Goal: Information Seeking & Learning: Learn about a topic

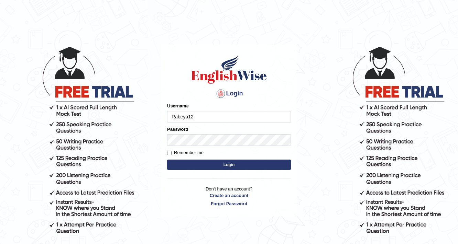
type input "Rabeya12"
click at [291, 137] on div "Login Please fix the following errors: Username Rabeya12 Password Remember me L…" at bounding box center [228, 131] width 135 height 172
click at [283, 164] on button "Login" at bounding box center [229, 165] width 124 height 10
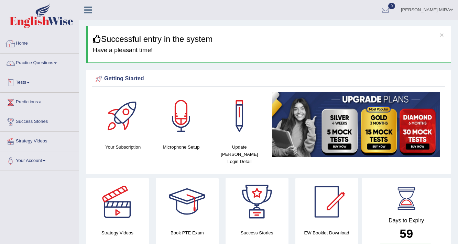
click at [27, 60] on link "Practice Questions" at bounding box center [39, 62] width 78 height 17
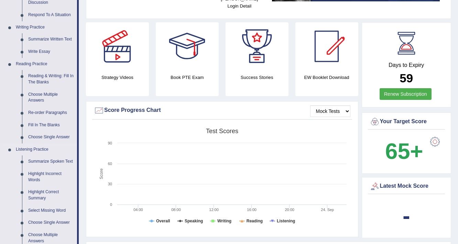
scroll to position [165, 0]
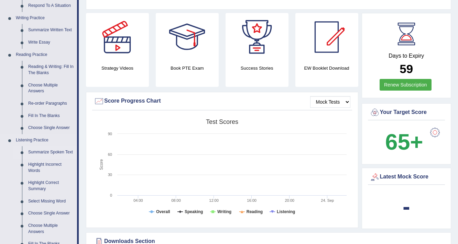
click at [54, 154] on link "Summarize Spoken Text" at bounding box center [51, 152] width 52 height 12
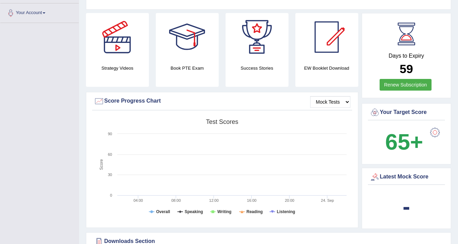
scroll to position [232, 0]
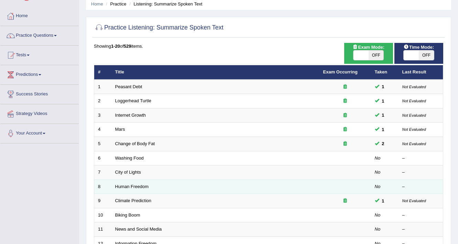
scroll to position [55, 0]
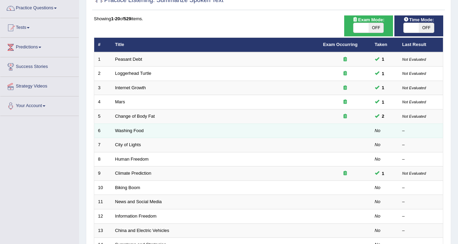
click at [360, 129] on td at bounding box center [345, 131] width 52 height 14
click at [329, 131] on td at bounding box center [345, 131] width 52 height 14
click at [137, 129] on link "Washing Food" at bounding box center [129, 130] width 29 height 5
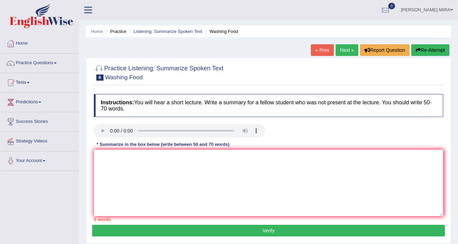
click at [72, 64] on link "Practice Questions" at bounding box center [39, 62] width 78 height 17
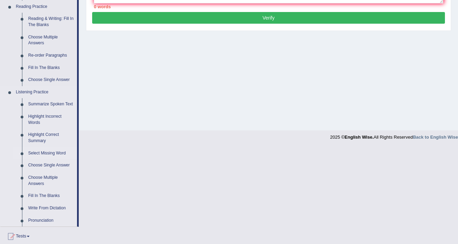
scroll to position [275, 0]
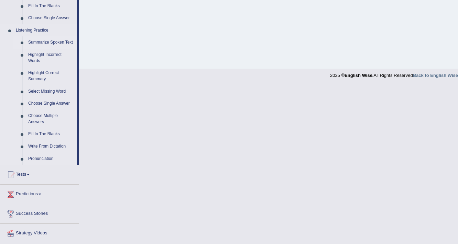
click at [66, 41] on link "Summarize Spoken Text" at bounding box center [51, 42] width 52 height 12
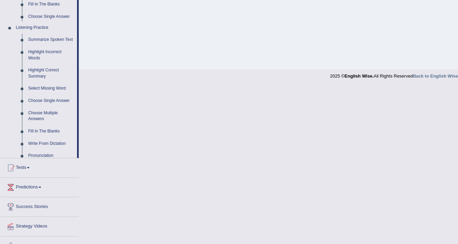
scroll to position [116, 0]
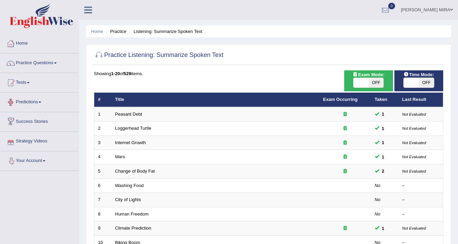
click at [375, 80] on span "OFF" at bounding box center [375, 83] width 15 height 10
checkbox input "true"
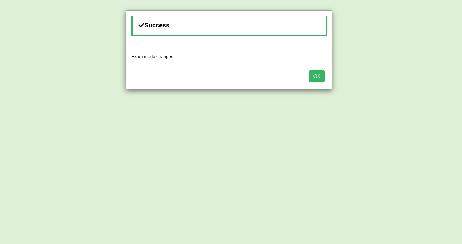
click at [319, 75] on button "OK" at bounding box center [317, 76] width 16 height 12
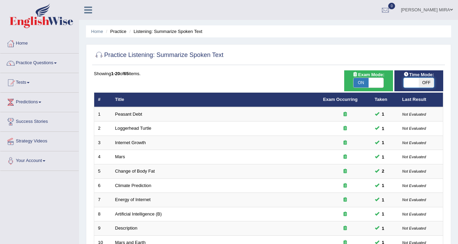
click at [415, 78] on span at bounding box center [410, 83] width 15 height 10
checkbox input "true"
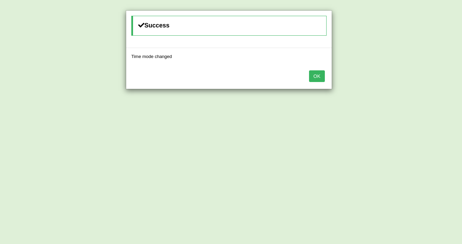
click at [316, 76] on button "OK" at bounding box center [317, 76] width 16 height 12
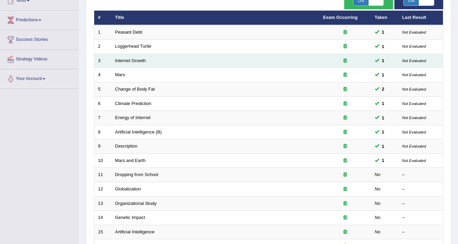
scroll to position [82, 0]
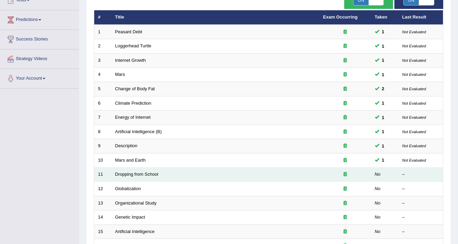
click at [317, 174] on td "Dropping from School" at bounding box center [215, 175] width 208 height 14
click at [144, 172] on link "Dropping from School" at bounding box center [136, 174] width 43 height 5
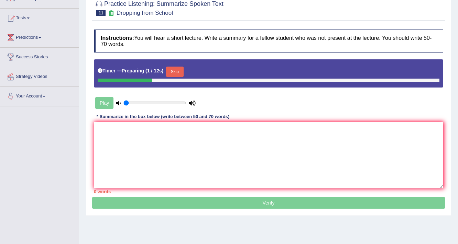
scroll to position [55, 0]
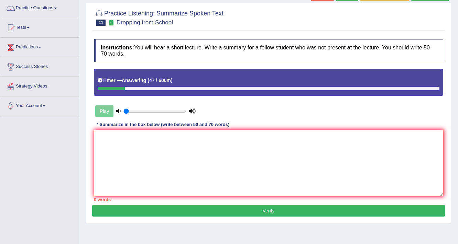
drag, startPoint x: 115, startPoint y: 133, endPoint x: 121, endPoint y: 131, distance: 6.6
click at [118, 132] on textarea at bounding box center [268, 163] width 349 height 67
click at [142, 109] on input "range" at bounding box center [154, 111] width 63 height 5
click at [283, 177] on textarea "The speaker" at bounding box center [268, 163] width 349 height 67
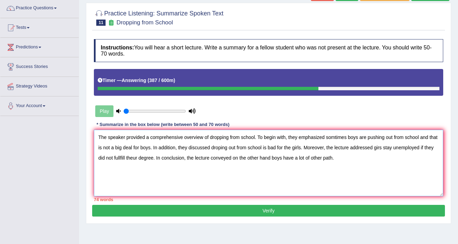
click at [135, 159] on textarea "The speaker provided a comprehensive overview of dropping from school. To begin…" at bounding box center [268, 163] width 349 height 67
click at [290, 148] on textarea "The speaker provided a comprehensive overview of dropping from school. To begin…" at bounding box center [268, 163] width 349 height 67
click at [334, 136] on textarea "The speaker provided a comprehensive overview of dropping from school. To begin…" at bounding box center [268, 163] width 349 height 67
click at [351, 138] on textarea "The speaker provided a comprehensive overview of dropping from school. To begin…" at bounding box center [268, 163] width 349 height 67
type textarea "The speaker provided a comprehensive overview of dropping from school. To begin…"
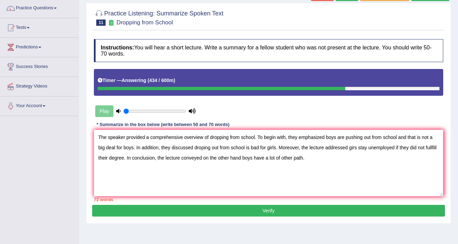
click at [157, 207] on button "Verify" at bounding box center [268, 211] width 353 height 12
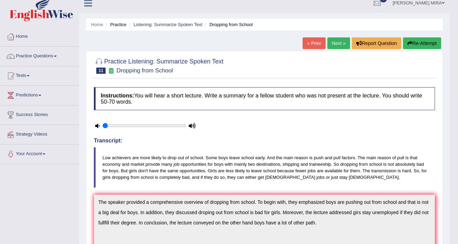
scroll to position [0, 0]
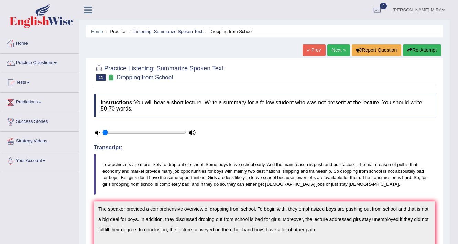
click at [344, 51] on link "Next »" at bounding box center [338, 50] width 23 height 12
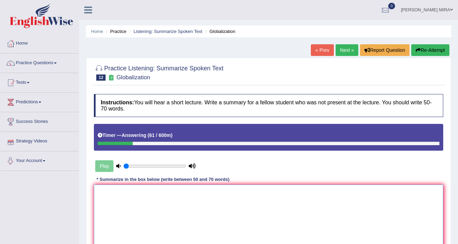
click at [121, 223] on textarea at bounding box center [268, 218] width 349 height 67
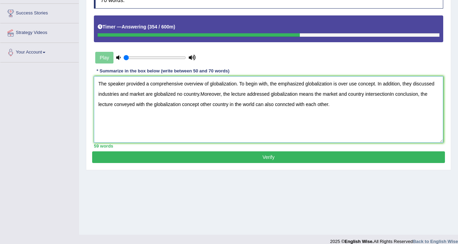
scroll to position [116, 0]
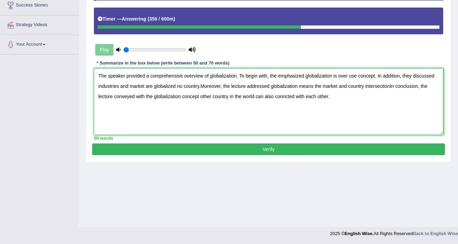
type textarea "The speaker provided a comprehensive overview of globalization. To begin with, …"
click at [136, 147] on button "Verify" at bounding box center [268, 150] width 353 height 12
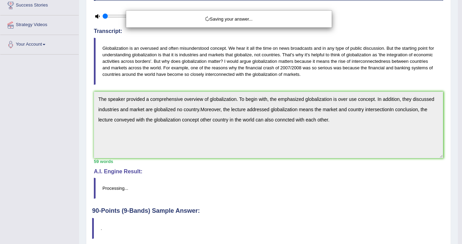
click at [137, 145] on div "Saving your answer..." at bounding box center [231, 122] width 462 height 244
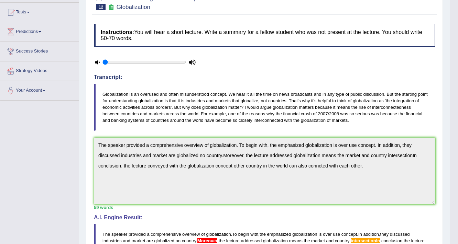
scroll to position [0, 0]
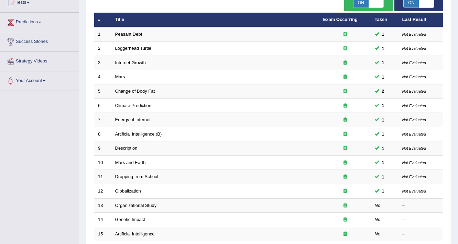
scroll to position [165, 0]
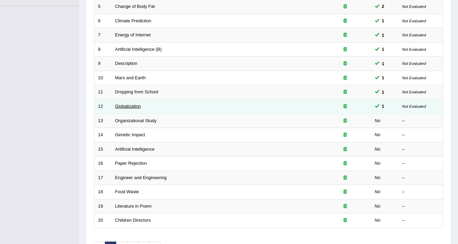
click at [132, 104] on link "Globalization" at bounding box center [128, 106] width 26 height 5
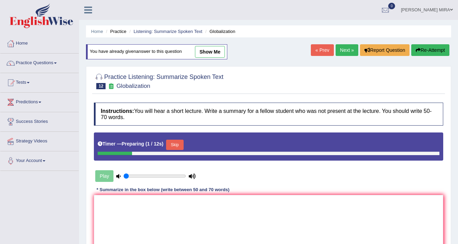
click at [207, 52] on link "show me" at bounding box center [210, 52] width 30 height 12
type textarea "The speaker provided a comprehensive overview of globalization. To begin with, …"
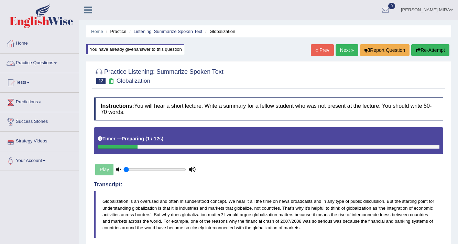
click at [50, 65] on link "Practice Questions" at bounding box center [39, 62] width 78 height 17
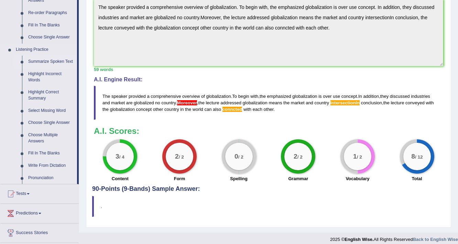
scroll to position [293, 0]
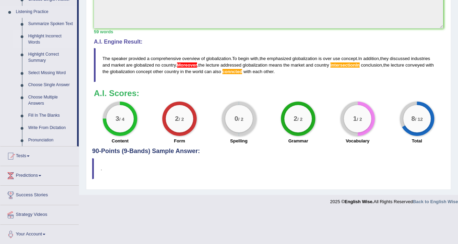
click at [44, 40] on link "Highlight Incorrect Words" at bounding box center [51, 39] width 52 height 18
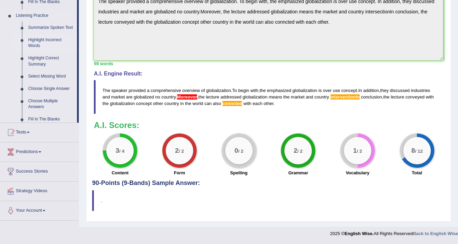
scroll to position [260, 0]
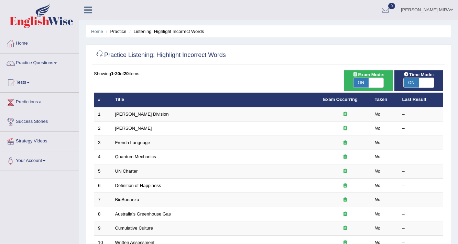
click at [271, 70] on div "Practice Listening: Highlight Incorrect Words Time Mode: ON OFF Exam Mode: ON O…" at bounding box center [268, 224] width 365 height 361
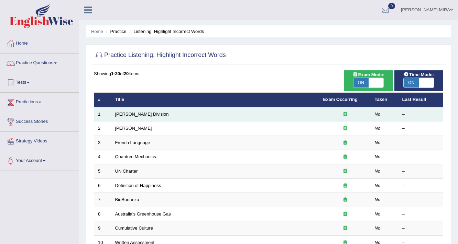
click at [129, 113] on link "Ward Division" at bounding box center [142, 114] width 54 height 5
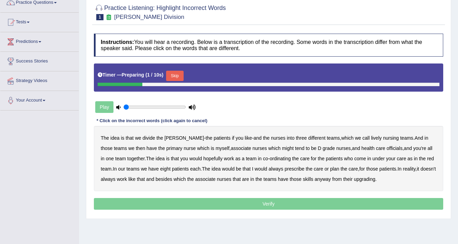
scroll to position [116, 0]
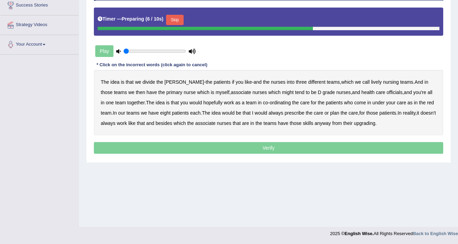
click at [213, 83] on b "patients" at bounding box center [221, 81] width 17 height 5
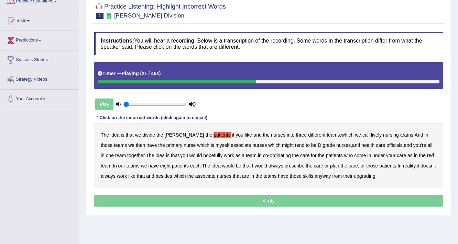
scroll to position [0, 0]
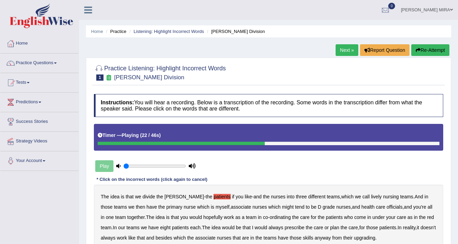
click at [445, 51] on button "Re-Attempt" at bounding box center [430, 50] width 38 height 12
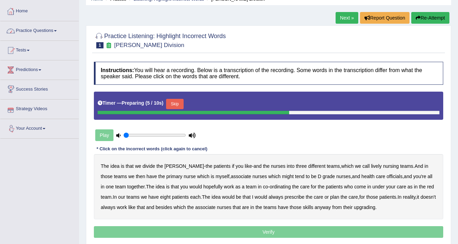
scroll to position [55, 0]
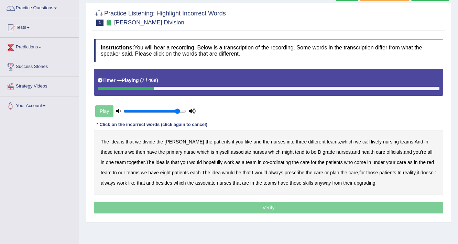
type input "0.9"
click at [176, 111] on input "range" at bounding box center [154, 111] width 63 height 5
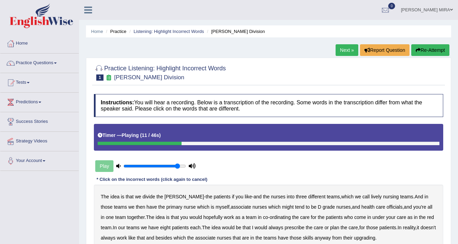
scroll to position [0, 0]
click at [432, 47] on button "Re-Attempt" at bounding box center [430, 50] width 38 height 12
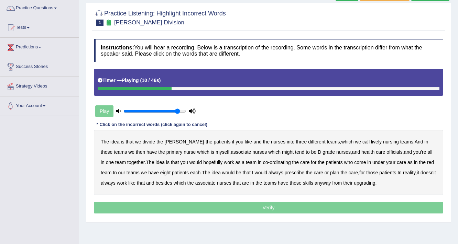
click at [371, 141] on b "lively" at bounding box center [376, 141] width 11 height 5
click at [282, 154] on b "might" at bounding box center [288, 151] width 12 height 5
click at [386, 153] on b "officials" at bounding box center [394, 151] width 16 height 5
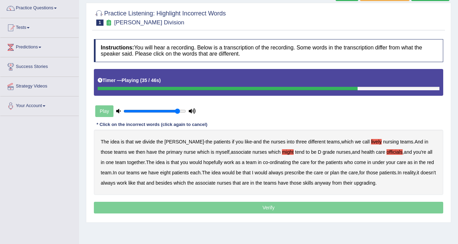
click at [268, 172] on b "always" at bounding box center [275, 172] width 15 height 5
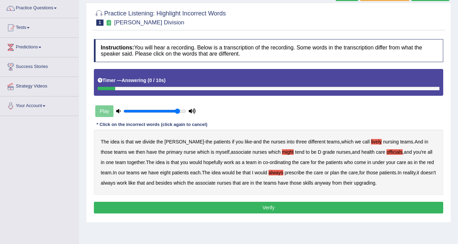
click at [365, 183] on b "upgrading" at bounding box center [364, 182] width 21 height 5
click at [320, 206] on button "Verify" at bounding box center [268, 208] width 349 height 12
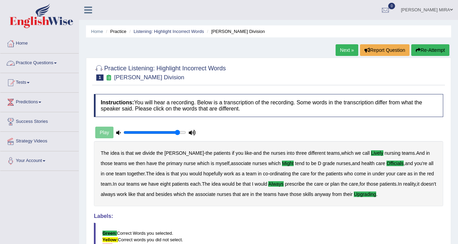
click at [48, 61] on link "Practice Questions" at bounding box center [39, 62] width 78 height 17
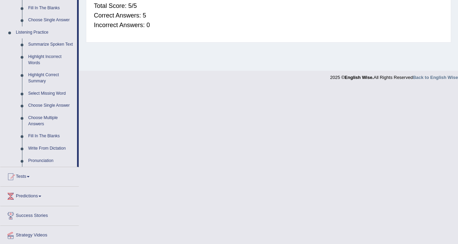
scroll to position [293, 0]
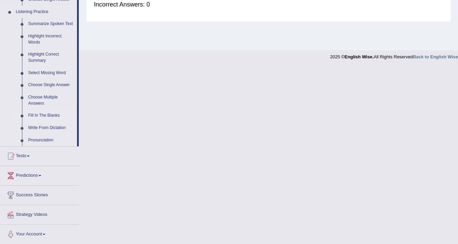
click at [57, 114] on link "Fill In The Blanks" at bounding box center [51, 116] width 52 height 12
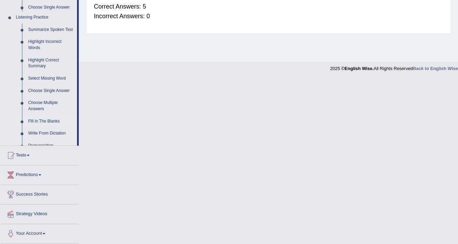
scroll to position [116, 0]
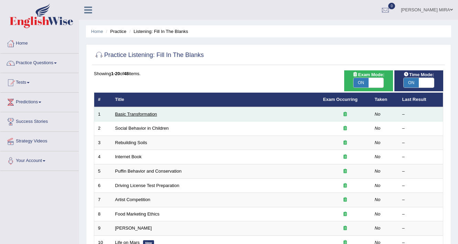
click at [118, 114] on link "Basic Transformation" at bounding box center [136, 114] width 42 height 5
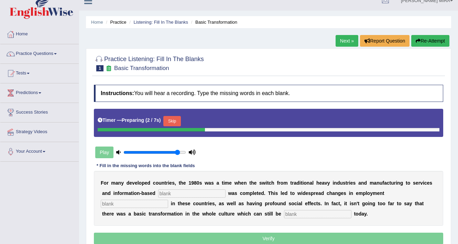
scroll to position [7, 0]
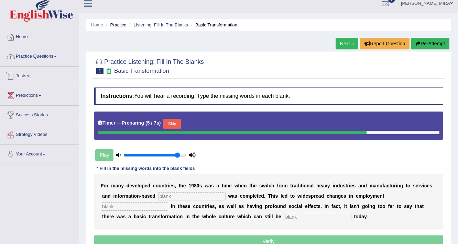
click at [44, 63] on link "Practice Questions" at bounding box center [39, 55] width 78 height 17
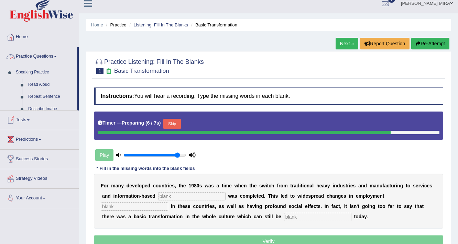
scroll to position [116, 0]
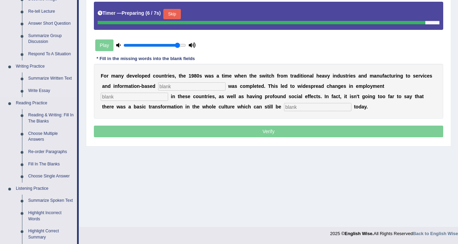
click at [54, 189] on link "Listening Practice" at bounding box center [45, 189] width 64 height 12
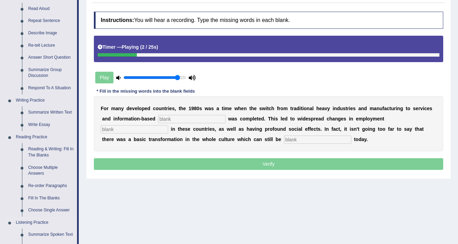
scroll to position [234, 0]
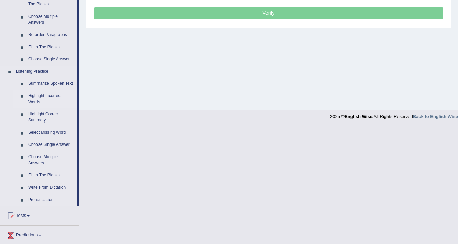
click at [47, 96] on link "Highlight Incorrect Words" at bounding box center [51, 99] width 52 height 18
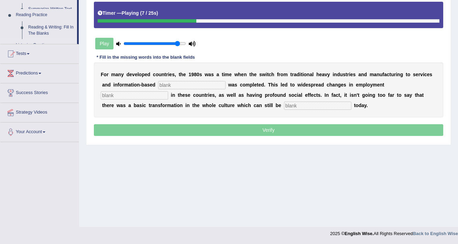
scroll to position [116, 0]
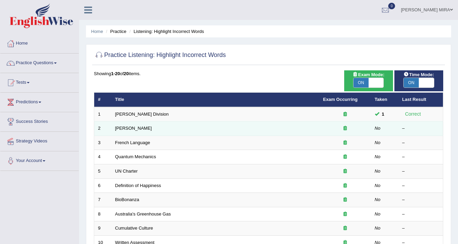
click at [365, 128] on div at bounding box center [345, 128] width 44 height 7
click at [139, 126] on link "[PERSON_NAME]" at bounding box center [133, 128] width 37 height 5
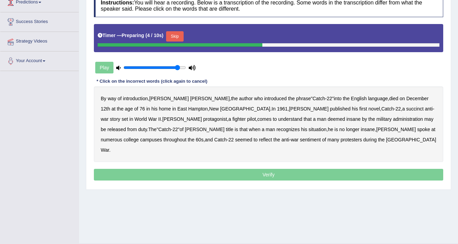
scroll to position [110, 0]
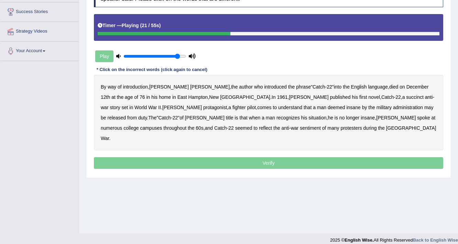
click at [406, 96] on b "succinct" at bounding box center [415, 96] width 18 height 5
click at [393, 105] on b "administration" at bounding box center [408, 107] width 30 height 5
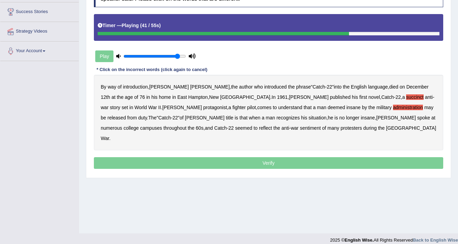
click at [308, 117] on b "situation" at bounding box center [317, 117] width 18 height 5
click at [259, 127] on b "reflect" at bounding box center [265, 127] width 13 height 5
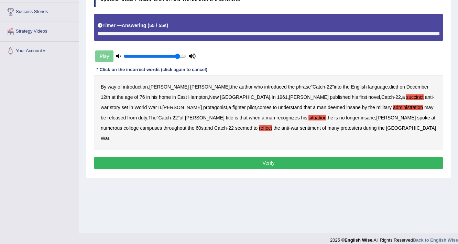
click at [261, 157] on button "Verify" at bounding box center [268, 163] width 349 height 12
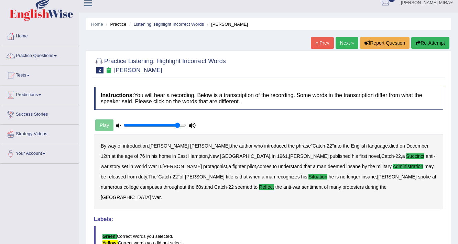
scroll to position [0, 0]
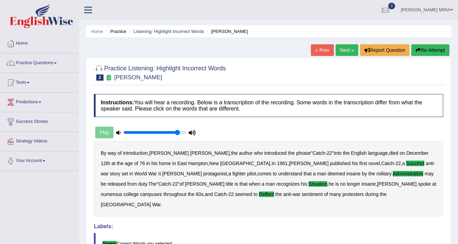
click at [346, 51] on link "Next »" at bounding box center [346, 50] width 23 height 12
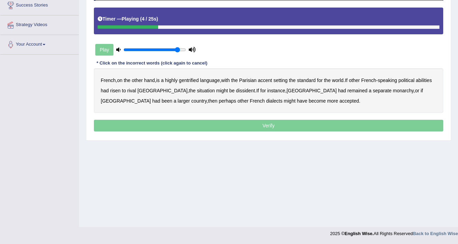
click at [195, 78] on b "gentrified" at bounding box center [189, 80] width 20 height 5
click at [415, 83] on b "abilities" at bounding box center [423, 80] width 16 height 5
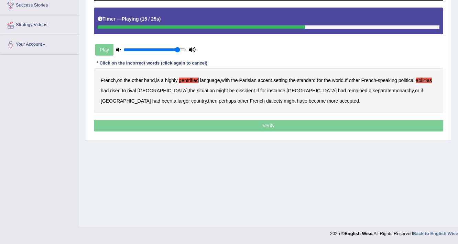
click at [236, 91] on b "dissident" at bounding box center [245, 90] width 19 height 5
click at [393, 91] on b "monarchy" at bounding box center [403, 90] width 21 height 5
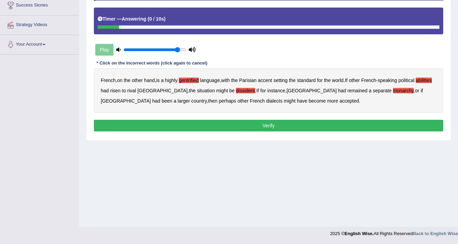
click at [283, 125] on button "Verify" at bounding box center [268, 126] width 349 height 12
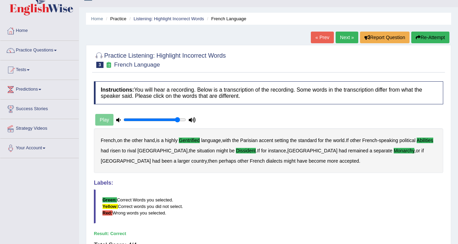
scroll to position [7, 0]
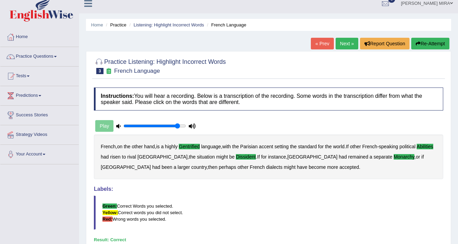
click at [345, 41] on link "Next »" at bounding box center [346, 44] width 23 height 12
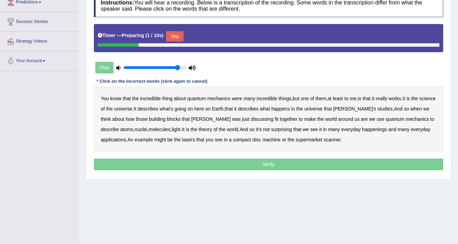
scroll to position [110, 0]
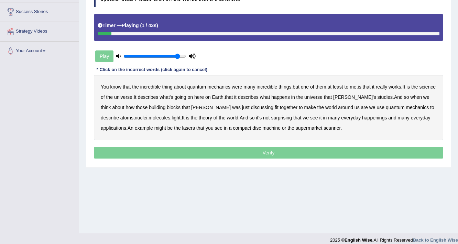
click at [147, 85] on b "incredible" at bounding box center [150, 86] width 21 height 5
click at [419, 90] on b "science" at bounding box center [427, 86] width 16 height 5
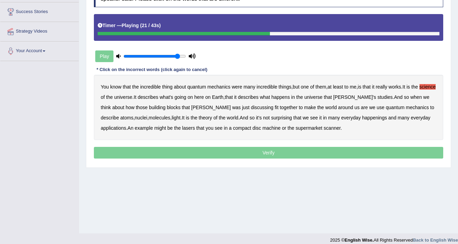
click at [251, 105] on b "discussing" at bounding box center [262, 107] width 22 height 5
click at [362, 119] on b "happenings" at bounding box center [374, 117] width 25 height 5
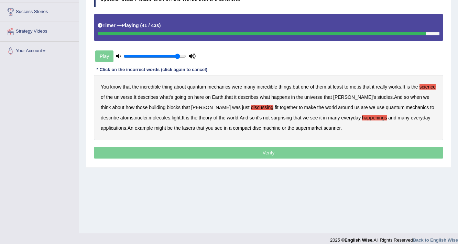
click at [262, 126] on b "machine" at bounding box center [271, 127] width 18 height 5
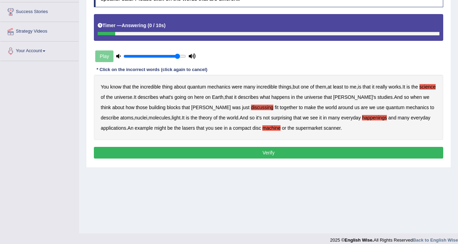
click at [317, 154] on button "Verify" at bounding box center [268, 153] width 349 height 12
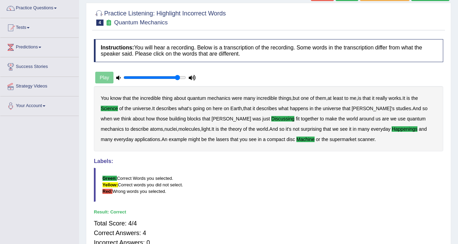
scroll to position [0, 0]
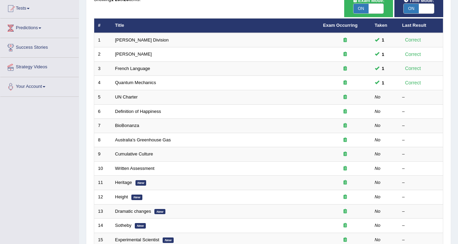
scroll to position [82, 0]
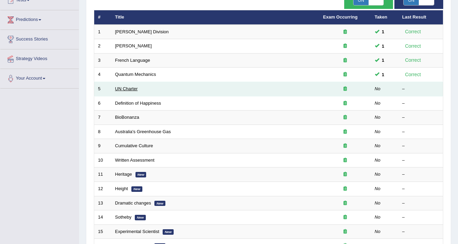
click at [123, 87] on link "UN Charter" at bounding box center [126, 88] width 23 height 5
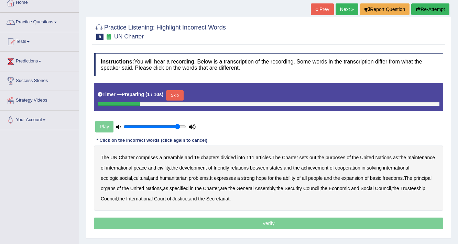
scroll to position [82, 0]
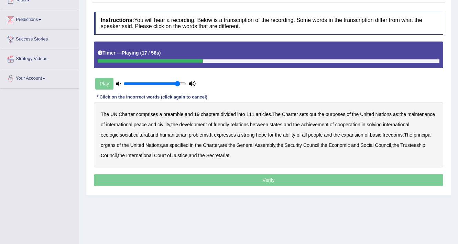
click at [170, 124] on b "civility" at bounding box center [163, 124] width 12 height 5
click at [313, 113] on b "out" at bounding box center [312, 114] width 7 height 5
click at [118, 132] on b "ecologic" at bounding box center [110, 134] width 18 height 5
click at [318, 129] on div "The UN Charter comprises a preamble and 19 chapters divided into 111 articles .…" at bounding box center [268, 134] width 349 height 65
drag, startPoint x: 318, startPoint y: 129, endPoint x: 320, endPoint y: 135, distance: 6.1
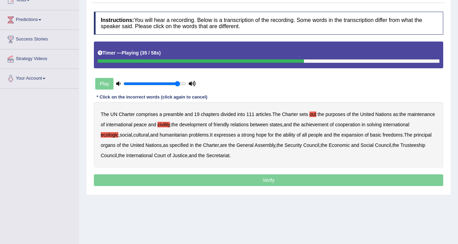
click at [318, 131] on div "The UN Charter comprises a preamble and 19 chapters divided into 111 articles .…" at bounding box center [268, 134] width 349 height 65
click at [295, 135] on b "ability" at bounding box center [289, 134] width 12 height 5
click at [274, 180] on p "Verify" at bounding box center [268, 181] width 349 height 12
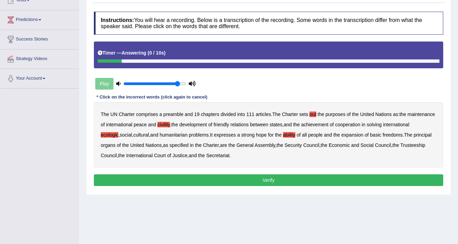
click at [274, 180] on button "Verify" at bounding box center [268, 181] width 349 height 12
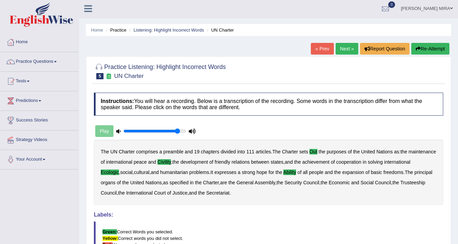
scroll to position [0, 0]
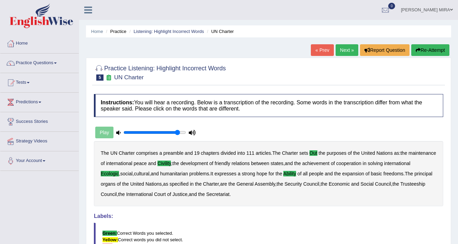
click at [335, 47] on link "Next »" at bounding box center [346, 50] width 23 height 12
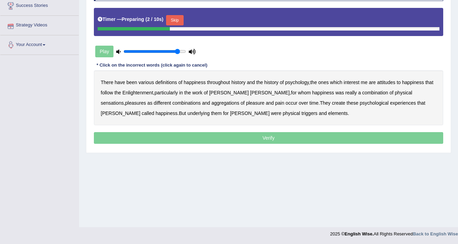
scroll to position [116, 0]
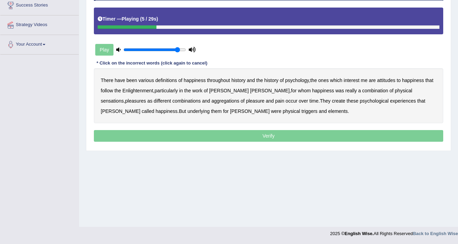
click at [304, 80] on b "psychology" at bounding box center [297, 80] width 24 height 5
click at [383, 81] on b "attitudes" at bounding box center [386, 80] width 18 height 5
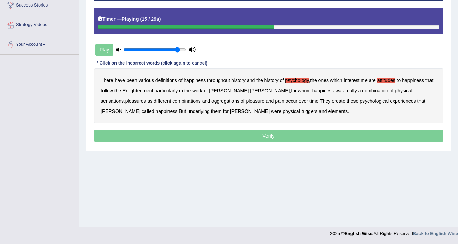
click at [124, 98] on b "sensations" at bounding box center [112, 100] width 23 height 5
click at [332, 98] on b "create" at bounding box center [338, 100] width 13 height 5
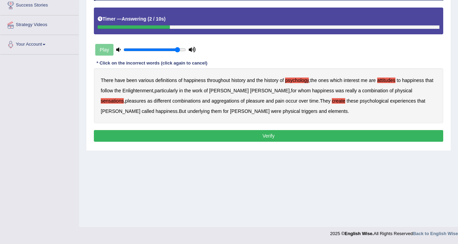
click at [328, 110] on b "elements" at bounding box center [338, 111] width 20 height 5
click at [259, 134] on button "Verify" at bounding box center [268, 136] width 349 height 12
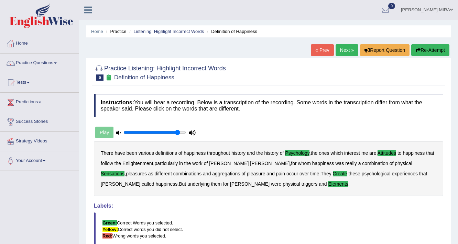
scroll to position [0, 0]
click at [348, 52] on link "Next »" at bounding box center [346, 50] width 23 height 12
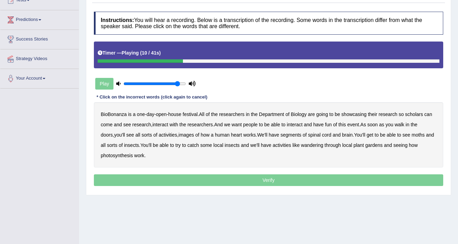
click at [417, 114] on b "scholars" at bounding box center [414, 114] width 18 height 5
click at [180, 136] on b "images" at bounding box center [185, 134] width 15 height 5
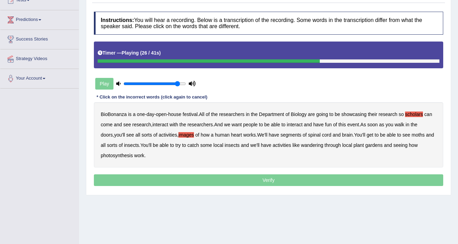
click at [280, 133] on b "segments" at bounding box center [290, 134] width 21 height 5
click at [411, 133] on b "moths" at bounding box center [417, 134] width 13 height 5
click at [311, 140] on div "BioBonanza is a one - day - open - house festival . All of the researchers in t…" at bounding box center [268, 134] width 349 height 65
click at [312, 144] on b "wandering" at bounding box center [312, 145] width 22 height 5
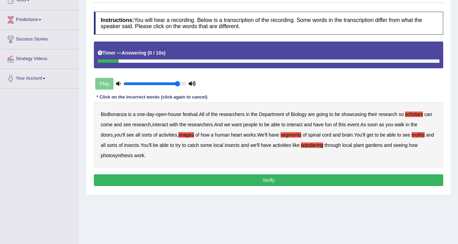
click at [247, 179] on button "Verify" at bounding box center [268, 181] width 349 height 12
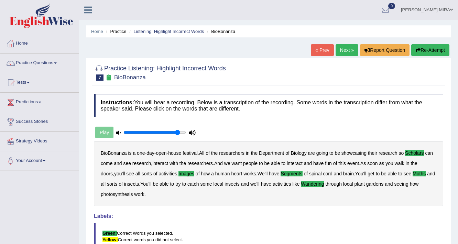
click at [339, 50] on link "Next »" at bounding box center [346, 50] width 23 height 12
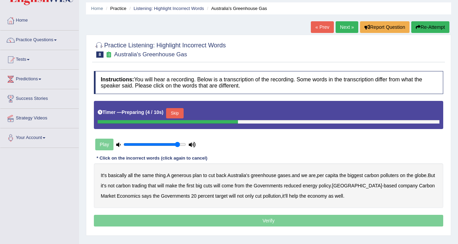
scroll to position [55, 0]
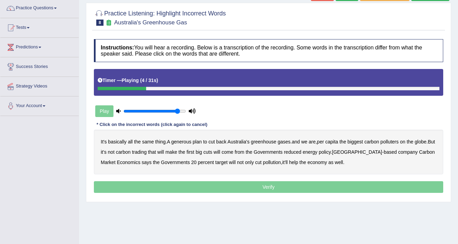
click at [186, 144] on b "generous" at bounding box center [181, 141] width 20 height 5
click at [425, 142] on b "globe" at bounding box center [420, 141] width 12 height 5
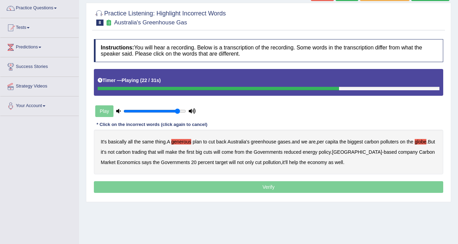
click at [310, 153] on div "It's basically all the same thing . A generous plan to cut back Australia's gre…" at bounding box center [268, 152] width 349 height 45
click at [301, 153] on b "reduced" at bounding box center [293, 151] width 18 height 5
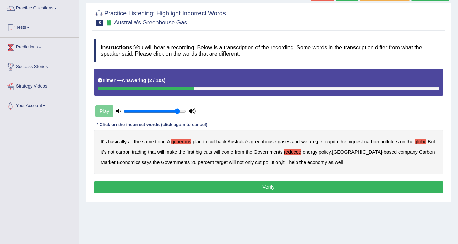
click at [252, 184] on button "Verify" at bounding box center [268, 187] width 349 height 12
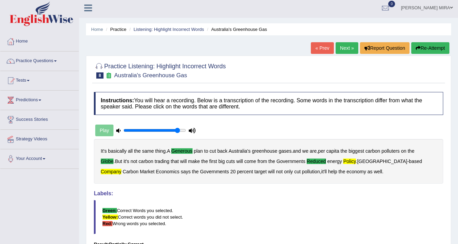
scroll to position [0, 0]
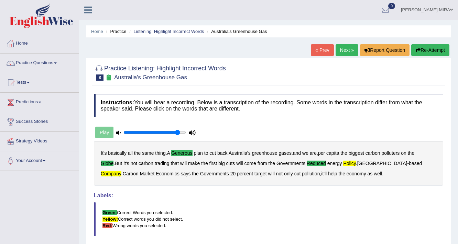
click at [348, 49] on link "Next »" at bounding box center [346, 50] width 23 height 12
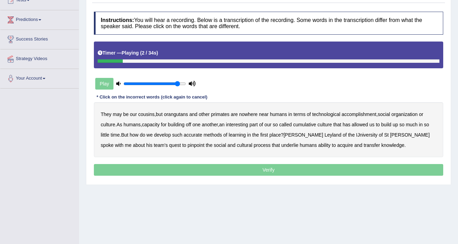
click at [173, 114] on b "orangutans" at bounding box center [176, 114] width 24 height 5
click at [361, 114] on b "accomplishment" at bounding box center [359, 114] width 35 height 5
click at [241, 124] on b "interesting" at bounding box center [237, 124] width 22 height 5
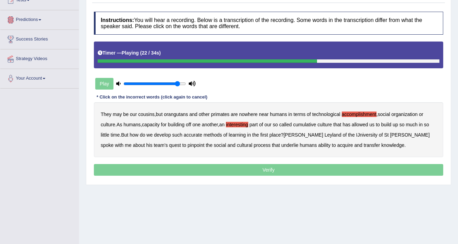
click at [198, 134] on b "accurate" at bounding box center [192, 134] width 19 height 5
click at [237, 147] on b "cultural" at bounding box center [244, 145] width 15 height 5
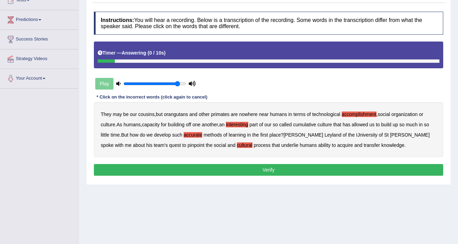
click at [324, 137] on div "They may be our cousins , but orangutans and other primates are nowhere near hu…" at bounding box center [268, 129] width 349 height 55
drag, startPoint x: 324, startPoint y: 137, endPoint x: 324, endPoint y: 142, distance: 4.5
click at [324, 142] on div "They may be our cousins , but orangutans and other primates are nowhere near hu…" at bounding box center [268, 129] width 349 height 55
click at [364, 143] on b "transfer" at bounding box center [372, 145] width 16 height 5
click at [318, 162] on div "Instructions: You will hear a recording. Below is a transcription of the record…" at bounding box center [268, 94] width 353 height 173
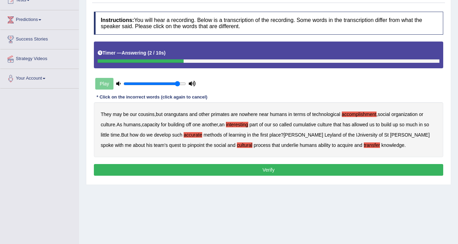
click at [316, 168] on button "Verify" at bounding box center [268, 170] width 349 height 12
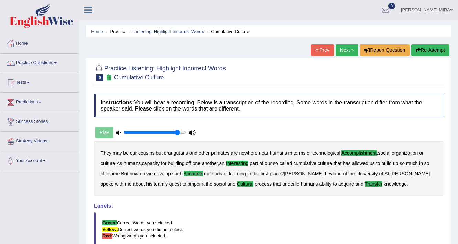
click at [354, 51] on link "Next »" at bounding box center [346, 50] width 23 height 12
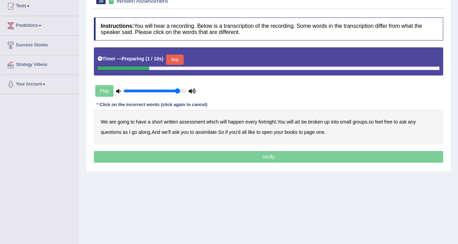
scroll to position [82, 0]
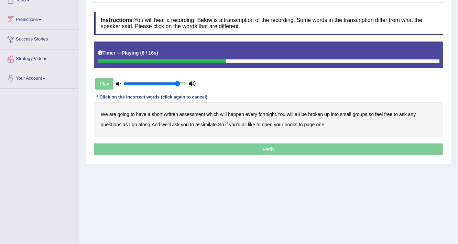
click at [321, 114] on b "broken" at bounding box center [315, 114] width 15 height 5
click at [207, 124] on b "assimilate" at bounding box center [205, 124] width 21 height 5
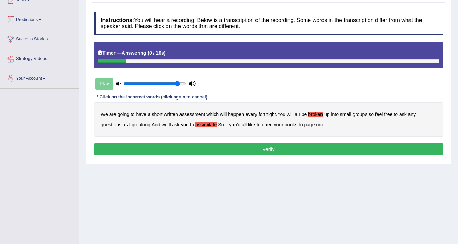
click at [300, 147] on button "Verify" at bounding box center [268, 150] width 349 height 12
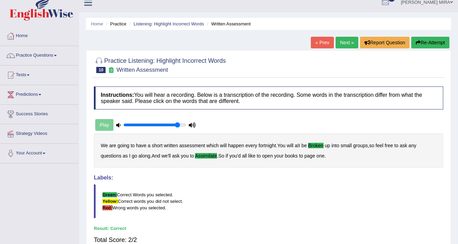
scroll to position [0, 0]
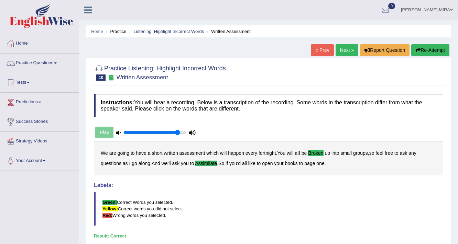
click at [339, 54] on link "Next »" at bounding box center [346, 50] width 23 height 12
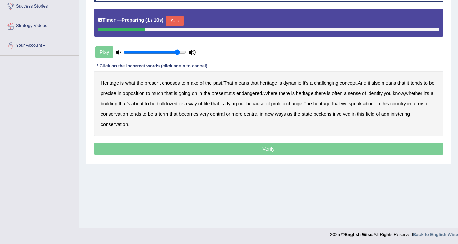
scroll to position [116, 0]
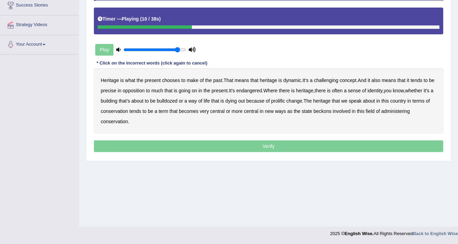
click at [330, 78] on b "challenging" at bounding box center [326, 80] width 24 height 5
click at [116, 89] on b "precise" at bounding box center [108, 90] width 15 height 5
click at [382, 90] on b "identity" at bounding box center [374, 90] width 15 height 5
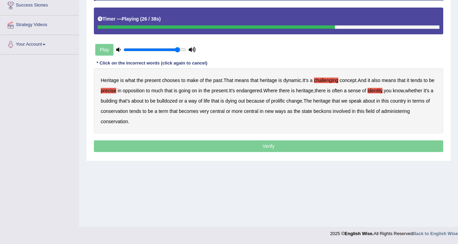
click at [285, 98] on b "prolific" at bounding box center [278, 100] width 14 height 5
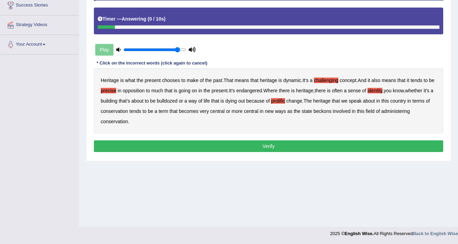
click at [344, 145] on button "Verify" at bounding box center [268, 147] width 349 height 12
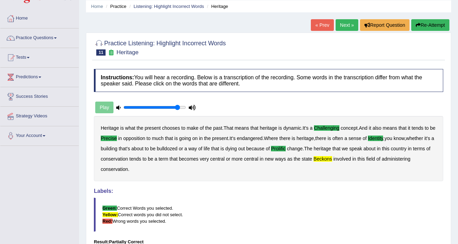
scroll to position [7, 0]
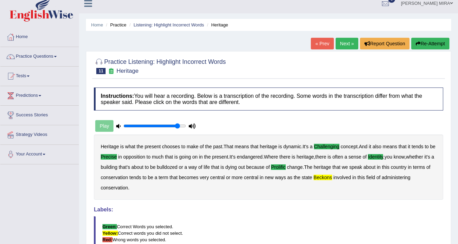
click at [346, 41] on link "Next »" at bounding box center [346, 44] width 23 height 12
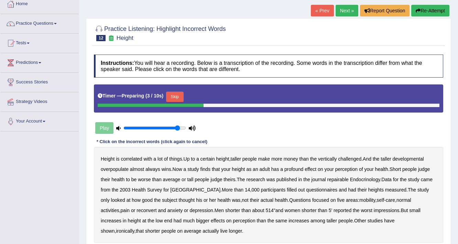
scroll to position [110, 0]
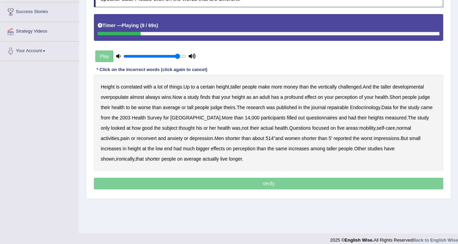
click at [412, 84] on b "developmental" at bounding box center [407, 86] width 31 height 5
click at [118, 99] on b "overpopulate" at bounding box center [115, 96] width 28 height 5
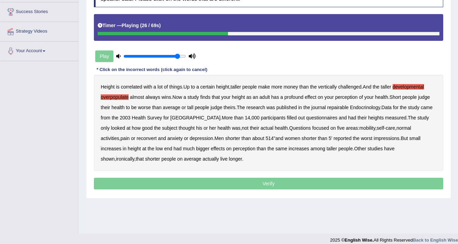
click at [338, 103] on div "Height is correlated with a lot of things . Up to a certain height , taller peo…" at bounding box center [268, 123] width 349 height 96
click at [339, 111] on div "Height is correlated with a lot of things . Up to a certain height , taller peo…" at bounding box center [268, 123] width 349 height 96
click at [341, 105] on b "repairable" at bounding box center [337, 107] width 21 height 5
click at [113, 140] on div "Height is correlated with a lot of things . Up to a certain height , taller peo…" at bounding box center [268, 123] width 349 height 96
click at [136, 139] on b "reconvert" at bounding box center [146, 138] width 20 height 5
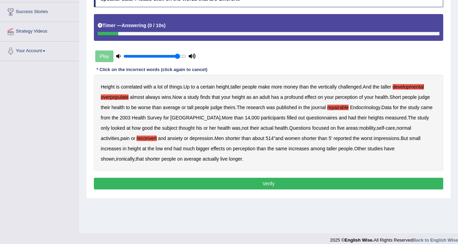
click at [163, 184] on button "Verify" at bounding box center [268, 184] width 349 height 12
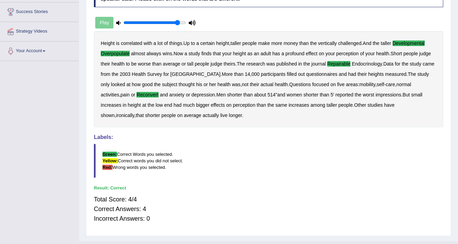
scroll to position [0, 0]
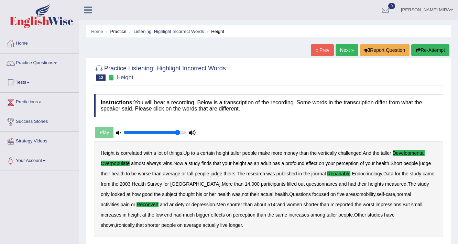
click at [342, 48] on link "Next »" at bounding box center [346, 50] width 23 height 12
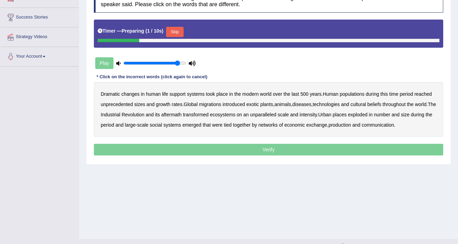
scroll to position [110, 0]
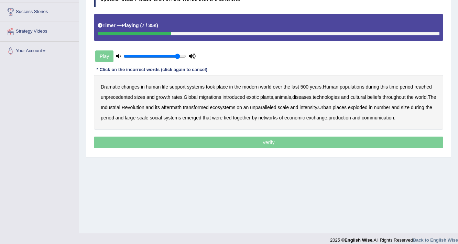
click at [354, 80] on div "Dramatic changes in human life support systems took place in the modern world o…" at bounding box center [268, 102] width 349 height 55
click at [355, 84] on b "populations" at bounding box center [352, 86] width 25 height 5
click at [307, 96] on b "diseases" at bounding box center [301, 96] width 19 height 5
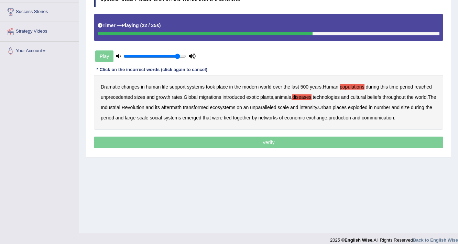
click at [235, 107] on b "ecosystems" at bounding box center [222, 107] width 25 height 5
click at [347, 115] on b "production" at bounding box center [339, 117] width 22 height 5
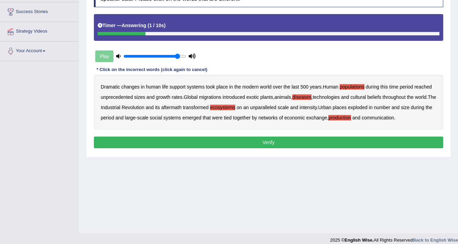
click at [343, 144] on button "Verify" at bounding box center [268, 143] width 349 height 12
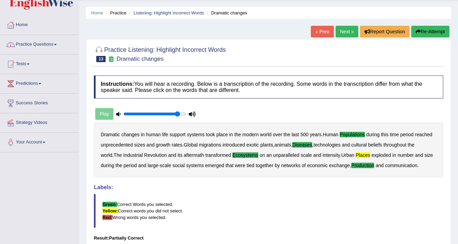
scroll to position [0, 0]
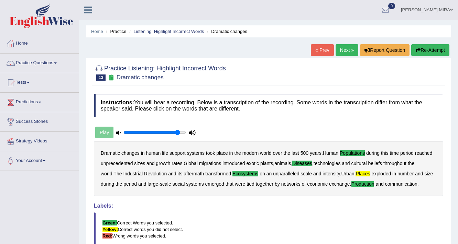
click at [339, 45] on link "Next »" at bounding box center [346, 50] width 23 height 12
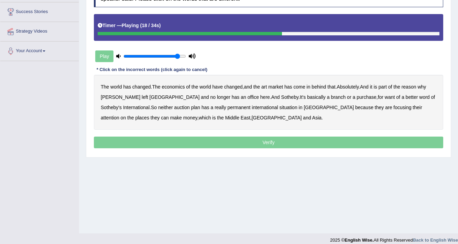
click at [356, 96] on b "purchase" at bounding box center [366, 96] width 20 height 5
click at [191, 107] on b "plan" at bounding box center [195, 107] width 9 height 5
click at [279, 109] on b "situation" at bounding box center [288, 107] width 18 height 5
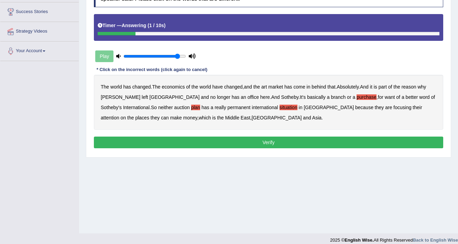
click at [242, 146] on button "Verify" at bounding box center [268, 143] width 349 height 12
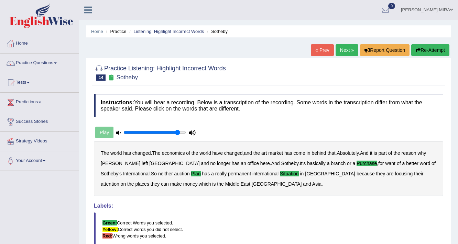
click at [345, 48] on link "Next »" at bounding box center [346, 50] width 23 height 12
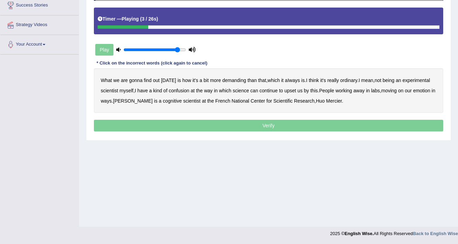
click at [240, 80] on b "demanding" at bounding box center [234, 80] width 24 height 5
click at [352, 80] on b "ordinary" at bounding box center [348, 80] width 17 height 5
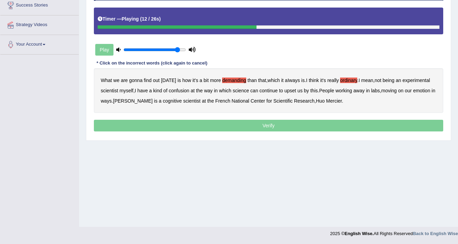
click at [180, 91] on b "confusion" at bounding box center [179, 90] width 21 height 5
click at [291, 89] on b "upset" at bounding box center [290, 90] width 12 height 5
click at [426, 88] on b "emotion" at bounding box center [421, 90] width 17 height 5
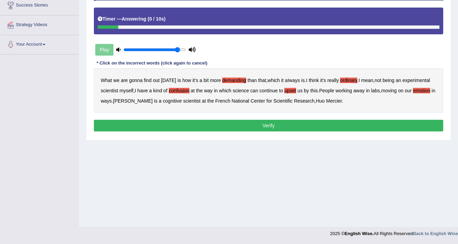
click at [300, 129] on button "Verify" at bounding box center [268, 126] width 349 height 12
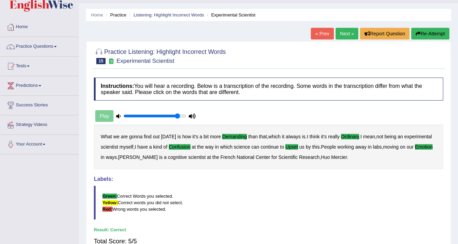
scroll to position [7, 0]
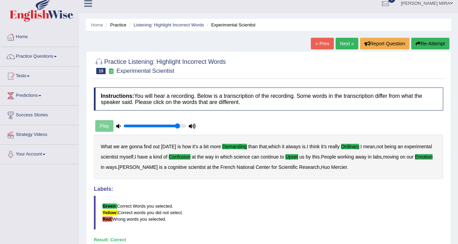
click at [347, 42] on link "Next »" at bounding box center [346, 44] width 23 height 12
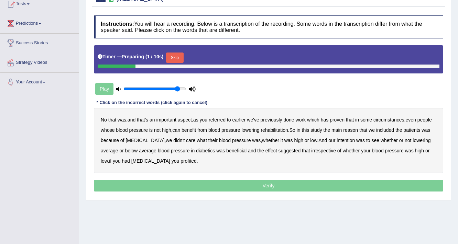
scroll to position [82, 0]
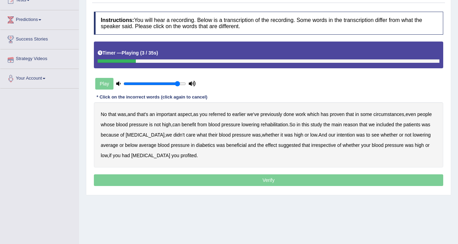
click at [219, 108] on div "No that was , and that's an important aspect , as you referred to earlier we've…" at bounding box center [268, 134] width 349 height 65
click at [221, 115] on b "referred" at bounding box center [217, 114] width 17 height 5
click at [394, 113] on b "circumstances" at bounding box center [388, 114] width 31 height 5
click at [288, 122] on b "rehabilitation" at bounding box center [273, 124] width 27 height 5
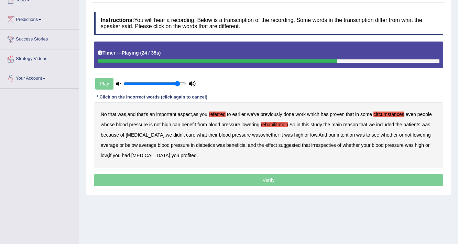
click at [355, 136] on b "intention" at bounding box center [345, 134] width 18 height 5
click at [277, 143] on b "effect" at bounding box center [271, 145] width 12 height 5
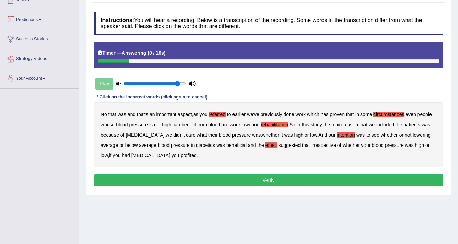
click at [187, 153] on b "profited" at bounding box center [188, 155] width 16 height 5
click at [198, 175] on button "Verify" at bounding box center [268, 181] width 349 height 12
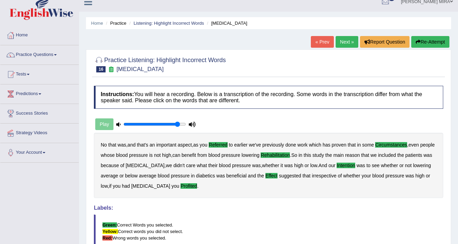
scroll to position [0, 0]
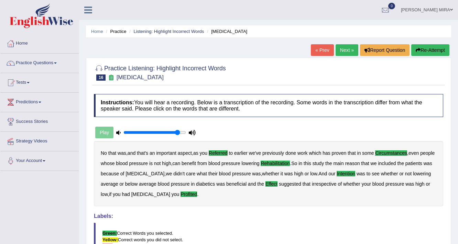
click at [352, 49] on link "Next »" at bounding box center [346, 50] width 23 height 12
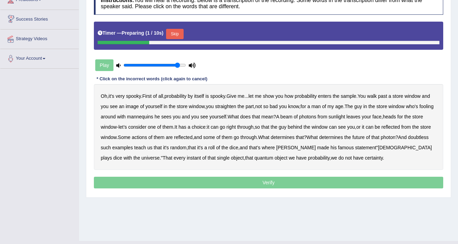
scroll to position [116, 0]
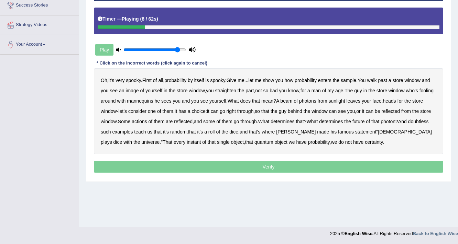
click at [356, 81] on b "sample" at bounding box center [348, 80] width 15 height 5
click at [292, 101] on b "beam" at bounding box center [286, 100] width 12 height 5
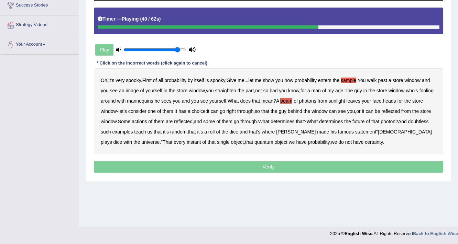
click at [147, 122] on b "actions" at bounding box center [139, 121] width 15 height 5
click at [408, 124] on b "doubtless" at bounding box center [418, 121] width 21 height 5
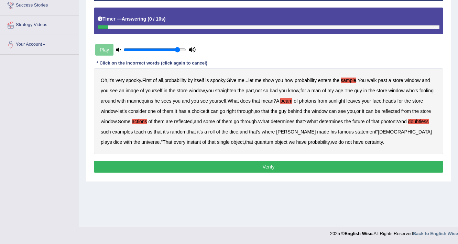
click at [303, 166] on button "Verify" at bounding box center [268, 167] width 349 height 12
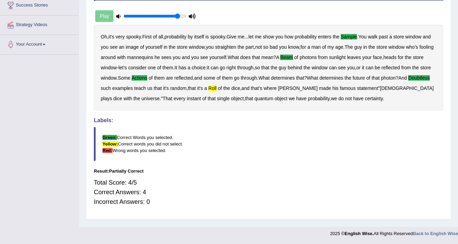
scroll to position [7, 0]
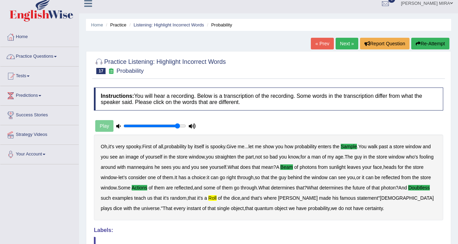
click at [43, 49] on link "Practice Questions" at bounding box center [39, 55] width 78 height 17
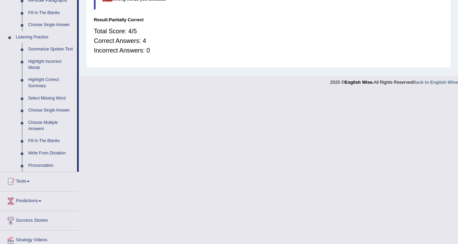
scroll to position [293, 0]
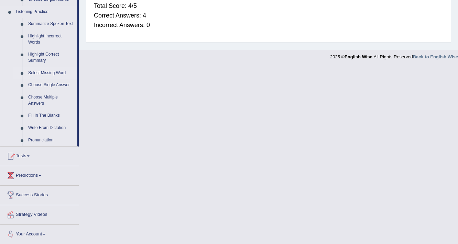
click at [53, 70] on link "Select Missing Word" at bounding box center [51, 73] width 52 height 12
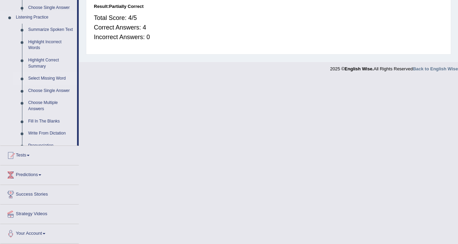
scroll to position [116, 0]
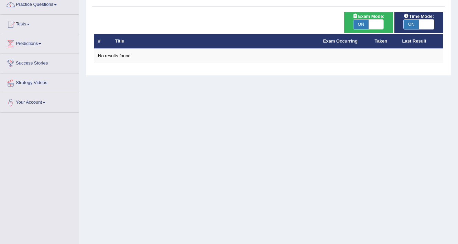
scroll to position [55, 0]
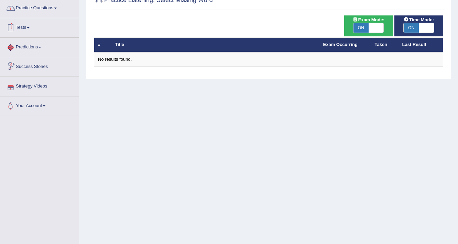
click at [52, 11] on link "Practice Questions" at bounding box center [39, 7] width 78 height 17
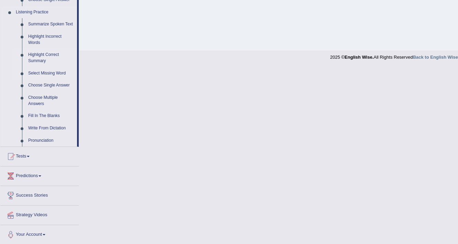
scroll to position [293, 0]
click at [60, 115] on link "Fill In The Blanks" at bounding box center [51, 116] width 52 height 12
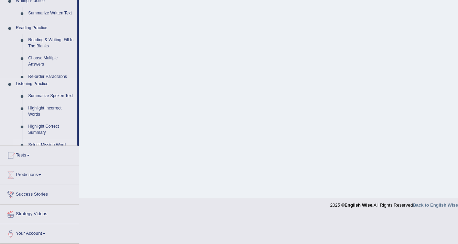
scroll to position [116, 0]
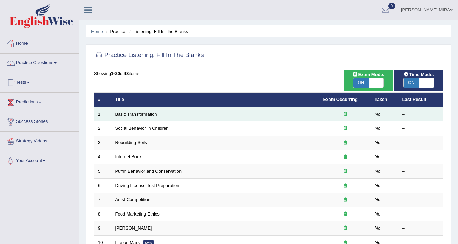
click at [125, 117] on td "Basic Transformation" at bounding box center [215, 114] width 208 height 14
click at [126, 114] on link "Basic Transformation" at bounding box center [136, 114] width 42 height 5
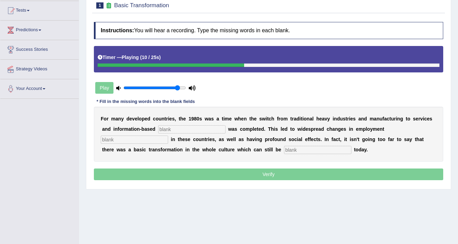
scroll to position [7, 0]
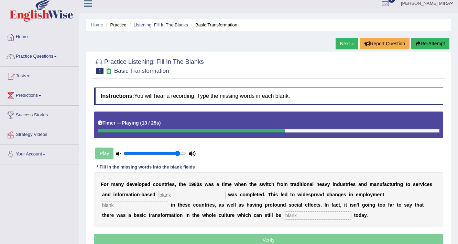
click at [238, 136] on div "Timer — Playing ( 13 / 25s )" at bounding box center [268, 125] width 349 height 26
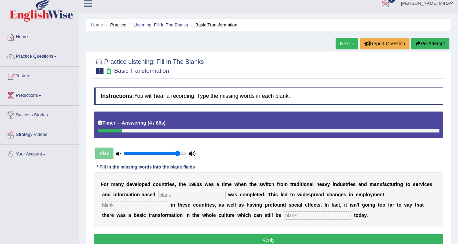
drag, startPoint x: 433, startPoint y: 43, endPoint x: 434, endPoint y: 46, distance: 3.8
click at [434, 43] on button "Re-Attempt" at bounding box center [430, 44] width 38 height 12
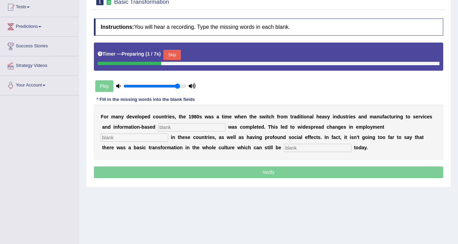
scroll to position [89, 0]
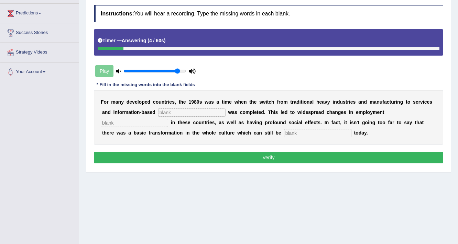
click at [187, 110] on input "text" at bounding box center [191, 113] width 67 height 8
type input "enterprices"
click at [151, 121] on input "text" at bounding box center [134, 123] width 67 height 8
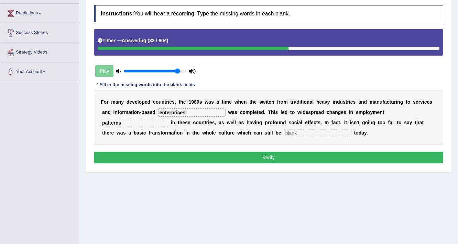
type input "patterns"
click at [302, 133] on input "text" at bounding box center [317, 133] width 67 height 8
type input "observed"
click at [315, 160] on button "Verify" at bounding box center [268, 158] width 349 height 12
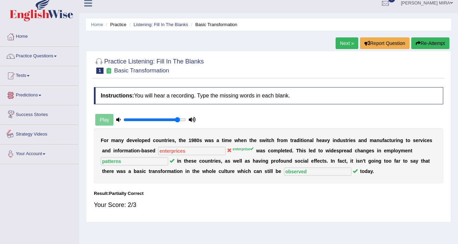
scroll to position [7, 0]
click at [349, 47] on link "Next »" at bounding box center [346, 44] width 23 height 12
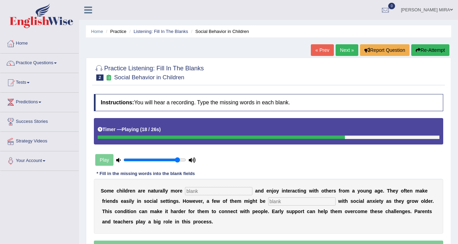
click at [198, 191] on input "text" at bounding box center [218, 191] width 67 height 8
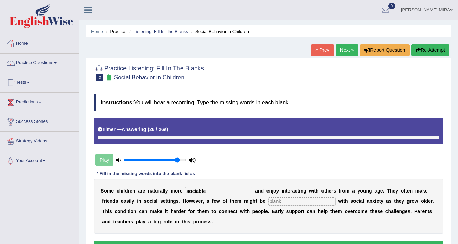
type input "sociable"
click at [299, 198] on input "text" at bounding box center [301, 202] width 67 height 8
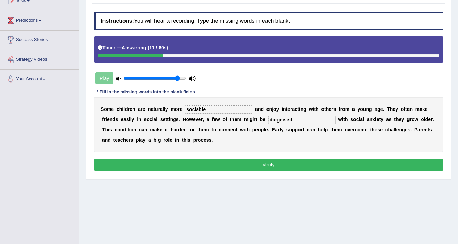
scroll to position [82, 0]
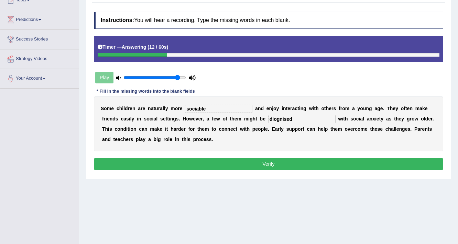
type input "diognised"
click at [272, 161] on button "Verify" at bounding box center [268, 164] width 349 height 12
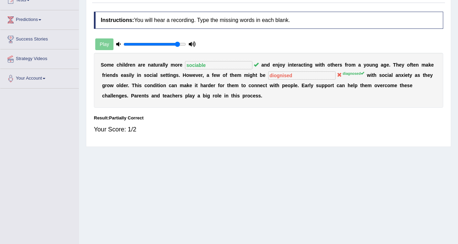
click at [302, 79] on div "S o m e c h i l d r e n a r e n a t u r a l l y m o r e sociable a n d e n j o …" at bounding box center [268, 80] width 349 height 55
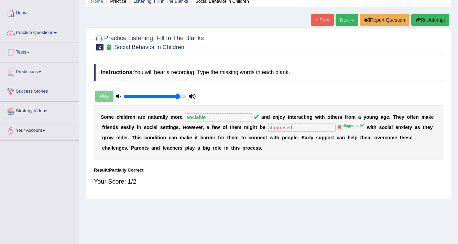
scroll to position [0, 0]
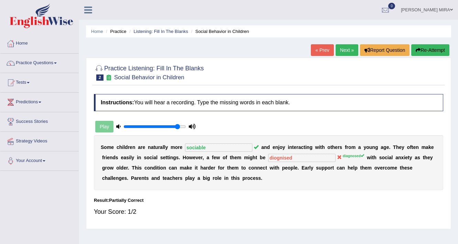
click at [431, 52] on button "Re-Attempt" at bounding box center [430, 50] width 38 height 12
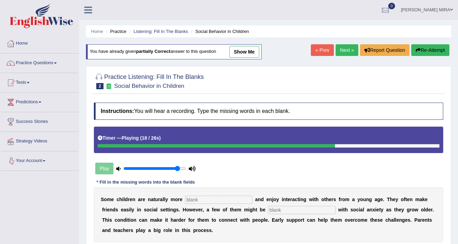
click at [198, 199] on input "text" at bounding box center [218, 200] width 67 height 8
type input "sociable"
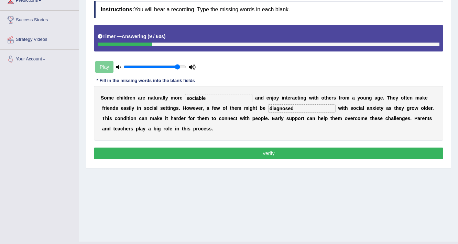
scroll to position [110, 0]
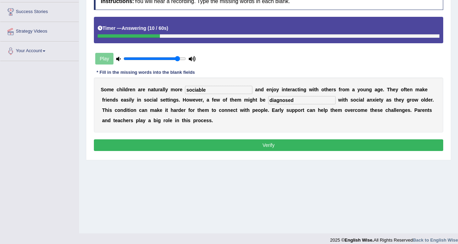
type input "diagnosed"
click at [223, 136] on div "Instructions: You will hear a recording. Type the missing words in each blank. …" at bounding box center [268, 72] width 353 height 167
click at [220, 143] on button "Verify" at bounding box center [268, 146] width 349 height 12
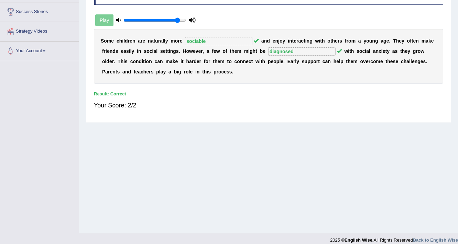
scroll to position [0, 0]
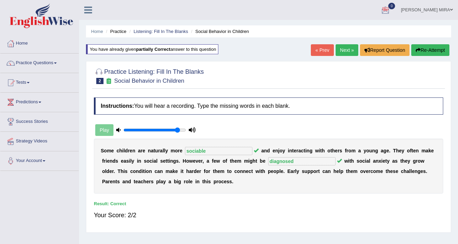
click at [342, 45] on link "Next »" at bounding box center [346, 50] width 23 height 12
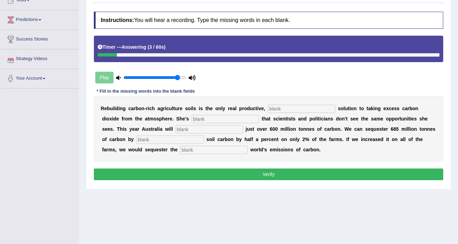
click at [288, 109] on input "text" at bounding box center [301, 109] width 67 height 8
type input "permanent"
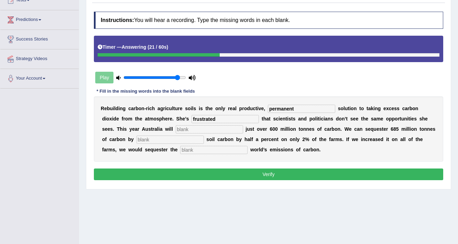
type input "frustrated"
type input "admit"
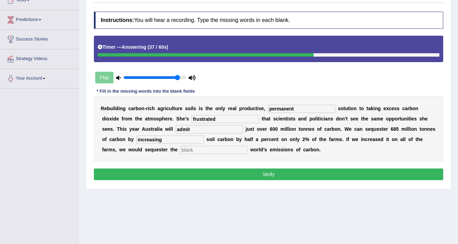
type input "increasing"
type input "whole"
click at [268, 173] on button "Verify" at bounding box center [268, 175] width 349 height 12
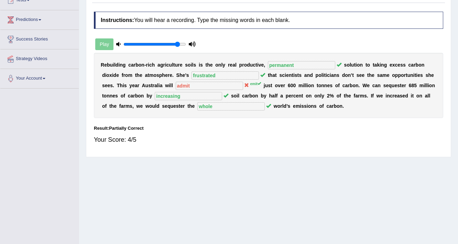
click at [253, 83] on sup "emit" at bounding box center [255, 84] width 11 height 4
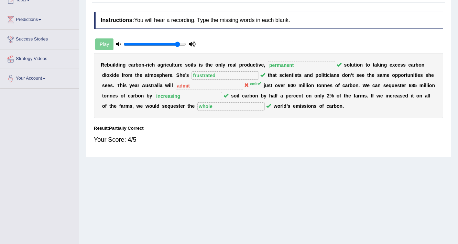
click at [253, 83] on sup "emit" at bounding box center [255, 84] width 11 height 4
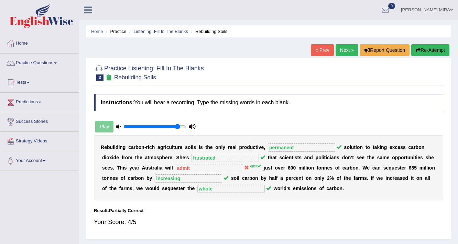
click at [341, 53] on link "Next »" at bounding box center [346, 50] width 23 height 12
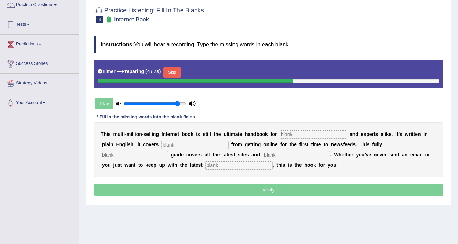
scroll to position [55, 0]
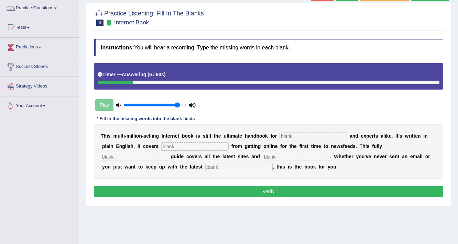
click at [307, 137] on input "text" at bounding box center [312, 136] width 67 height 8
type input "novelsis"
type input "everything"
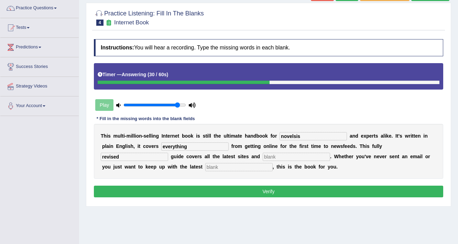
type input "revised"
type input "crises"
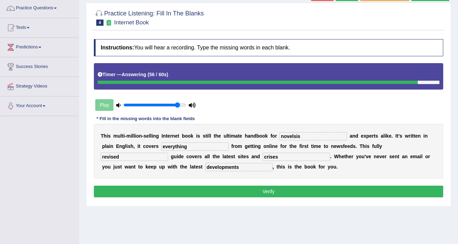
type input "developments"
click at [315, 191] on button "Verify" at bounding box center [268, 192] width 349 height 12
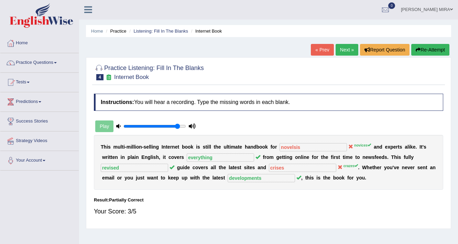
scroll to position [0, 0]
click at [341, 52] on link "Next »" at bounding box center [346, 50] width 23 height 12
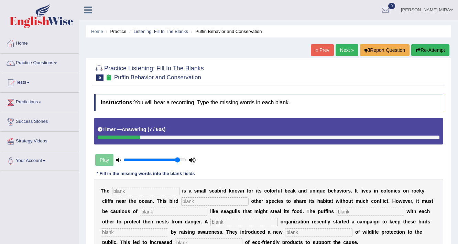
click at [432, 47] on button "Re-Attempt" at bounding box center [430, 50] width 38 height 12
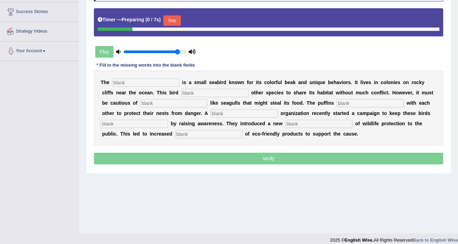
scroll to position [110, 0]
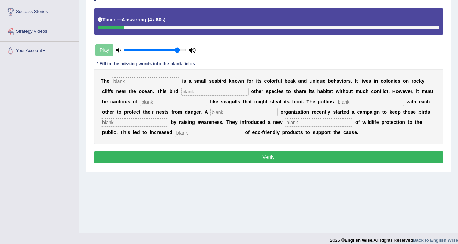
click at [136, 78] on input "text" at bounding box center [145, 81] width 67 height 8
type input "puffins"
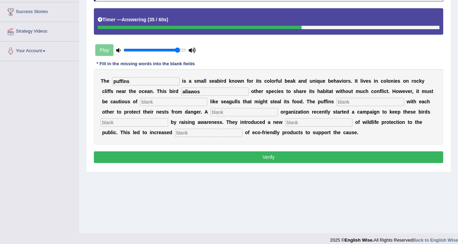
type input "allawos"
type input "preditors"
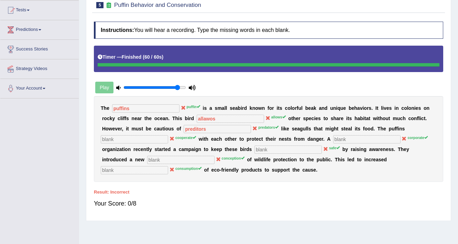
scroll to position [0, 0]
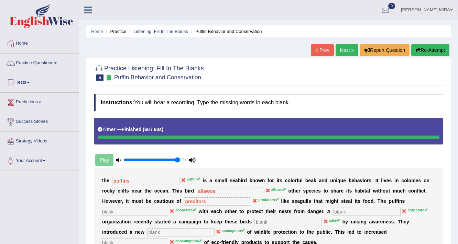
click at [349, 49] on link "Next »" at bounding box center [346, 50] width 23 height 12
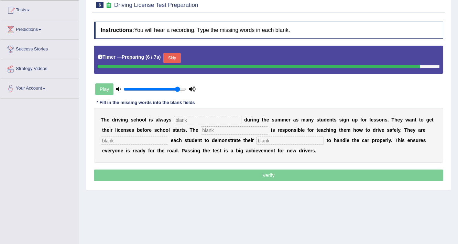
scroll to position [82, 0]
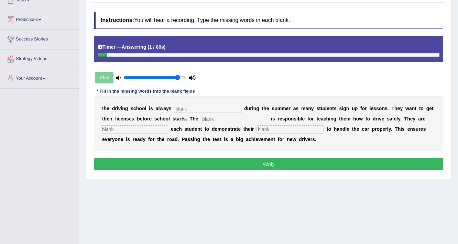
click at [206, 107] on input "text" at bounding box center [207, 109] width 67 height 8
type input "busy"
type input "instructor"
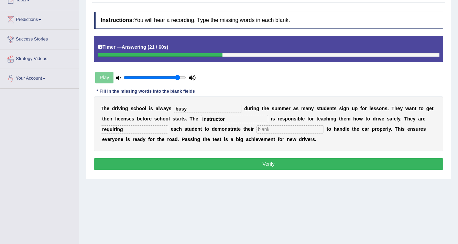
type input "requiring"
type input "ability"
click at [248, 158] on button "Verify" at bounding box center [268, 164] width 349 height 12
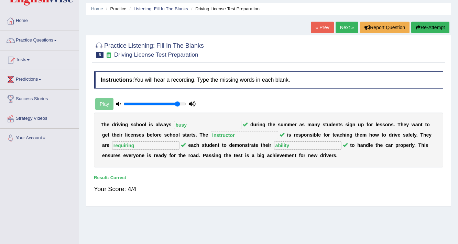
scroll to position [0, 0]
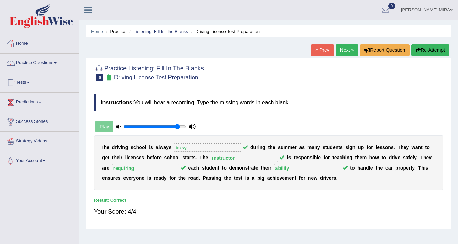
click at [344, 48] on link "Next »" at bounding box center [346, 50] width 23 height 12
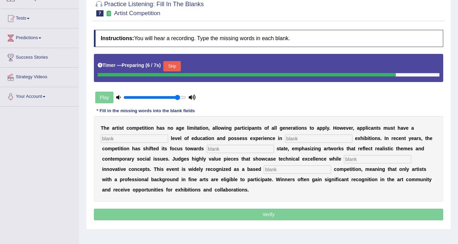
scroll to position [110, 0]
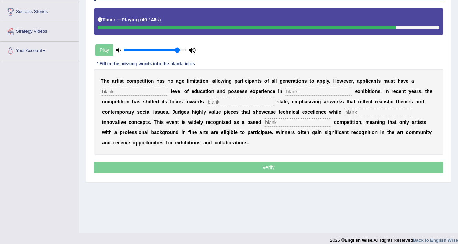
click at [115, 91] on input "text" at bounding box center [134, 92] width 67 height 8
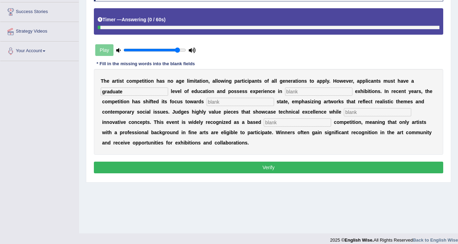
type input "graduate"
type input "culture"
type input "real"
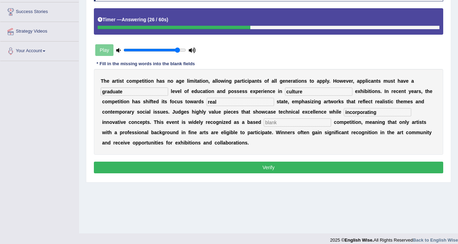
type input "incorporating"
type input "profession"
click at [301, 168] on button "Verify" at bounding box center [268, 168] width 349 height 12
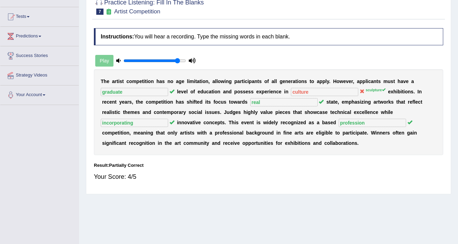
scroll to position [0, 0]
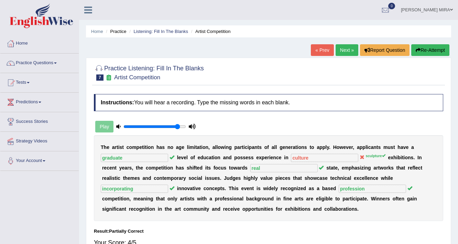
click at [340, 51] on link "Next »" at bounding box center [346, 50] width 23 height 12
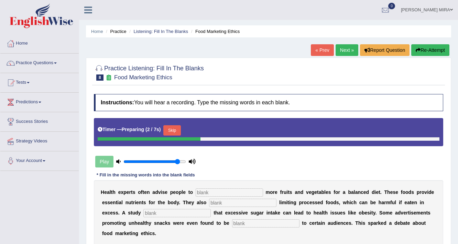
scroll to position [82, 0]
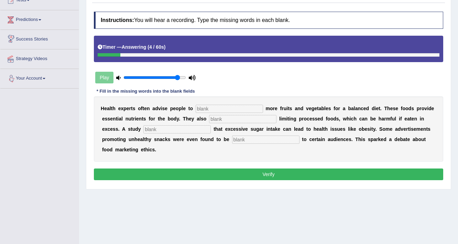
click at [210, 107] on input "text" at bounding box center [229, 109] width 67 height 8
type input "consume"
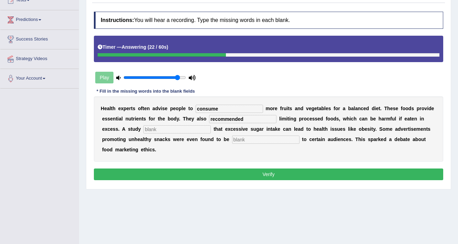
type input "recommended"
type input "diagnosed"
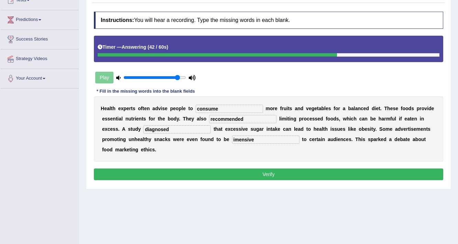
click at [241, 137] on input "imensive" at bounding box center [265, 140] width 67 height 8
type input "imensive"
click at [258, 169] on button "Verify" at bounding box center [268, 175] width 349 height 12
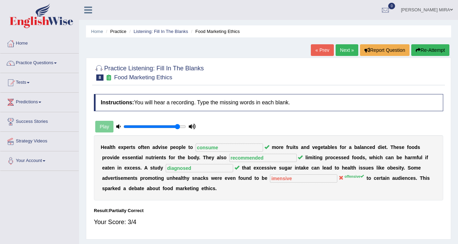
scroll to position [0, 0]
click at [345, 56] on div "« Prev Next » Report Question Re-Attempt" at bounding box center [381, 50] width 140 height 13
click at [345, 54] on link "Next »" at bounding box center [346, 50] width 23 height 12
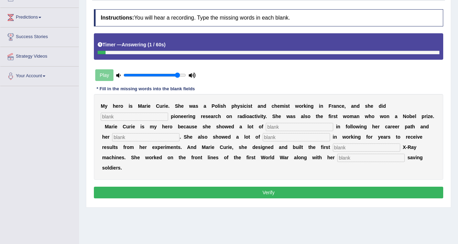
scroll to position [34, 0]
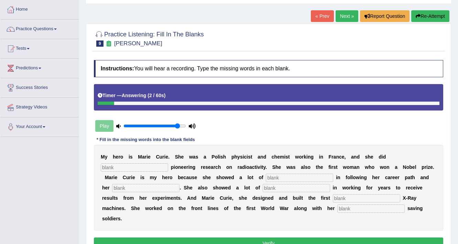
click at [435, 16] on button "Re-Attempt" at bounding box center [430, 16] width 38 height 12
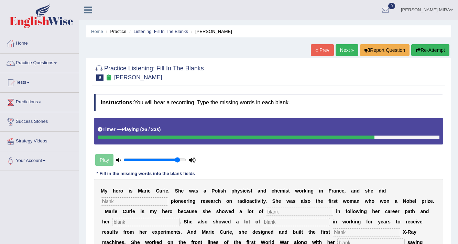
click at [430, 51] on button "Re-Attempt" at bounding box center [430, 50] width 38 height 12
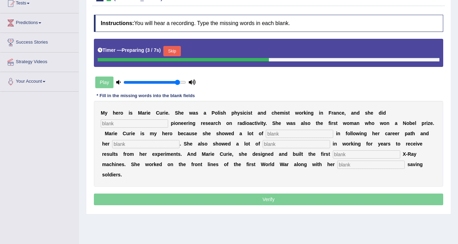
scroll to position [82, 0]
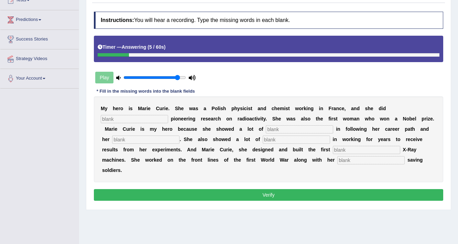
click at [154, 118] on input "text" at bounding box center [134, 119] width 67 height 8
type input "conducted"
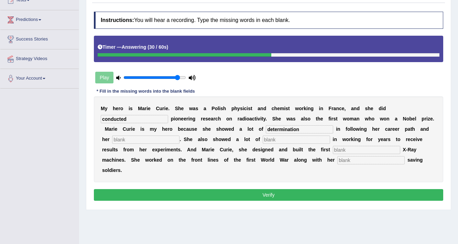
type input "determination"
type input "passion"
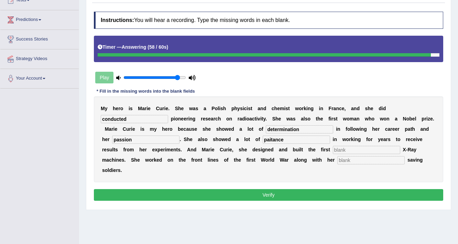
type input "paitance"
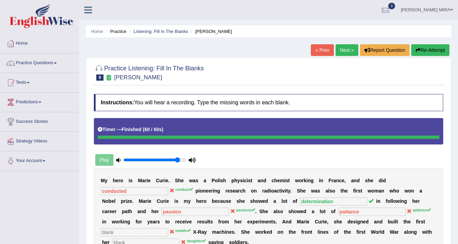
scroll to position [0, 0]
click at [421, 51] on button "Re-Attempt" at bounding box center [430, 50] width 38 height 12
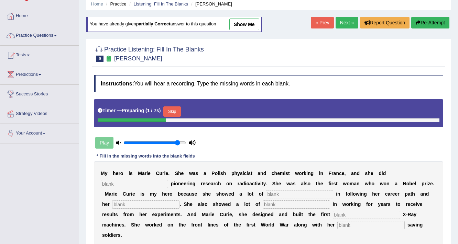
scroll to position [55, 0]
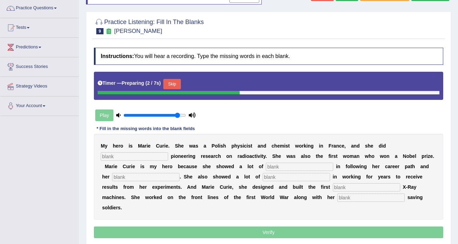
click at [147, 154] on input "text" at bounding box center [134, 157] width 67 height 8
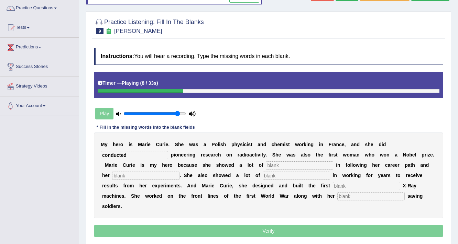
type input "conducted"
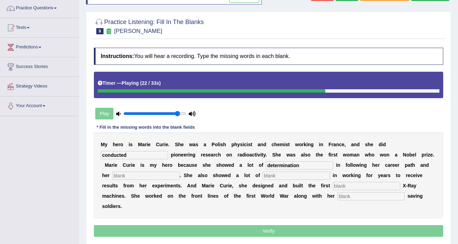
type input "determination"
type input "passions"
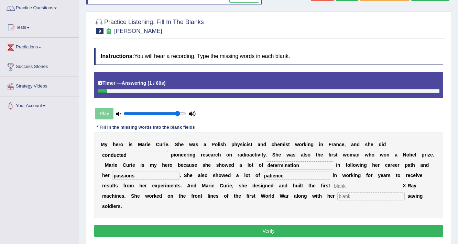
type input "patience"
type input "mobile"
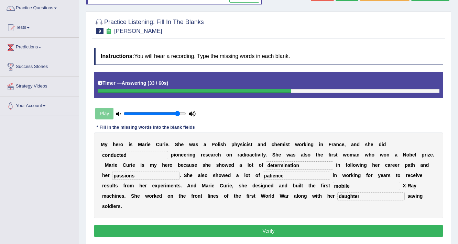
type input "daughter"
click at [269, 230] on button "Verify" at bounding box center [268, 231] width 349 height 12
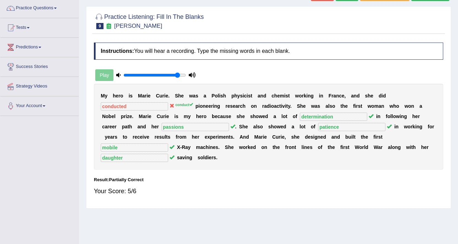
click at [128, 100] on div "M y h e r o i s M [PERSON_NAME] . S h e w a s [PERSON_NAME] p h y s i c i s t a…" at bounding box center [268, 127] width 349 height 86
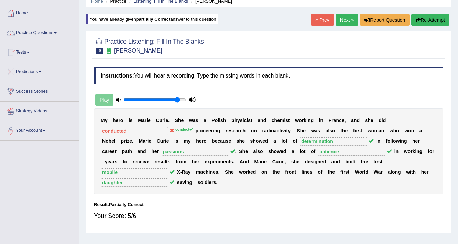
scroll to position [0, 0]
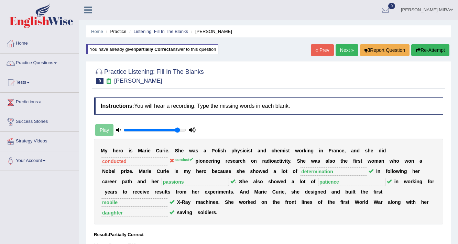
click at [348, 54] on link "Next »" at bounding box center [346, 50] width 23 height 12
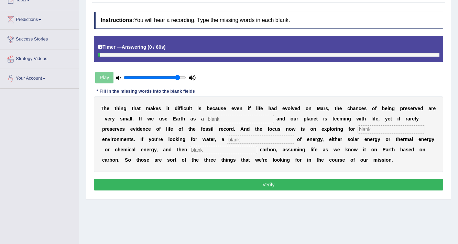
click at [253, 123] on div "T h e t h i n g t h a t m a k e s i t d i f f i c u l t i s b e c a u s e e v e…" at bounding box center [268, 135] width 349 height 76
click at [254, 120] on input "text" at bounding box center [240, 119] width 67 height 8
type input "refference"
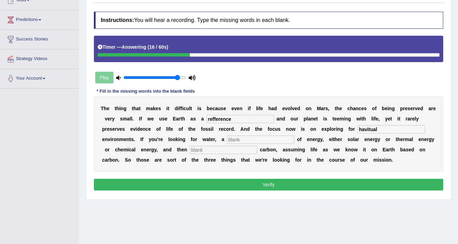
type input "havitual"
type input "source"
type input "organic"
drag, startPoint x: 265, startPoint y: 177, endPoint x: 269, endPoint y: 194, distance: 17.1
click at [269, 192] on div "Instructions: You will hear a recording. Type the missing words in each blank. …" at bounding box center [268, 102] width 353 height 188
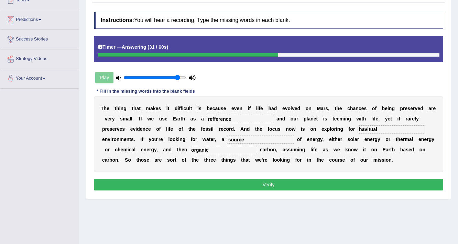
click at [271, 186] on button "Verify" at bounding box center [268, 185] width 349 height 12
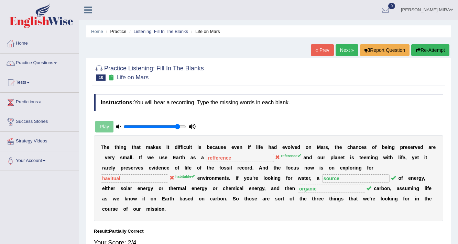
click at [348, 49] on link "Next »" at bounding box center [346, 50] width 23 height 12
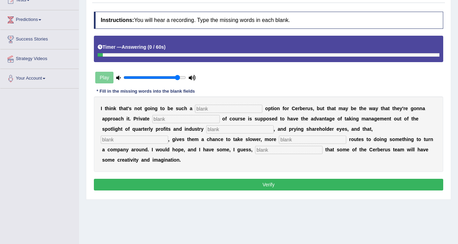
click at [253, 109] on input "text" at bounding box center [228, 109] width 67 height 8
type input "viable"
type input "acurity"
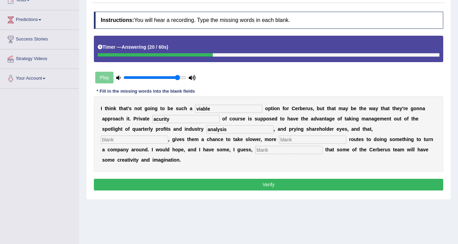
type input "analysis"
type input "hyphotheticaly"
type input "p"
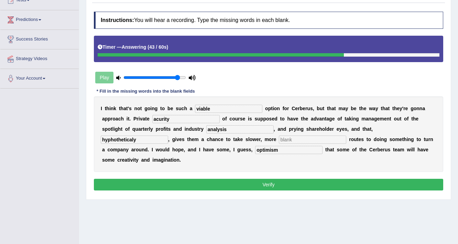
type input "optimism"
click at [303, 188] on button "Verify" at bounding box center [268, 185] width 349 height 12
click at [300, 140] on input "text" at bounding box center [312, 140] width 67 height 8
type input "h"
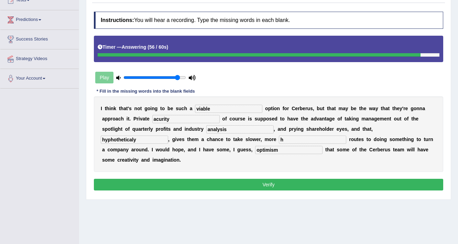
click at [357, 179] on button "Verify" at bounding box center [268, 185] width 349 height 12
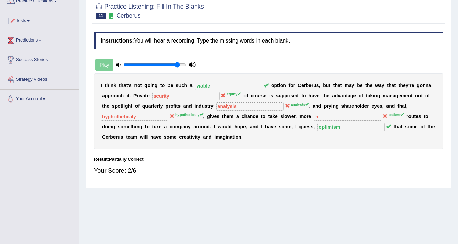
scroll to position [27, 0]
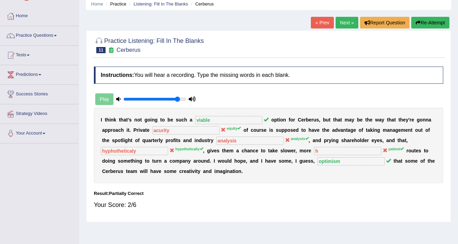
click at [426, 32] on div "Practice Listening: Fill In The Blanks 11 Cerberus Instructions: You will hear …" at bounding box center [268, 126] width 365 height 192
click at [425, 29] on div "« Prev Next » Report Question Re-Attempt" at bounding box center [381, 23] width 140 height 13
click at [424, 22] on button "Re-Attempt" at bounding box center [430, 23] width 38 height 12
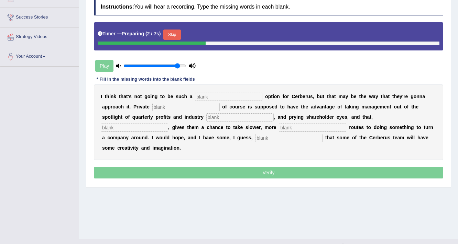
scroll to position [110, 0]
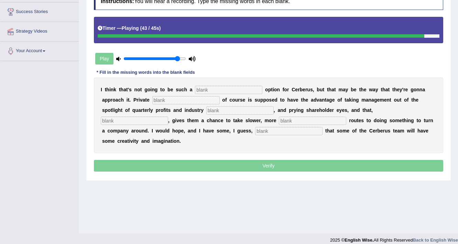
drag, startPoint x: 257, startPoint y: 88, endPoint x: 250, endPoint y: 91, distance: 7.0
click at [255, 89] on input "text" at bounding box center [228, 90] width 67 height 8
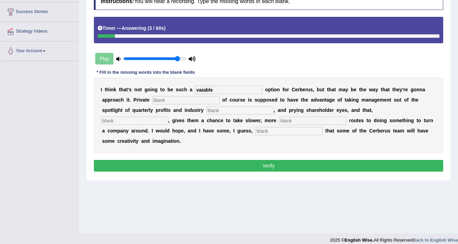
type input "vaiable"
type input "equity"
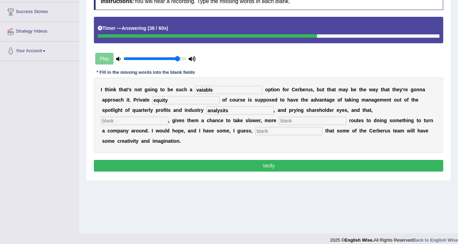
type input "analysits"
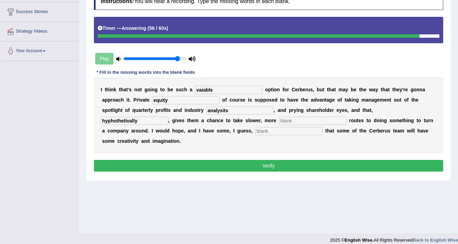
type input "hyphothetivally"
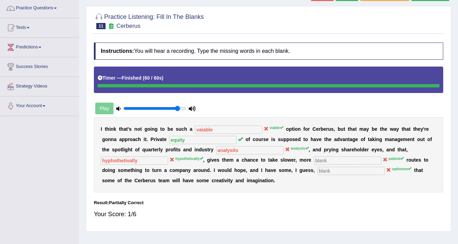
scroll to position [0, 0]
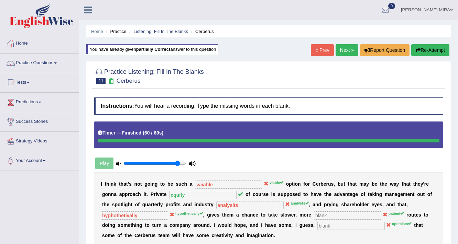
click at [439, 51] on button "Re-Attempt" at bounding box center [430, 50] width 38 height 12
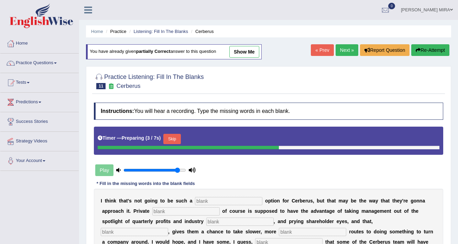
click at [341, 54] on link "Next »" at bounding box center [346, 50] width 23 height 12
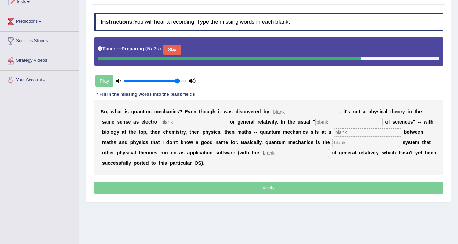
scroll to position [82, 0]
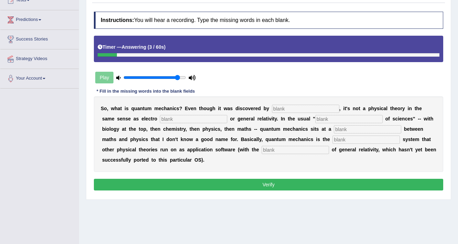
click at [243, 182] on button "Verify" at bounding box center [268, 185] width 349 height 12
click at [286, 111] on input "text" at bounding box center [305, 109] width 67 height 8
type input "physits"
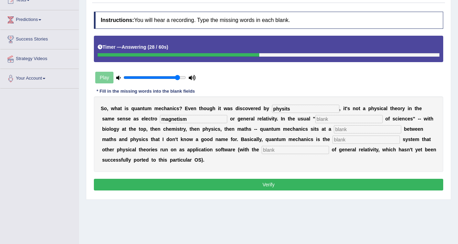
type input "magnetism"
type input "level"
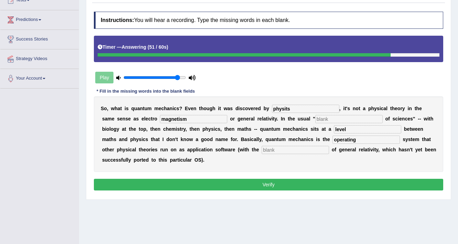
type input "operating"
click at [330, 121] on input "text" at bounding box center [348, 119] width 67 height 8
type input "hy"
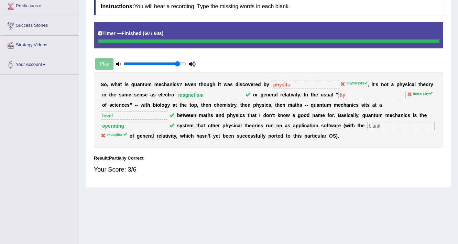
scroll to position [110, 0]
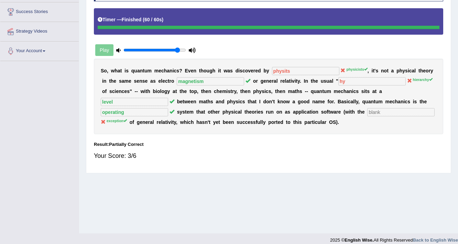
click at [424, 78] on sup "hierarchy" at bounding box center [423, 80] width 20 height 4
click at [425, 79] on sup "hierarchy" at bounding box center [423, 80] width 20 height 4
click at [424, 80] on sup "hierarchy" at bounding box center [423, 80] width 20 height 4
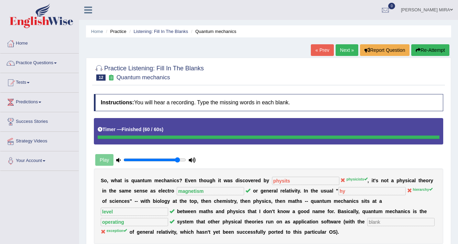
click at [428, 51] on button "Re-Attempt" at bounding box center [430, 50] width 38 height 12
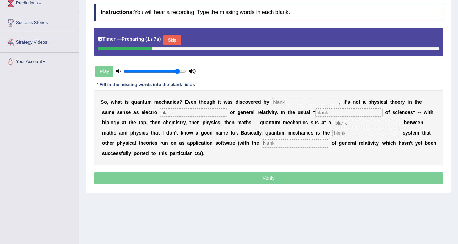
scroll to position [110, 0]
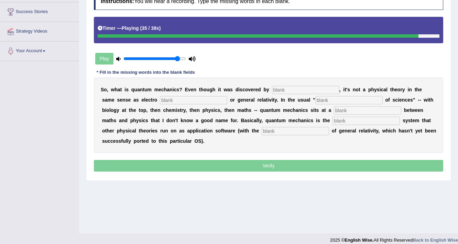
click at [279, 87] on input "text" at bounding box center [305, 90] width 67 height 8
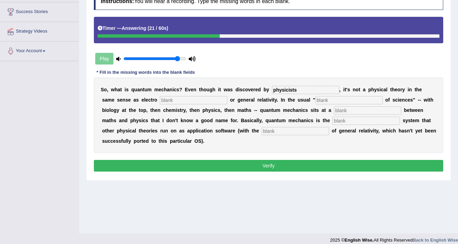
type input "physicists"
type input "magnetism"
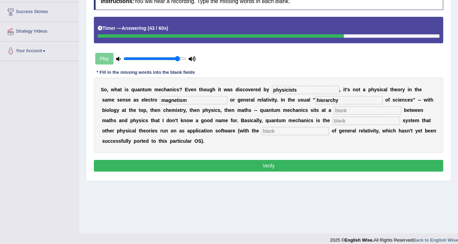
type input "hierarchy"
type input "e"
type input "level"
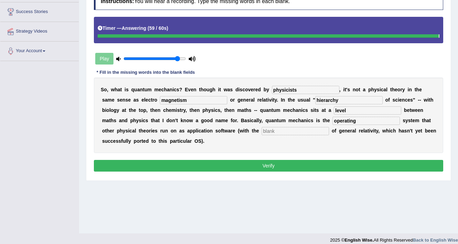
type input "operating"
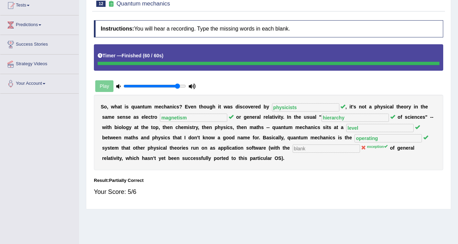
scroll to position [27, 0]
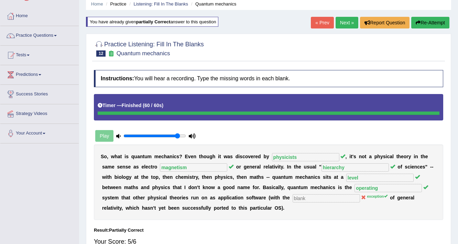
click at [335, 20] on link "Next »" at bounding box center [346, 23] width 23 height 12
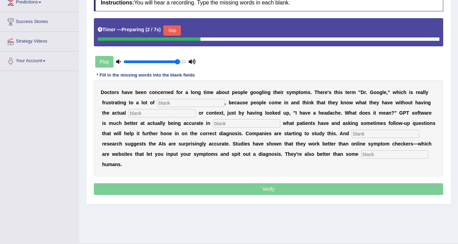
scroll to position [110, 0]
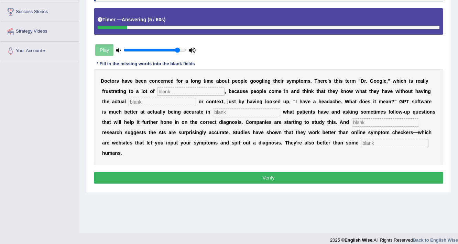
click at [179, 88] on input "text" at bounding box center [190, 92] width 67 height 8
type input "physians"
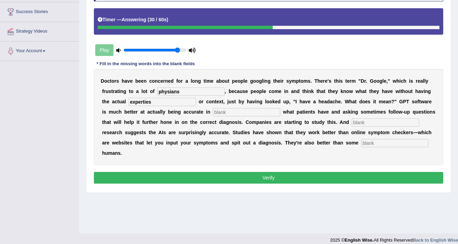
type input "experties"
type input "determining"
type input "perlinimery"
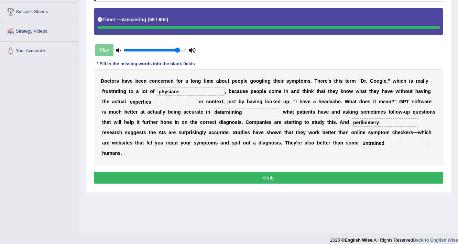
type input "untrained"
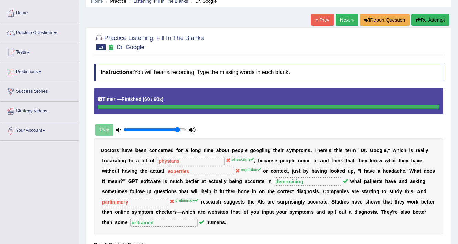
scroll to position [27, 0]
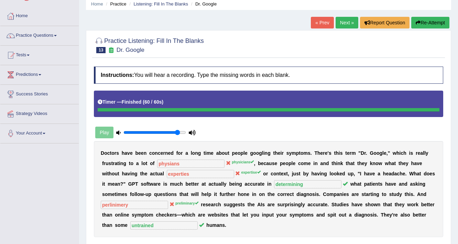
drag, startPoint x: 353, startPoint y: 41, endPoint x: 350, endPoint y: 18, distance: 23.2
click at [350, 18] on div "Home Practice Listening: Fill In The Blanks Dr. Google « Prev Next » Report Que…" at bounding box center [268, 145] width 379 height 344
click at [348, 22] on link "Next »" at bounding box center [346, 23] width 23 height 12
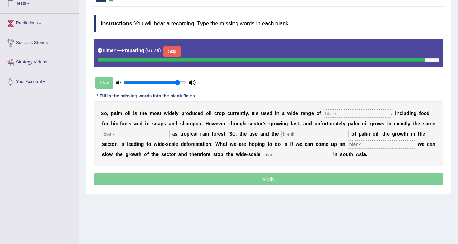
scroll to position [89, 0]
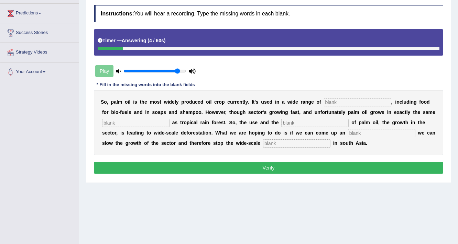
click at [334, 104] on input "text" at bounding box center [357, 102] width 67 height 8
type input "industries"
type input "environment"
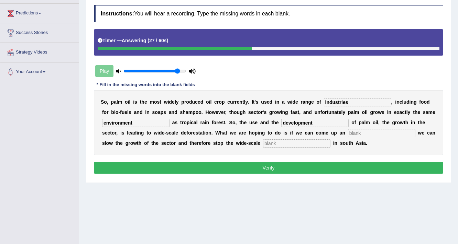
type input "development"
type input "alternative"
type input "deforestation"
click at [213, 169] on button "Verify" at bounding box center [268, 168] width 349 height 12
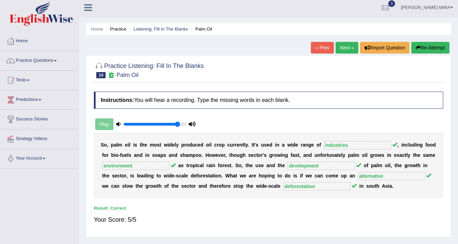
scroll to position [0, 0]
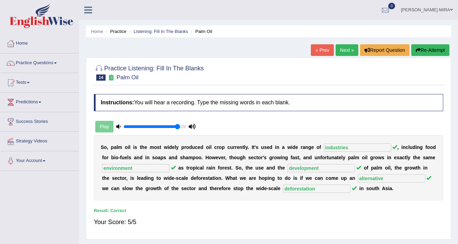
click at [339, 46] on link "Next »" at bounding box center [346, 50] width 23 height 12
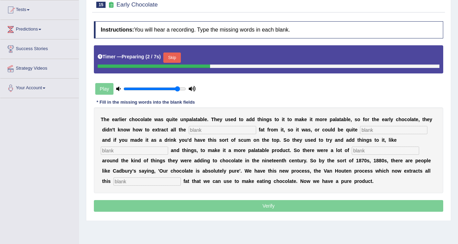
scroll to position [82, 0]
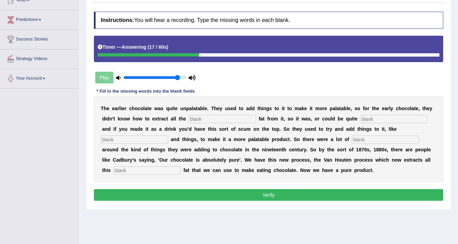
click at [213, 118] on input "text" at bounding box center [222, 119] width 67 height 8
type input "coco"
type input "greasy"
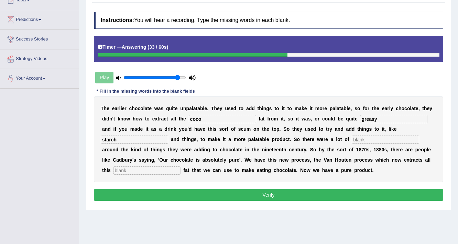
type input "starch"
type input "scandle"
type input "horrible"
click at [158, 199] on button "Verify" at bounding box center [268, 195] width 349 height 12
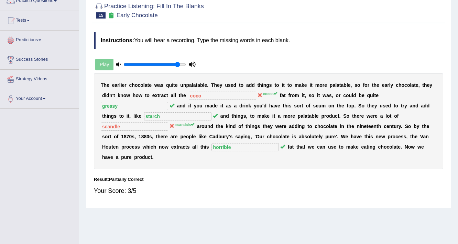
scroll to position [0, 0]
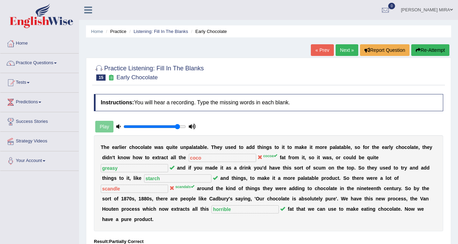
click at [352, 48] on link "Next »" at bounding box center [346, 50] width 23 height 12
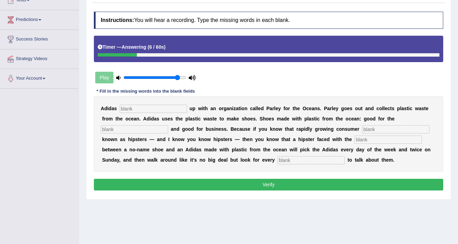
click at [134, 108] on input "text" at bounding box center [153, 109] width 67 height 8
type input "teamed"
type input "environment"
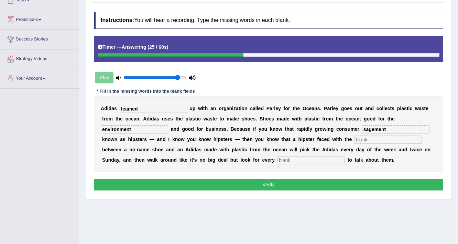
type input "sagement"
type input "choice"
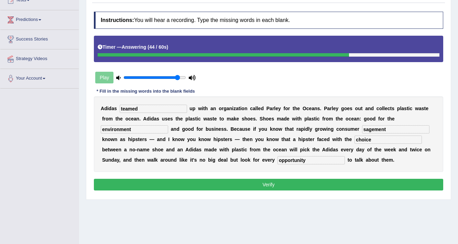
type input "opportunity"
click at [235, 185] on button "Verify" at bounding box center [268, 185] width 349 height 12
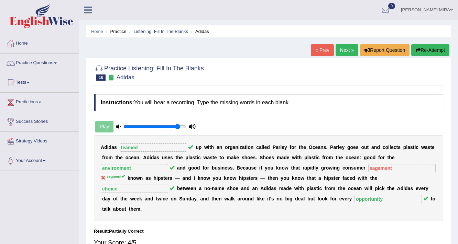
click at [350, 51] on link "Next »" at bounding box center [346, 50] width 23 height 12
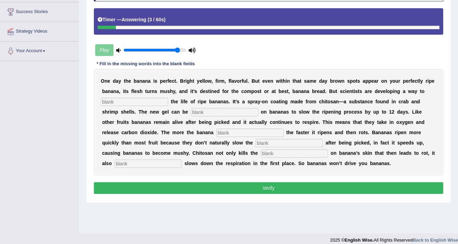
click at [139, 102] on input "text" at bounding box center [134, 102] width 67 height 8
type input "entented"
type input "spread"
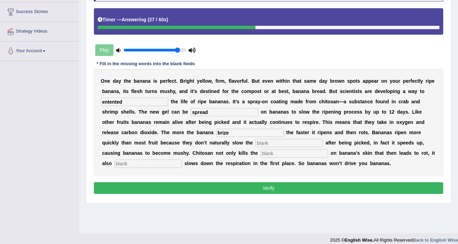
type input "brize"
type input "bectaria"
type input "significantly"
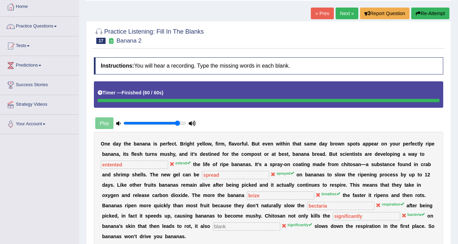
scroll to position [34, 0]
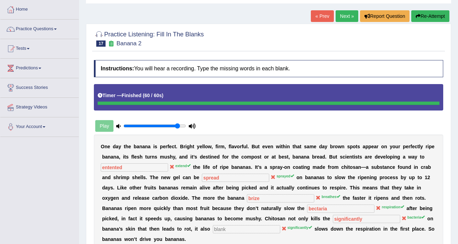
click at [435, 11] on button "Re-Attempt" at bounding box center [430, 16] width 38 height 12
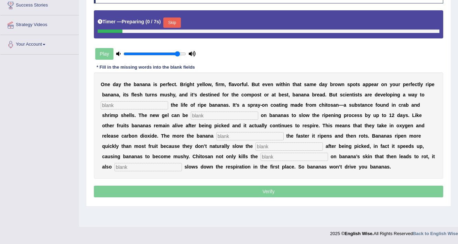
scroll to position [116, 0]
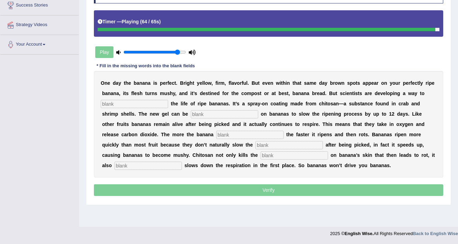
click at [138, 104] on input "text" at bounding box center [134, 104] width 67 height 8
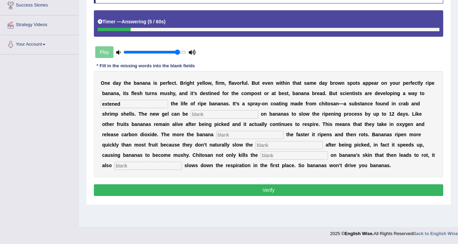
type input "extened"
type input "sprayed"
type input "breath"
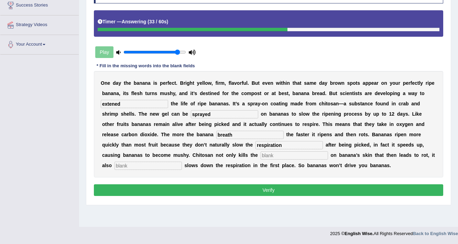
type input "respiration"
type input "bectaria"
type input "significently"
click at [195, 190] on button "Verify" at bounding box center [268, 191] width 349 height 12
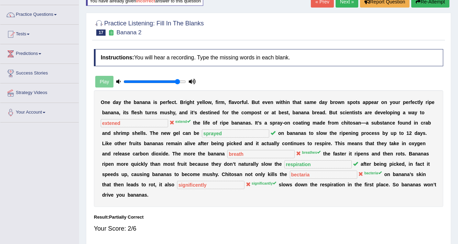
scroll to position [34, 0]
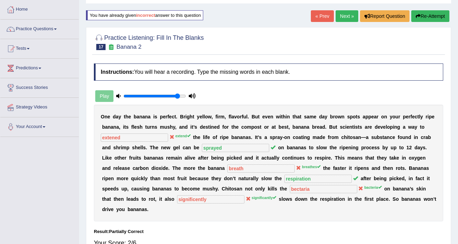
click at [347, 18] on link "Next »" at bounding box center [346, 16] width 23 height 12
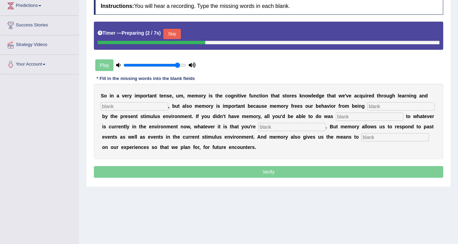
scroll to position [110, 0]
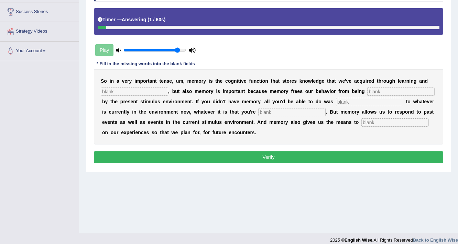
click at [157, 82] on b at bounding box center [158, 80] width 3 height 5
drag, startPoint x: 157, startPoint y: 87, endPoint x: 155, endPoint y: 90, distance: 3.8
click at [156, 88] on input "text" at bounding box center [134, 92] width 67 height 8
click at [154, 91] on input "text" at bounding box center [134, 92] width 67 height 8
type input "preception"
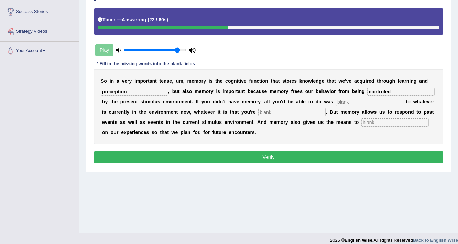
type input "controled"
type input "react"
type input "experiencing"
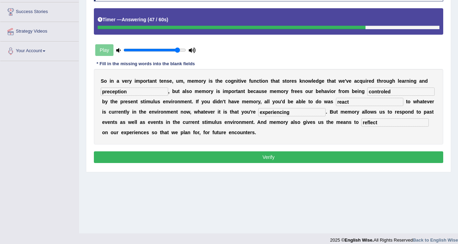
type input "reflect"
click at [214, 156] on button "Verify" at bounding box center [268, 158] width 349 height 12
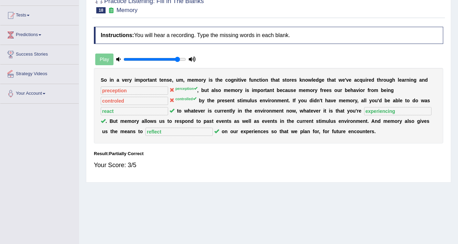
scroll to position [0, 0]
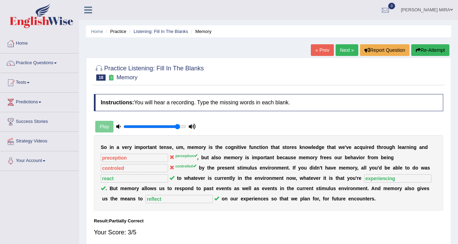
click at [427, 52] on button "Re-Attempt" at bounding box center [430, 50] width 38 height 12
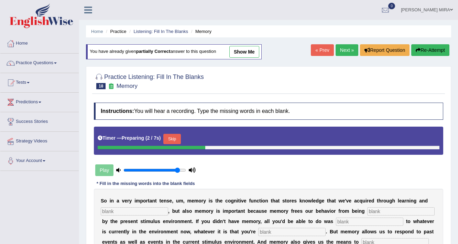
click at [344, 51] on link "Next »" at bounding box center [346, 50] width 23 height 12
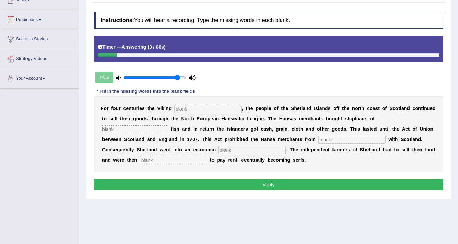
click at [190, 111] on input "text" at bounding box center [207, 109] width 67 height 8
type input "declined"
type input "salted"
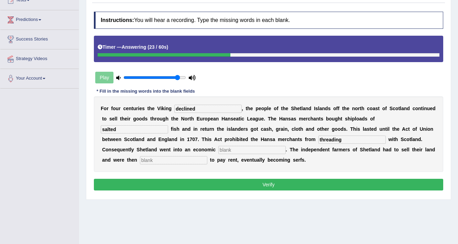
type input "threading"
type input "deprassion"
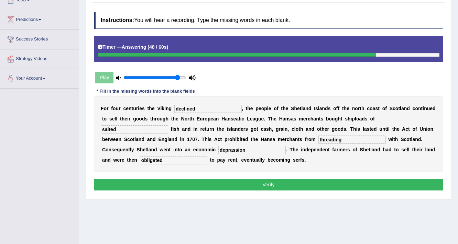
type input "obligated"
click at [203, 191] on div "Instructions: You will hear a recording. Type the missing words in each blank. …" at bounding box center [268, 102] width 353 height 188
click at [204, 189] on button "Verify" at bounding box center [268, 185] width 349 height 12
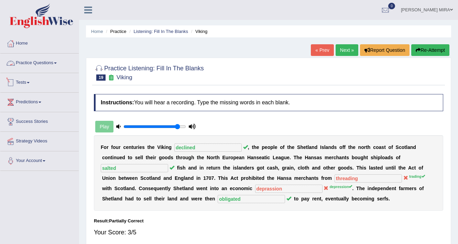
click at [55, 77] on link "Tests" at bounding box center [39, 81] width 78 height 17
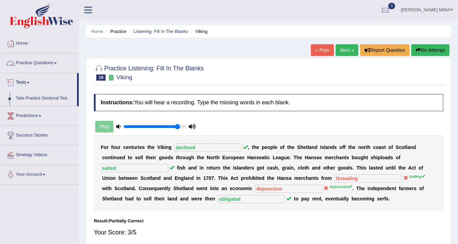
click at [59, 68] on link "Practice Questions" at bounding box center [39, 62] width 78 height 17
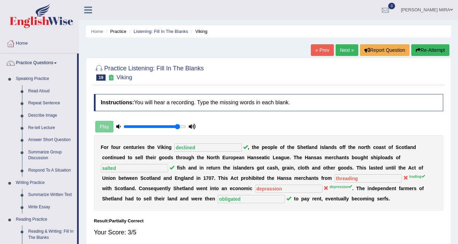
click at [349, 48] on link "Next »" at bounding box center [346, 50] width 23 height 12
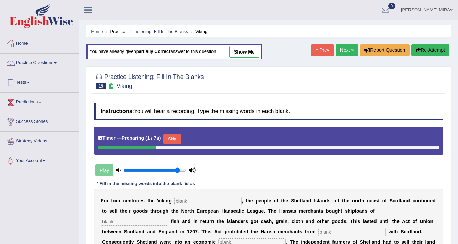
click at [323, 54] on link "« Prev" at bounding box center [322, 50] width 23 height 12
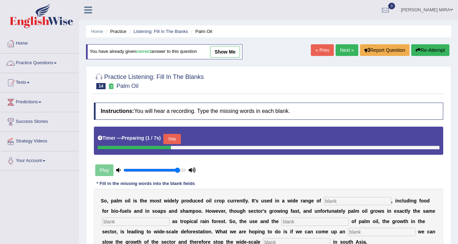
click at [54, 65] on link "Practice Questions" at bounding box center [39, 62] width 78 height 17
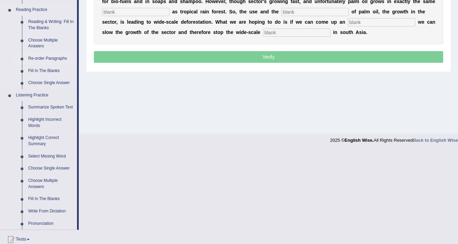
scroll to position [220, 0]
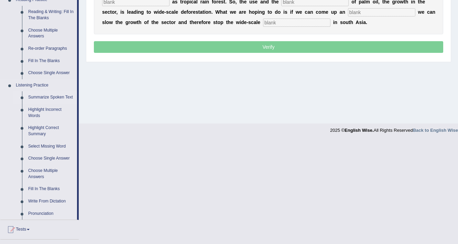
click at [65, 97] on link "Summarize Spoken Text" at bounding box center [51, 97] width 52 height 12
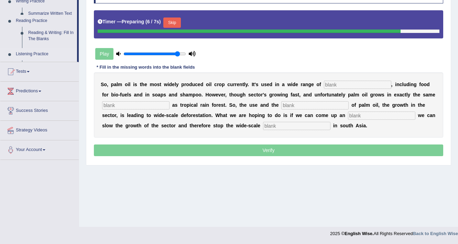
scroll to position [116, 0]
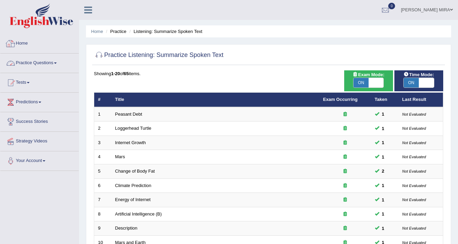
click at [22, 64] on link "Practice Questions" at bounding box center [39, 62] width 78 height 17
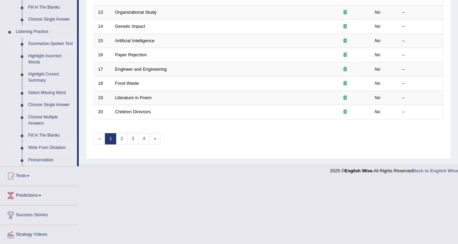
scroll to position [293, 0]
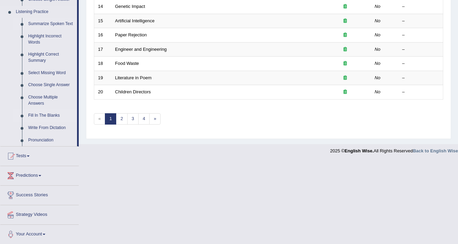
click at [40, 113] on link "Fill In The Blanks" at bounding box center [51, 116] width 52 height 12
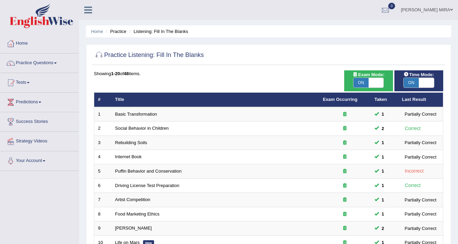
drag, startPoint x: 250, startPoint y: 103, endPoint x: 54, endPoint y: 65, distance: 200.0
click at [54, 65] on link "Practice Questions" at bounding box center [39, 62] width 78 height 17
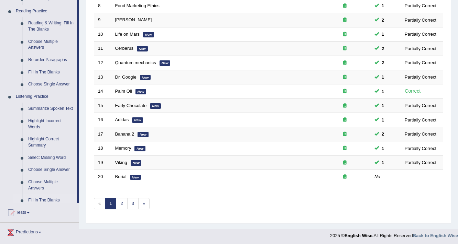
scroll to position [293, 0]
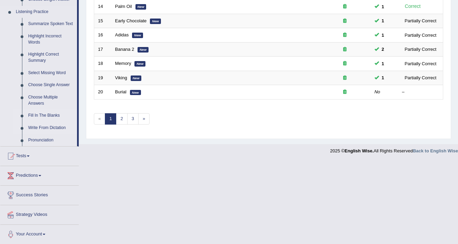
click at [58, 123] on link "Write From Dictation" at bounding box center [51, 128] width 52 height 12
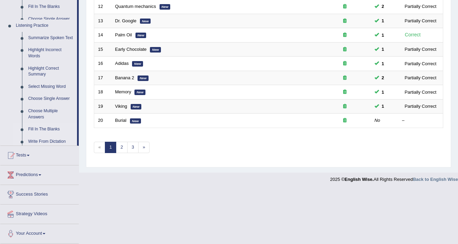
scroll to position [209, 0]
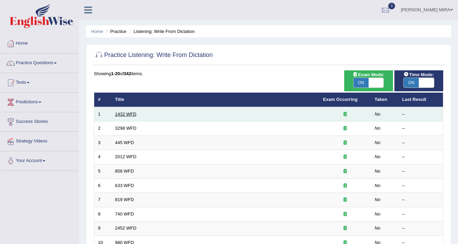
click at [117, 116] on link "1432 WFD" at bounding box center [125, 114] width 21 height 5
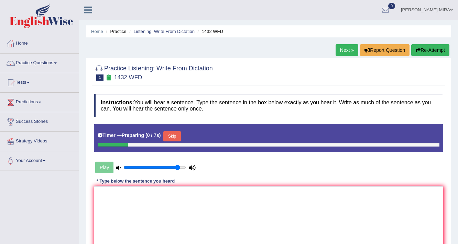
click at [144, 187] on textarea at bounding box center [268, 220] width 349 height 67
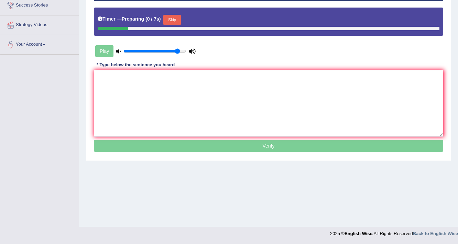
click at [144, 126] on textarea at bounding box center [268, 103] width 349 height 67
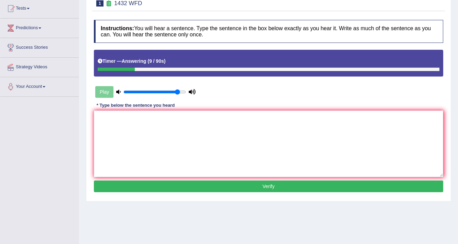
scroll to position [7, 0]
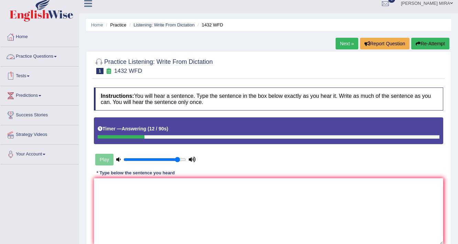
click at [56, 55] on link "Practice Questions" at bounding box center [39, 55] width 78 height 17
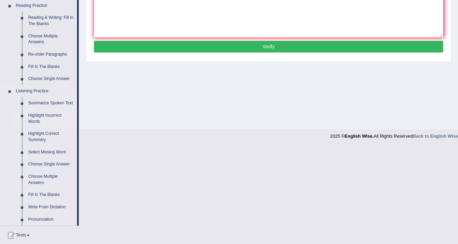
scroll to position [254, 0]
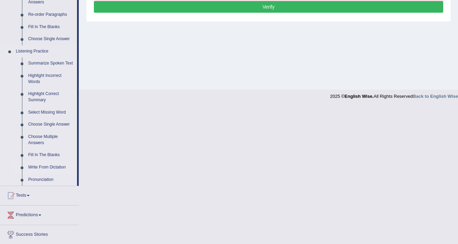
click at [43, 168] on link "Write From Dictation" at bounding box center [51, 168] width 52 height 12
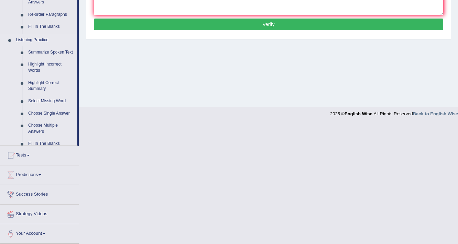
scroll to position [116, 0]
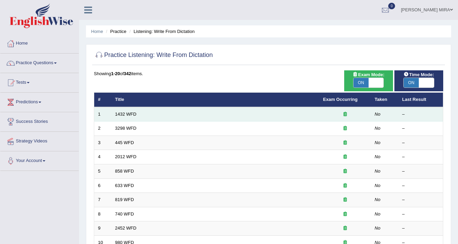
click at [260, 111] on td "1432 WFD" at bounding box center [215, 114] width 208 height 14
drag, startPoint x: 332, startPoint y: 112, endPoint x: 335, endPoint y: 116, distance: 5.2
click at [335, 116] on div at bounding box center [345, 114] width 44 height 7
click at [136, 113] on link "1432 WFD" at bounding box center [125, 114] width 21 height 5
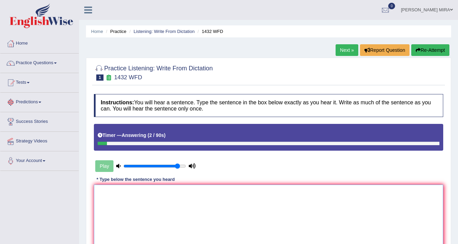
click at [117, 203] on textarea at bounding box center [268, 218] width 349 height 67
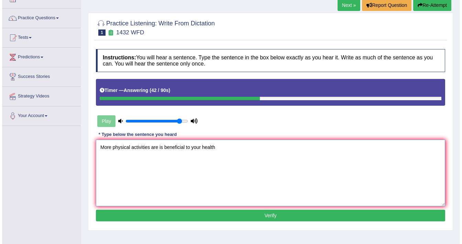
scroll to position [55, 0]
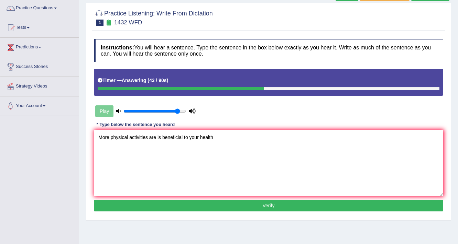
type textarea "More physical activities are is beneficial to your health"
click at [216, 205] on button "Verify" at bounding box center [268, 206] width 349 height 12
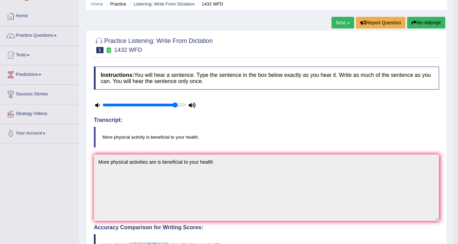
scroll to position [27, 0]
click at [343, 25] on link "Next »" at bounding box center [342, 23] width 23 height 12
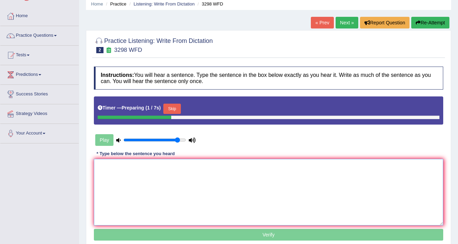
click at [99, 169] on textarea at bounding box center [268, 192] width 349 height 67
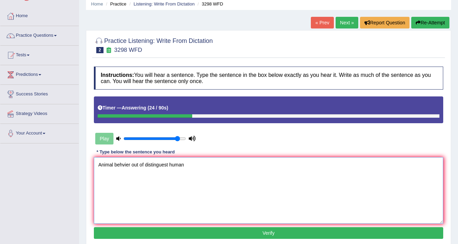
scroll to position [55, 0]
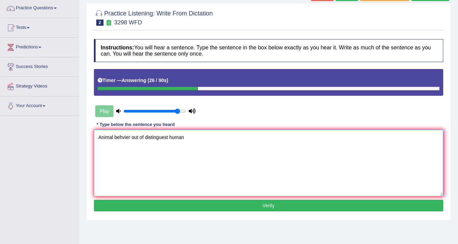
type textarea "Animal behvier out of distinguest human"
click at [131, 204] on button "Verify" at bounding box center [268, 206] width 349 height 12
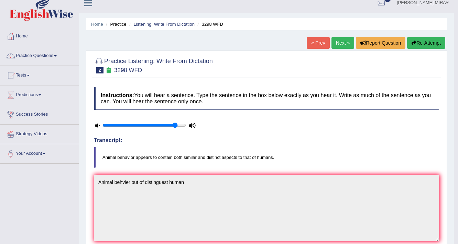
scroll to position [0, 0]
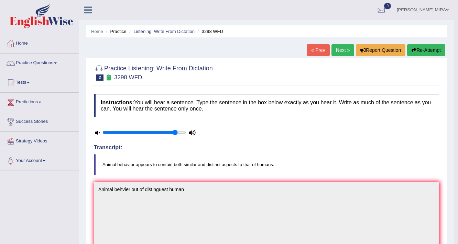
click at [425, 48] on button "Re-Attempt" at bounding box center [426, 50] width 38 height 12
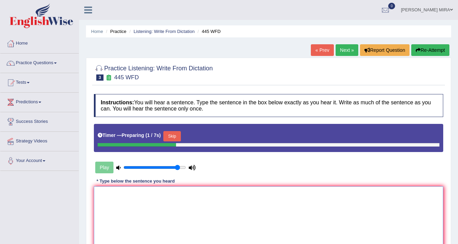
click at [138, 213] on textarea at bounding box center [268, 220] width 349 height 67
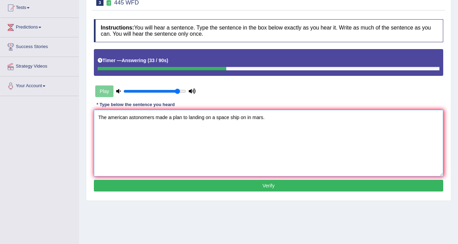
scroll to position [82, 0]
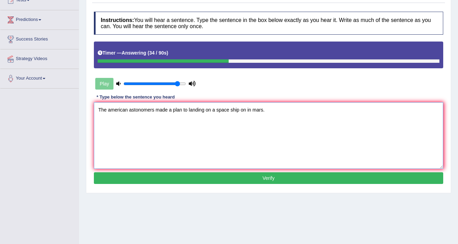
type textarea "The american astonomers made a plan to landing on a space ship on in mars."
click at [190, 180] on button "Verify" at bounding box center [268, 178] width 349 height 12
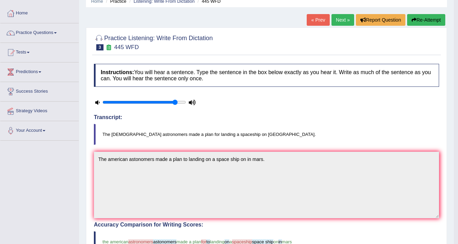
scroll to position [0, 0]
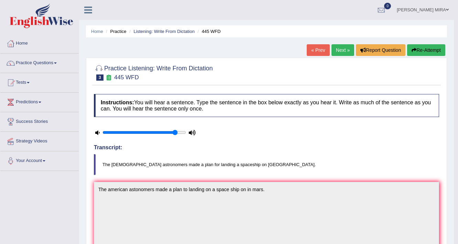
click at [343, 49] on link "Next »" at bounding box center [342, 50] width 23 height 12
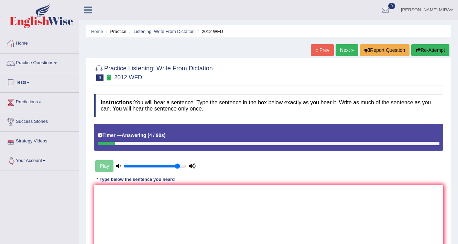
click at [110, 167] on div "Play" at bounding box center [145, 166] width 103 height 17
click at [318, 51] on link "« Prev" at bounding box center [322, 50] width 23 height 12
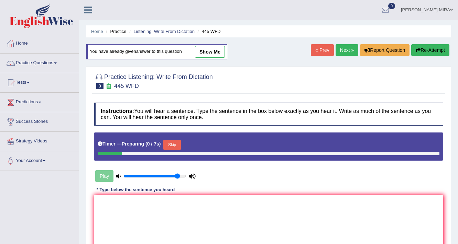
click at [335, 47] on link "Next »" at bounding box center [346, 50] width 23 height 12
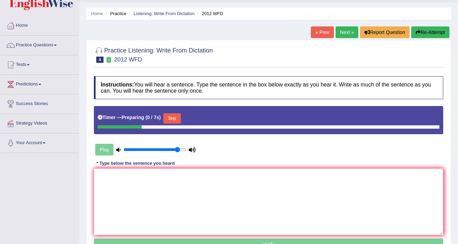
scroll to position [55, 0]
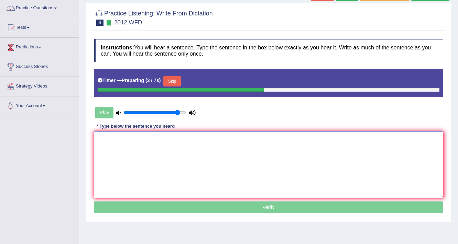
click at [130, 148] on textarea at bounding box center [268, 165] width 349 height 67
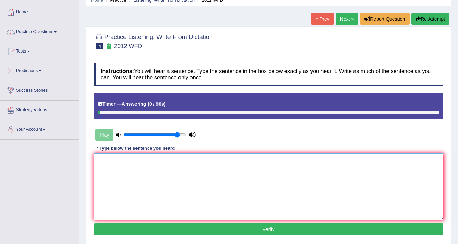
scroll to position [0, 0]
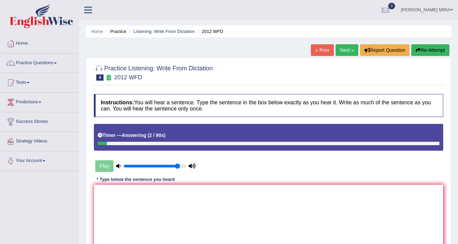
click at [349, 53] on link "Next »" at bounding box center [346, 50] width 23 height 12
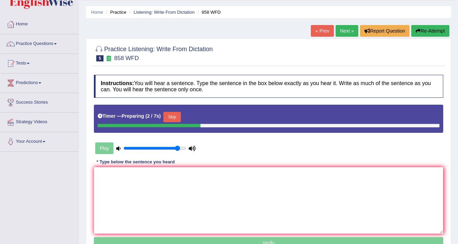
scroll to position [55, 0]
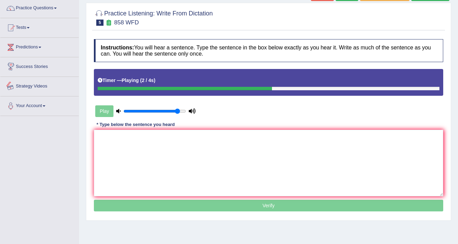
click at [103, 108] on div "Play" at bounding box center [145, 111] width 103 height 17
click at [104, 109] on div "Play" at bounding box center [145, 111] width 103 height 17
click at [105, 110] on div "Play" at bounding box center [145, 111] width 103 height 17
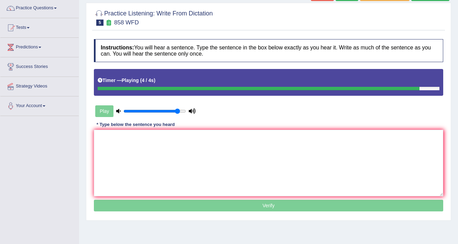
click at [140, 107] on div "Play" at bounding box center [145, 111] width 103 height 17
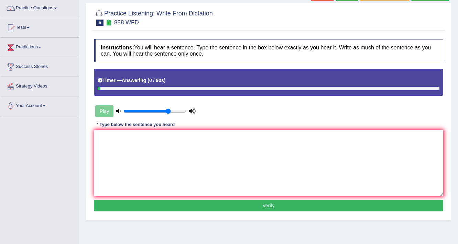
click at [169, 109] on input "range" at bounding box center [154, 111] width 63 height 5
type input "0.95"
click at [179, 109] on input "range" at bounding box center [154, 111] width 63 height 5
click at [180, 109] on input "range" at bounding box center [154, 111] width 63 height 5
click at [132, 140] on textarea at bounding box center [268, 163] width 349 height 67
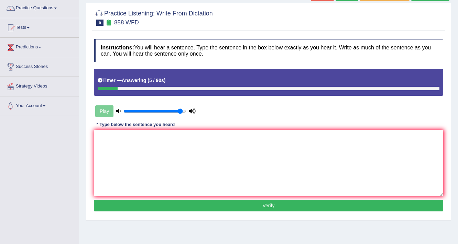
click at [132, 140] on textarea at bounding box center [268, 163] width 349 height 67
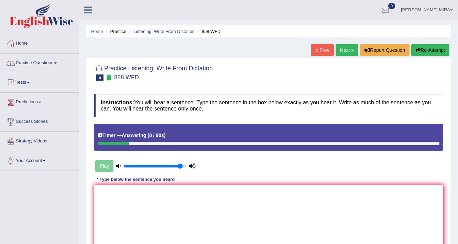
click at [42, 63] on link "Practice Questions" at bounding box center [39, 62] width 78 height 17
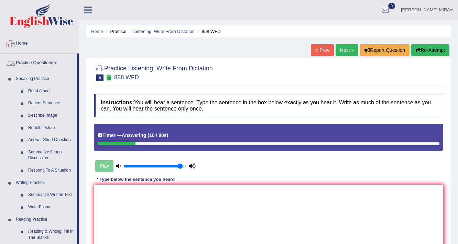
click at [22, 48] on link "Home" at bounding box center [39, 42] width 78 height 17
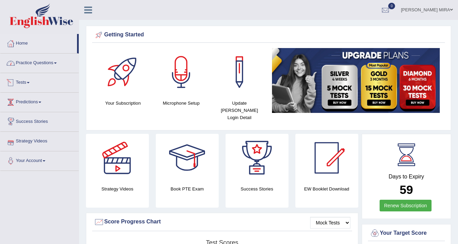
click at [74, 63] on link "Practice Questions" at bounding box center [39, 62] width 78 height 17
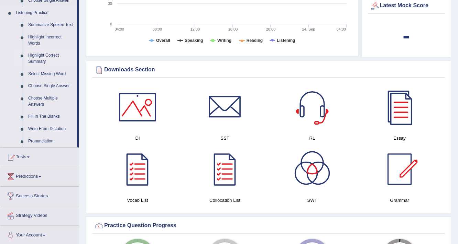
scroll to position [302, 0]
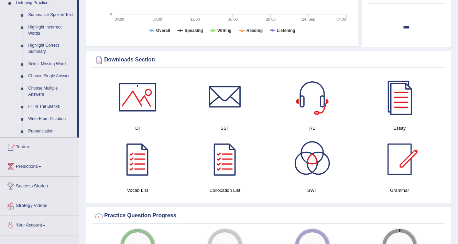
click at [53, 115] on link "Write From Dictation" at bounding box center [51, 119] width 52 height 12
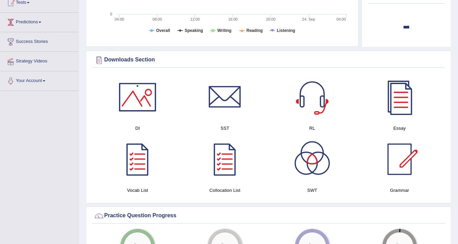
scroll to position [99, 0]
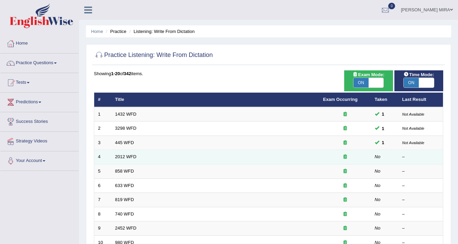
click at [269, 156] on td "2012 WFD" at bounding box center [215, 157] width 208 height 14
click at [127, 157] on link "2012 WFD" at bounding box center [125, 156] width 21 height 5
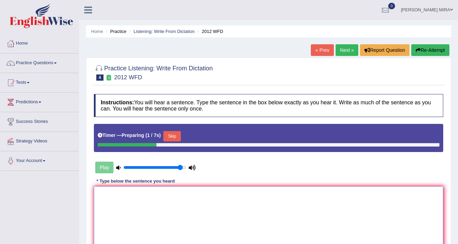
click at [96, 212] on textarea at bounding box center [268, 220] width 349 height 67
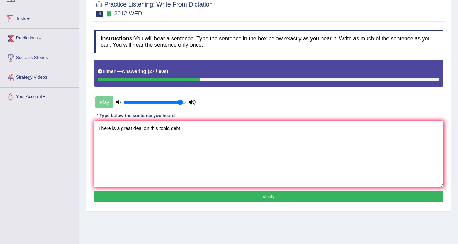
scroll to position [82, 0]
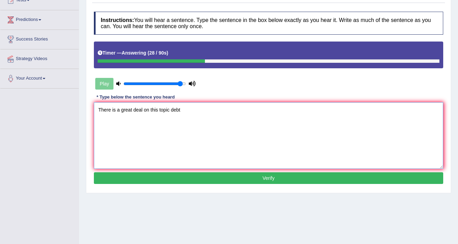
type textarea "There is a great deal on this topic debt"
click at [273, 180] on button "Verify" at bounding box center [268, 178] width 349 height 12
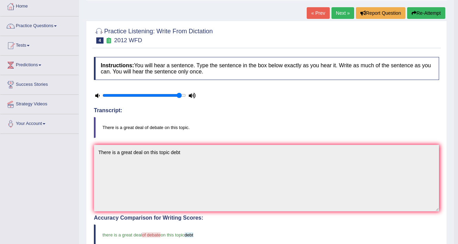
scroll to position [27, 0]
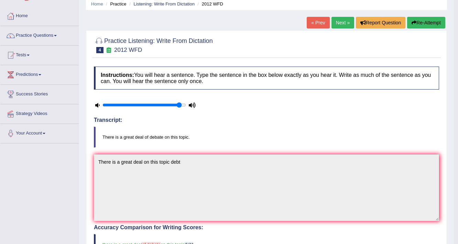
click at [345, 26] on link "Next »" at bounding box center [342, 23] width 23 height 12
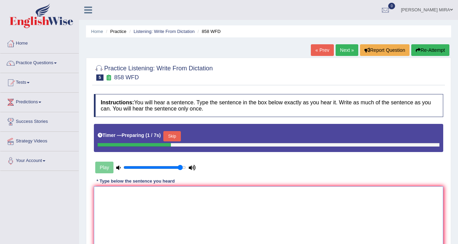
click at [124, 205] on textarea at bounding box center [268, 220] width 349 height 67
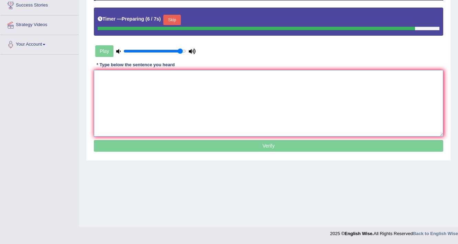
click at [104, 76] on textarea at bounding box center [268, 103] width 349 height 67
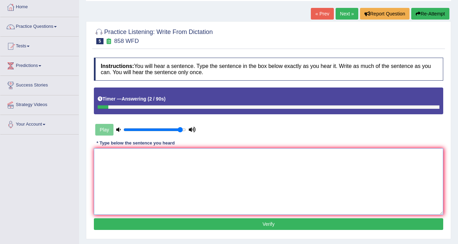
scroll to position [34, 0]
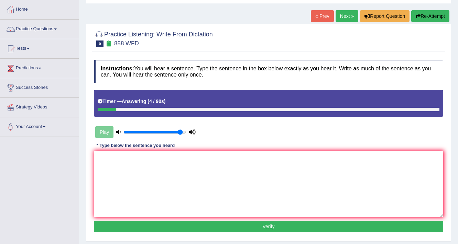
click at [319, 13] on link "« Prev" at bounding box center [322, 16] width 23 height 12
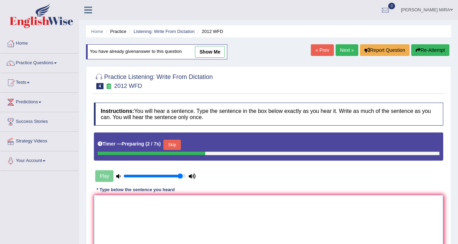
click at [99, 212] on textarea at bounding box center [268, 228] width 349 height 67
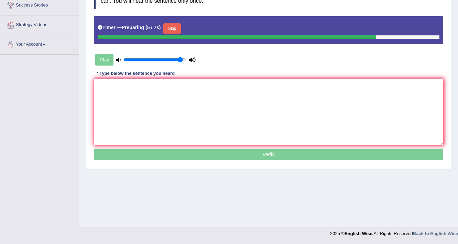
click at [107, 88] on textarea at bounding box center [268, 112] width 349 height 67
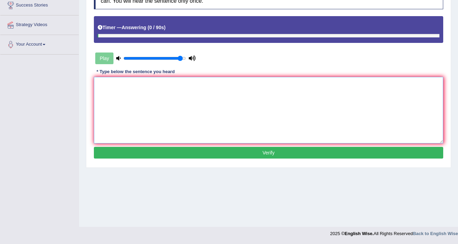
type textarea "t"
click at [107, 88] on textarea at bounding box center [268, 110] width 349 height 67
type textarea "t"
drag, startPoint x: 122, startPoint y: 46, endPoint x: 119, endPoint y: 57, distance: 11.0
click at [121, 49] on div "Instructions: You will hear a sentence. Type the sentence in the box below exac…" at bounding box center [268, 73] width 353 height 181
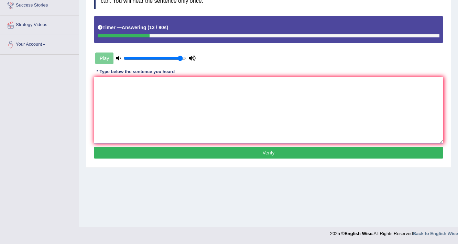
click at [107, 93] on textarea at bounding box center [268, 110] width 349 height 67
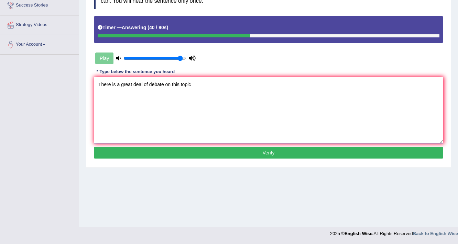
type textarea "There is a great deal of debate on this topic"
click at [198, 143] on div "Instructions: You will hear a sentence. Type the sentence in the box below exac…" at bounding box center [268, 73] width 353 height 181
drag, startPoint x: 199, startPoint y: 144, endPoint x: 195, endPoint y: 143, distance: 3.7
click at [195, 143] on div "Instructions: You will hear a sentence. Type the sentence in the box below exac…" at bounding box center [268, 73] width 353 height 181
click at [238, 153] on button "Verify" at bounding box center [268, 153] width 349 height 12
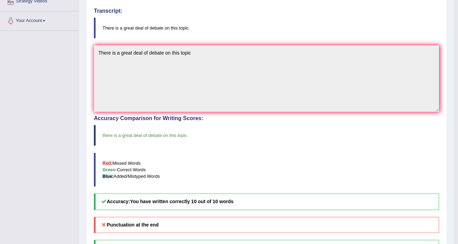
scroll to position [3, 0]
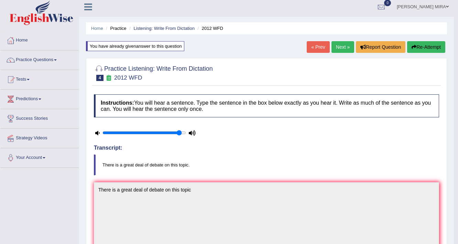
click at [331, 48] on link "Next »" at bounding box center [342, 47] width 23 height 12
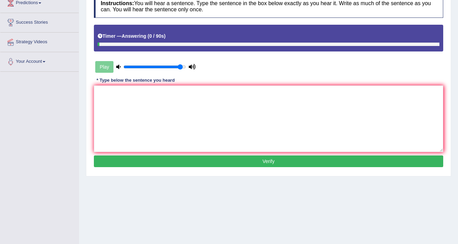
scroll to position [110, 0]
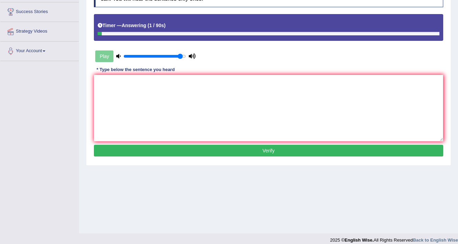
click at [236, 154] on button "Verify" at bounding box center [268, 151] width 349 height 12
click at [150, 87] on textarea at bounding box center [268, 108] width 349 height 67
type textarea "TRR"
click at [158, 155] on button "Verify" at bounding box center [268, 151] width 349 height 12
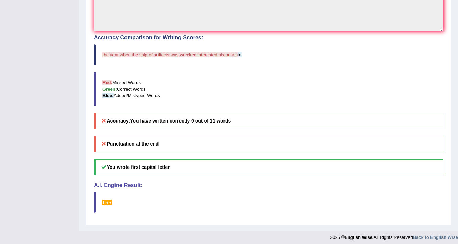
scroll to position [220, 0]
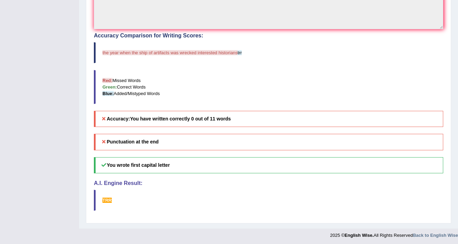
drag, startPoint x: 142, startPoint y: 200, endPoint x: 133, endPoint y: 208, distance: 12.0
click at [133, 207] on blockquote "TRR" at bounding box center [268, 200] width 349 height 21
drag, startPoint x: 133, startPoint y: 207, endPoint x: 143, endPoint y: 186, distance: 23.2
click at [133, 203] on blockquote "TRR" at bounding box center [268, 200] width 349 height 21
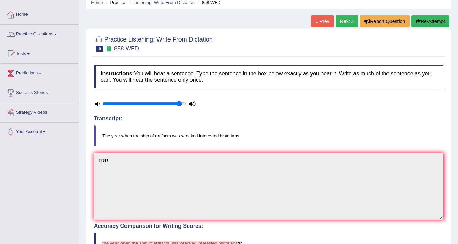
scroll to position [27, 0]
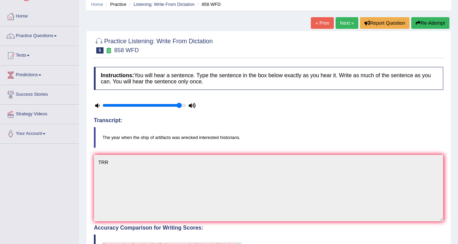
drag, startPoint x: 260, startPoint y: 103, endPoint x: 179, endPoint y: 119, distance: 83.0
click at [183, 118] on div "Instructions: You will hear a sentence. Type the sentence in the box below exac…" at bounding box center [268, 238] width 353 height 349
drag, startPoint x: 341, startPoint y: 18, endPoint x: 338, endPoint y: 22, distance: 4.5
click at [341, 18] on link "Next »" at bounding box center [346, 23] width 23 height 12
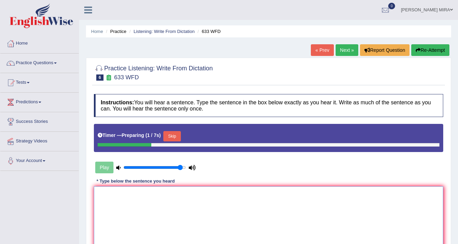
click at [100, 195] on textarea at bounding box center [268, 220] width 349 height 67
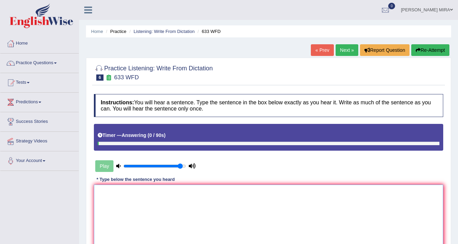
type textarea "r"
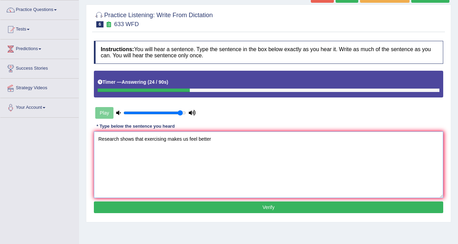
scroll to position [110, 0]
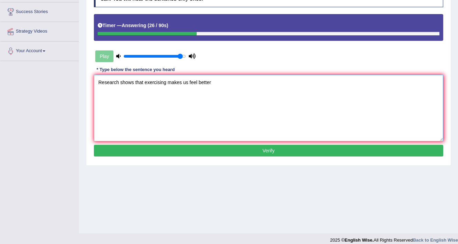
type textarea "Research shows that exercising makes us feel better"
click at [198, 147] on button "Verify" at bounding box center [268, 151] width 349 height 12
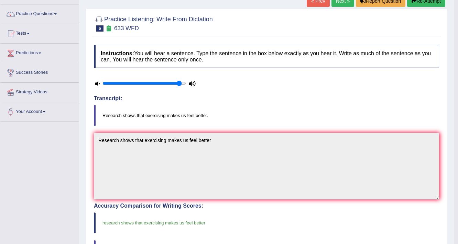
scroll to position [0, 0]
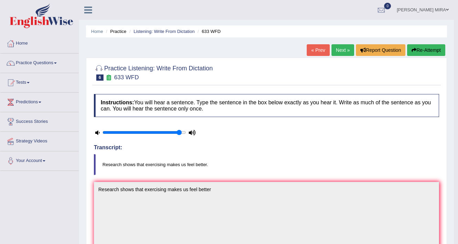
click at [345, 51] on link "Next »" at bounding box center [342, 50] width 23 height 12
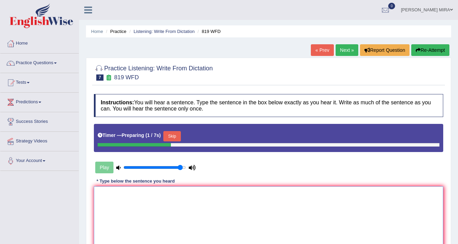
click at [99, 208] on textarea at bounding box center [268, 220] width 349 height 67
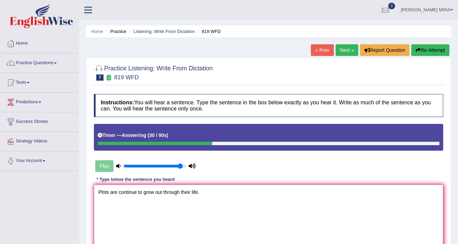
click at [103, 190] on textarea "Plnts are continue to grow out through their life." at bounding box center [268, 218] width 349 height 67
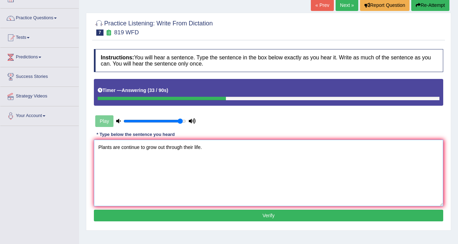
scroll to position [55, 0]
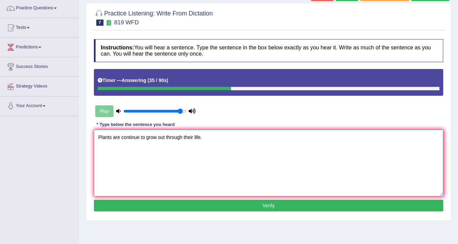
click at [209, 136] on textarea "Plants are continue to grow out through their life." at bounding box center [268, 163] width 349 height 67
click at [182, 137] on textarea "Plants are continue to grow out through their life." at bounding box center [268, 163] width 349 height 67
type textarea "Plants are continue to grow out through their life."
click at [218, 208] on button "Verify" at bounding box center [268, 206] width 349 height 12
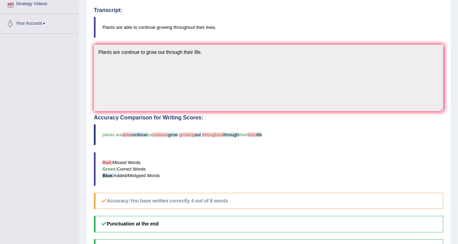
scroll to position [0, 0]
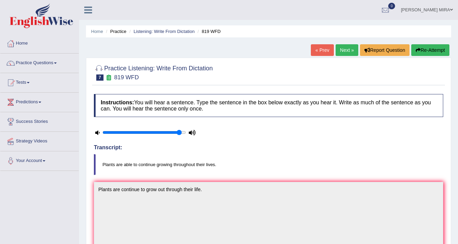
click at [349, 51] on link "Next »" at bounding box center [346, 50] width 23 height 12
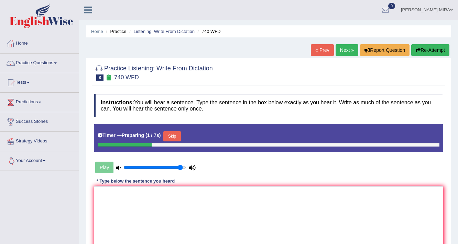
click at [105, 197] on textarea at bounding box center [268, 220] width 349 height 67
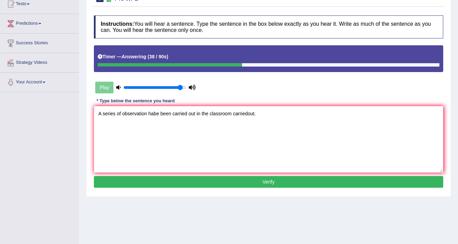
scroll to position [82, 0]
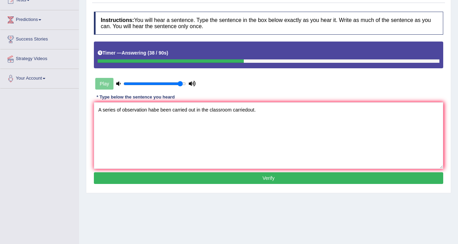
type textarea "A series of observation habe been carried out in the classroom carriedout."
click at [181, 178] on button "Verify" at bounding box center [268, 178] width 349 height 12
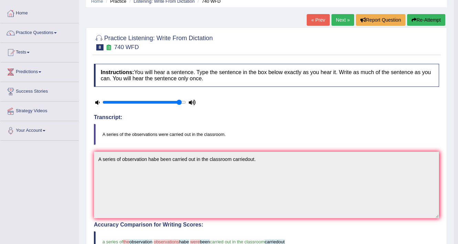
scroll to position [27, 0]
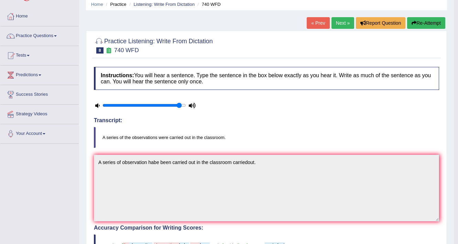
click at [340, 24] on link "Next »" at bounding box center [342, 23] width 23 height 12
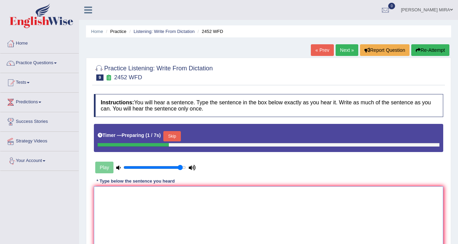
click at [99, 193] on textarea at bounding box center [268, 220] width 349 height 67
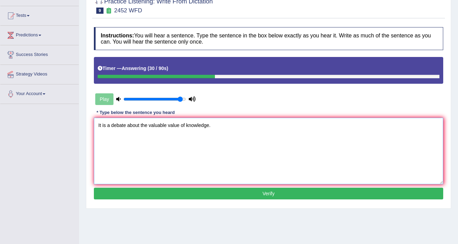
scroll to position [82, 0]
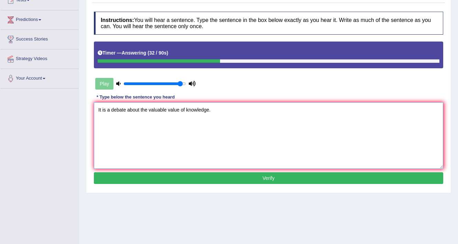
type textarea "It is a debate about the valuable value of knowledge."
click at [209, 175] on button "Verify" at bounding box center [268, 178] width 349 height 12
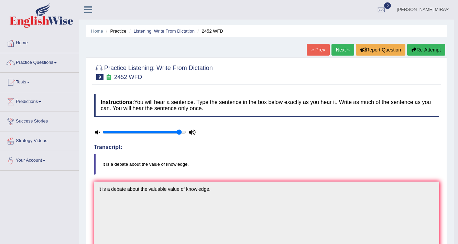
scroll to position [0, 0]
click at [343, 49] on link "Next »" at bounding box center [342, 50] width 23 height 12
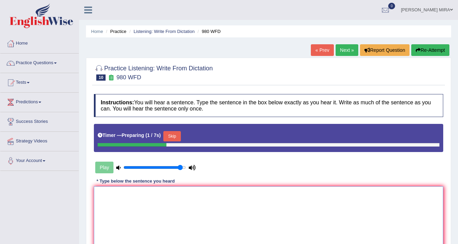
click at [110, 203] on textarea at bounding box center [268, 220] width 349 height 67
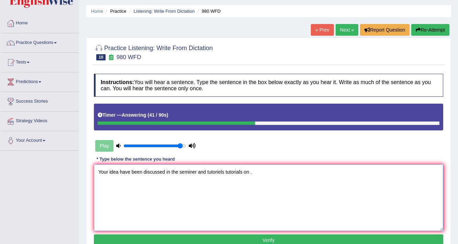
scroll to position [55, 0]
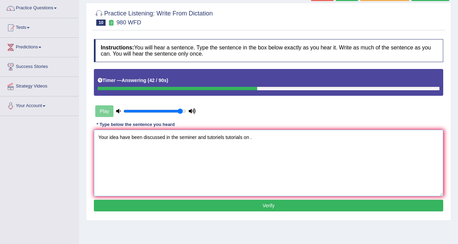
type textarea "Your idea have been discussed in the seminer and tutoriels tutorials on ."
click at [258, 202] on button "Verify" at bounding box center [268, 206] width 349 height 12
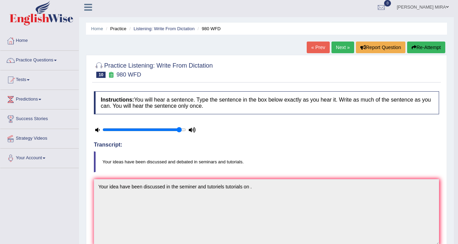
scroll to position [0, 0]
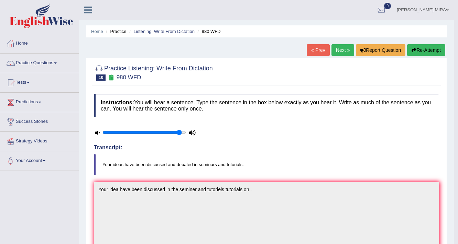
click at [341, 49] on link "Next »" at bounding box center [342, 50] width 23 height 12
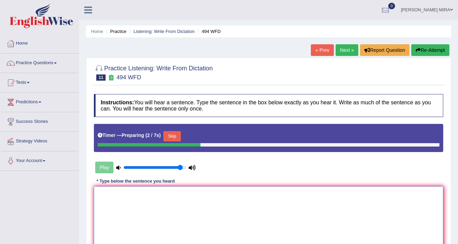
click at [107, 191] on textarea at bounding box center [268, 220] width 349 height 67
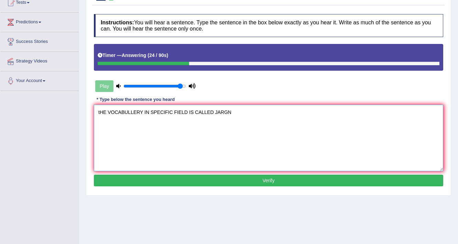
scroll to position [82, 0]
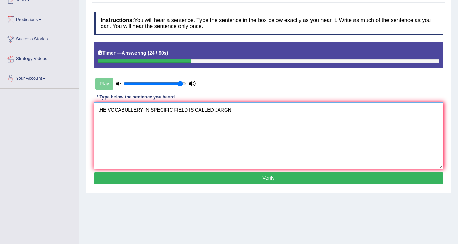
type textarea "tHE VOCABULLERY IN SPECIFIC FIELD IS CALLED JARGN"
click at [284, 182] on button "Verify" at bounding box center [268, 178] width 349 height 12
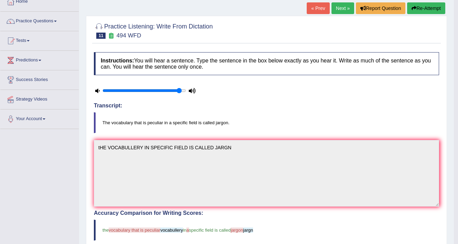
scroll to position [0, 0]
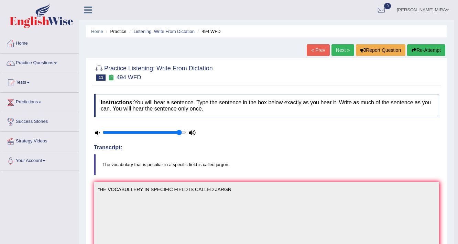
drag, startPoint x: 420, startPoint y: 48, endPoint x: 394, endPoint y: 63, distance: 30.2
click at [420, 48] on button "Re-Attempt" at bounding box center [426, 50] width 38 height 12
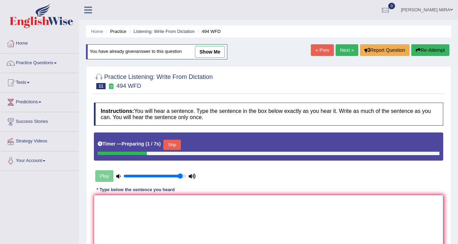
drag, startPoint x: 110, startPoint y: 211, endPoint x: 119, endPoint y: 207, distance: 9.5
click at [118, 207] on textarea at bounding box center [268, 228] width 349 height 67
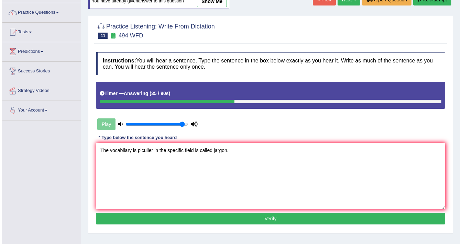
scroll to position [55, 0]
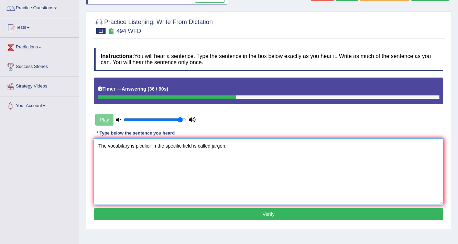
type textarea "The vocabilary is piculier in the specific field is called jargon."
click at [303, 218] on button "Verify" at bounding box center [268, 215] width 349 height 12
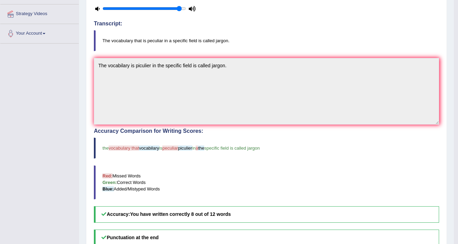
scroll to position [137, 0]
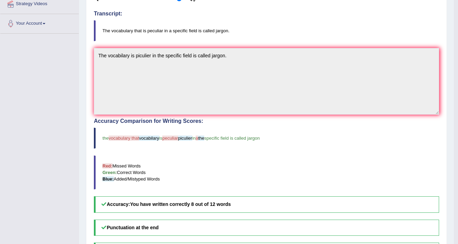
click at [128, 176] on blockquote "Red: Missed Words Green: Correct Words Blue: Added/Mistyped Words" at bounding box center [266, 173] width 345 height 34
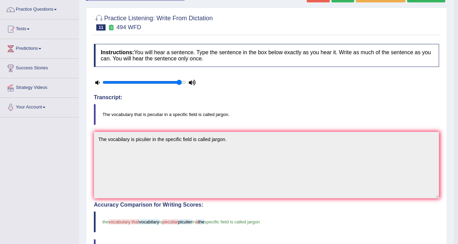
scroll to position [0, 0]
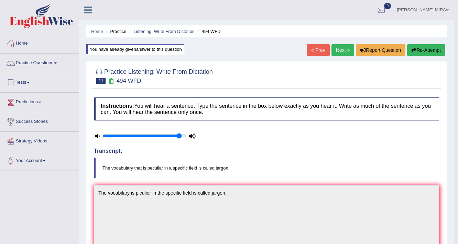
click at [338, 51] on link "Next »" at bounding box center [342, 50] width 23 height 12
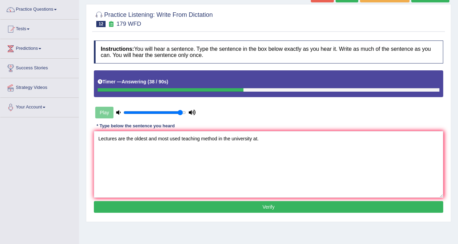
scroll to position [55, 0]
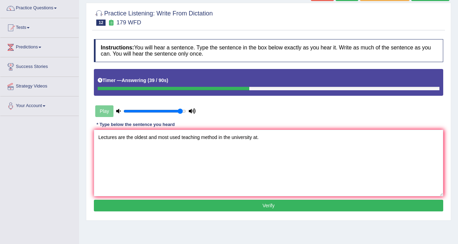
type textarea "Lectures are the oldest and most used teaching method in the university at."
click at [184, 206] on button "Verify" at bounding box center [268, 206] width 349 height 12
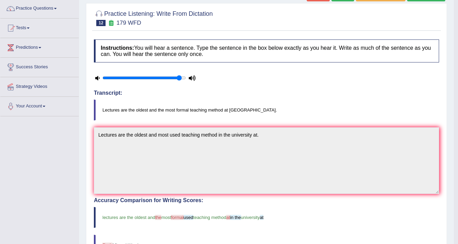
scroll to position [0, 0]
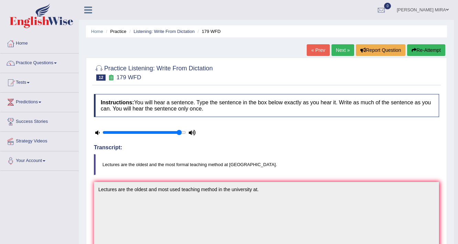
click at [350, 45] on link "Next »" at bounding box center [342, 50] width 23 height 12
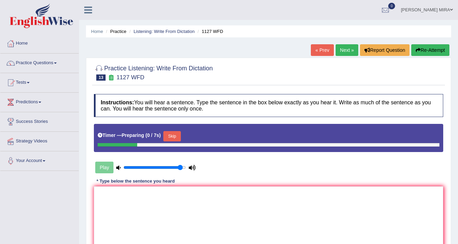
click at [305, 189] on textarea at bounding box center [268, 220] width 349 height 67
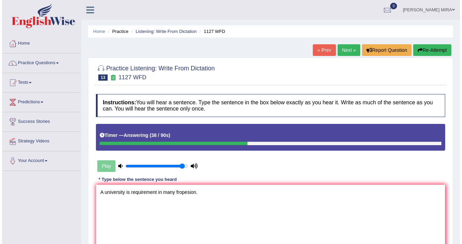
scroll to position [55, 0]
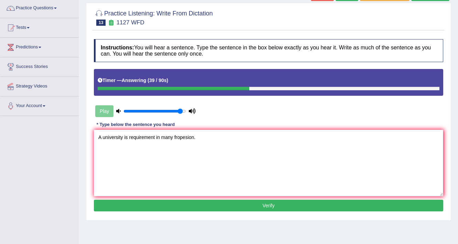
type textarea "A university is requirement in many fropesion."
drag, startPoint x: 392, startPoint y: 215, endPoint x: 400, endPoint y: 203, distance: 14.0
click at [393, 210] on div "Instructions: You will hear a sentence. Type the sentence in the box below exac…" at bounding box center [268, 126] width 353 height 181
click at [402, 204] on button "Verify" at bounding box center [268, 206] width 349 height 12
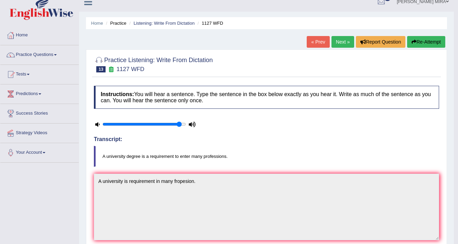
scroll to position [0, 0]
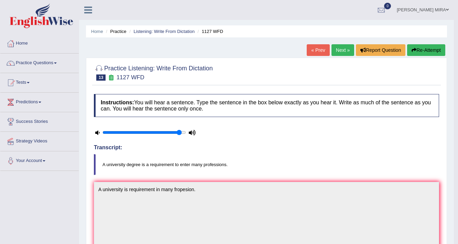
click at [339, 51] on link "Next »" at bounding box center [342, 50] width 23 height 12
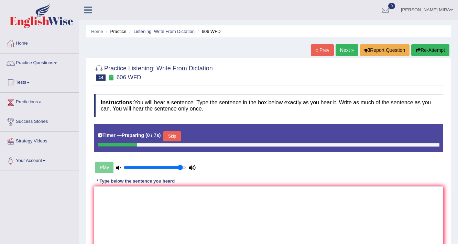
click at [333, 202] on textarea at bounding box center [268, 220] width 349 height 67
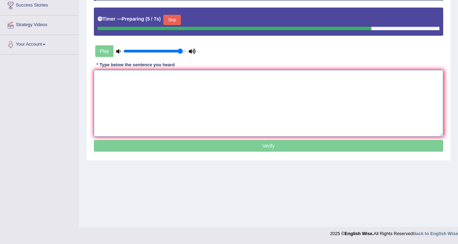
click at [340, 108] on textarea at bounding box center [268, 103] width 349 height 67
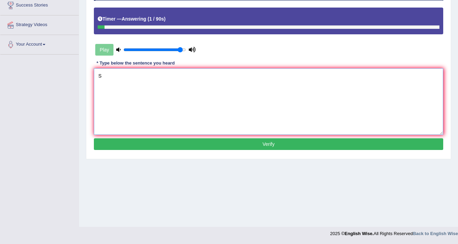
type textarea "S"
click button "Verify" at bounding box center [268, 144] width 349 height 12
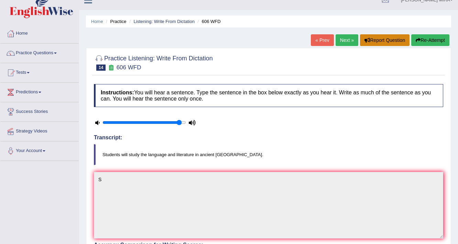
scroll to position [7, 0]
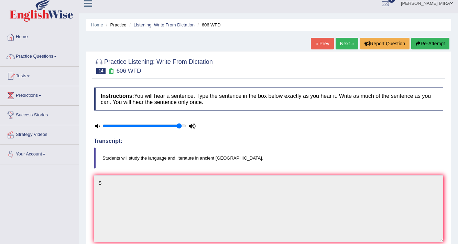
click at [319, 44] on link "« Prev" at bounding box center [322, 44] width 23 height 12
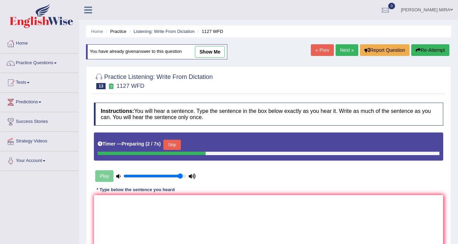
drag, startPoint x: 341, startPoint y: 50, endPoint x: 334, endPoint y: 66, distance: 17.4
click at [341, 51] on link "Next »" at bounding box center [346, 50] width 23 height 12
click at [180, 201] on textarea at bounding box center [268, 228] width 349 height 67
type textarea "s"
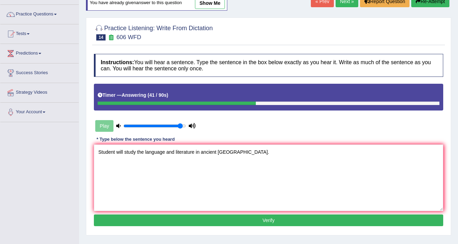
scroll to position [55, 0]
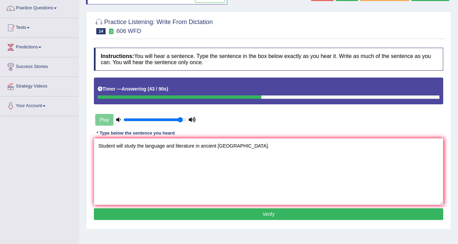
type textarea "Student will study the language and literature in ancient [GEOGRAPHIC_DATA]."
click at [253, 213] on button "Verify" at bounding box center [268, 215] width 349 height 12
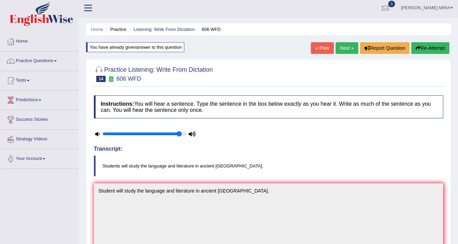
scroll to position [0, 0]
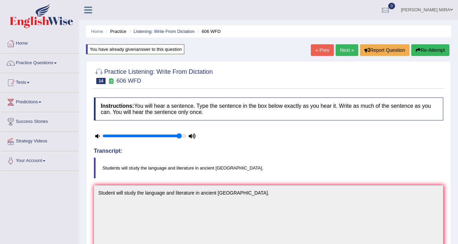
click at [341, 49] on link "Next »" at bounding box center [346, 50] width 23 height 12
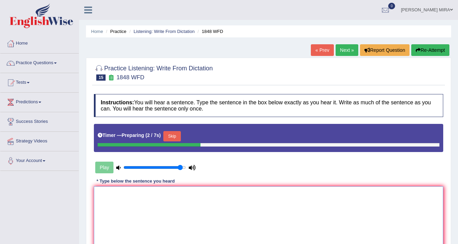
click at [265, 199] on textarea at bounding box center [268, 220] width 349 height 67
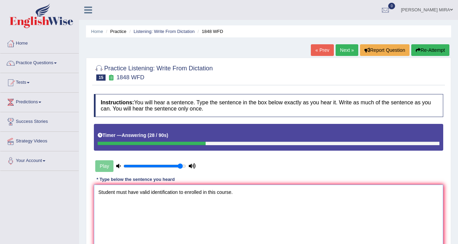
click at [114, 191] on textarea "Student must have valid identification to enrolled in this course." at bounding box center [268, 218] width 349 height 67
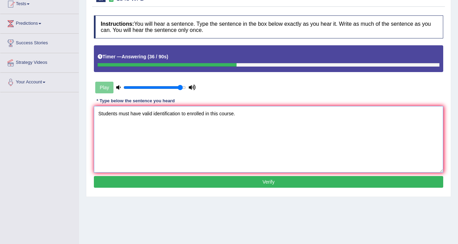
scroll to position [82, 0]
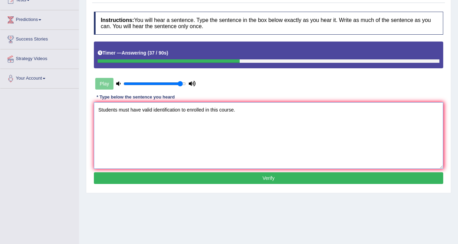
type textarea "Students must have valid identification to enrolled in this course."
click at [214, 172] on button "Verify" at bounding box center [268, 178] width 349 height 12
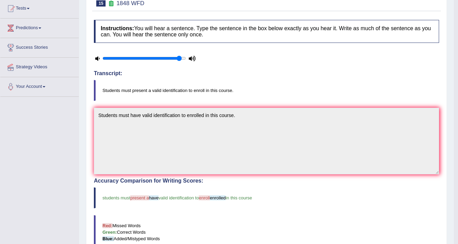
scroll to position [0, 0]
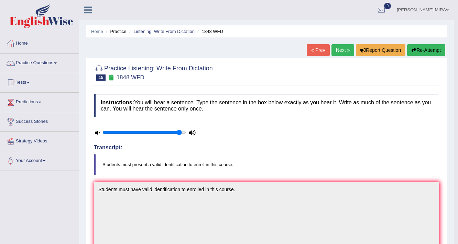
click at [335, 46] on link "Next »" at bounding box center [342, 50] width 23 height 12
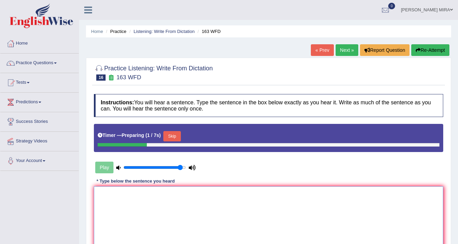
click at [232, 201] on textarea at bounding box center [268, 220] width 349 height 67
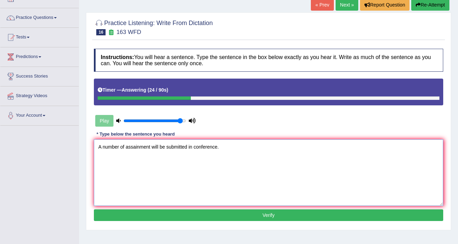
scroll to position [82, 0]
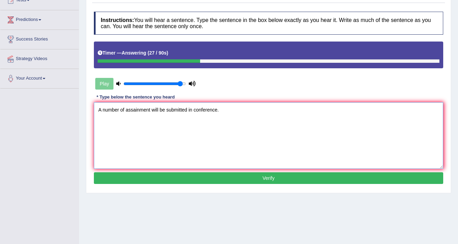
click at [191, 110] on textarea "A number of assainment will be submitted in conference." at bounding box center [268, 135] width 349 height 67
type textarea "A number of assainment will be submitted in the conference."
click at [175, 170] on div "Instructions: You will hear a sentence. Type the sentence in the box below exac…" at bounding box center [268, 98] width 353 height 181
click at [175, 175] on button "Verify" at bounding box center [268, 178] width 349 height 12
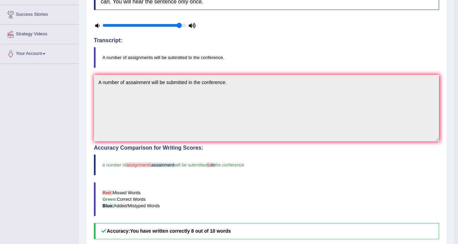
scroll to position [27, 0]
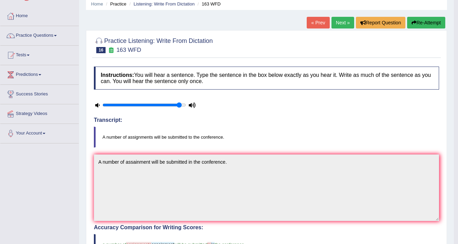
click at [338, 18] on link "Next »" at bounding box center [342, 23] width 23 height 12
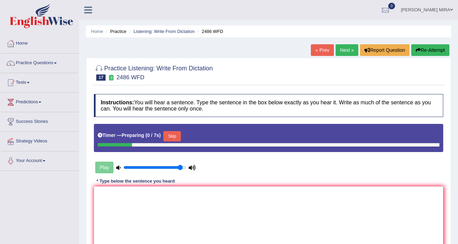
click at [188, 153] on div "Instructions: You will hear a sentence. Type the sentence in the box below exac…" at bounding box center [268, 182] width 353 height 183
click at [156, 195] on textarea at bounding box center [268, 220] width 349 height 67
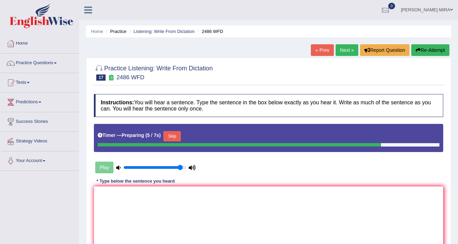
scroll to position [116, 0]
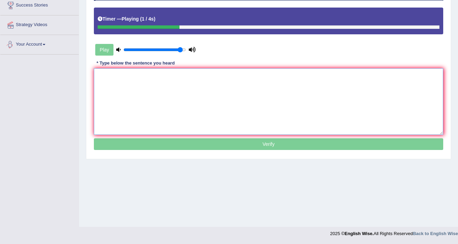
click at [114, 71] on textarea at bounding box center [268, 101] width 349 height 67
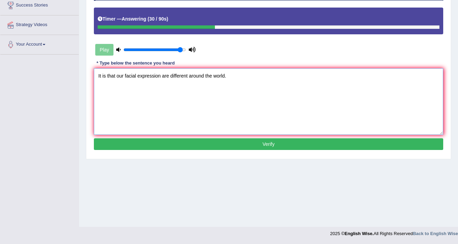
type textarea "It is that our facial expression are different around the world."
click at [270, 144] on button "Verify" at bounding box center [268, 144] width 349 height 12
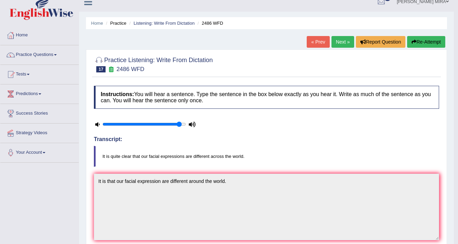
scroll to position [7, 0]
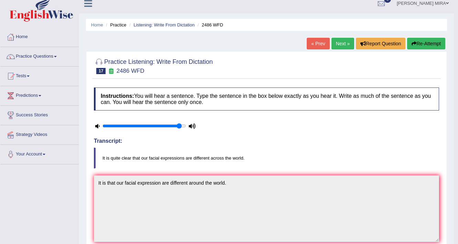
click at [339, 46] on link "Next »" at bounding box center [342, 44] width 23 height 12
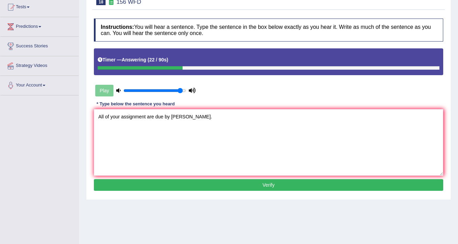
scroll to position [82, 0]
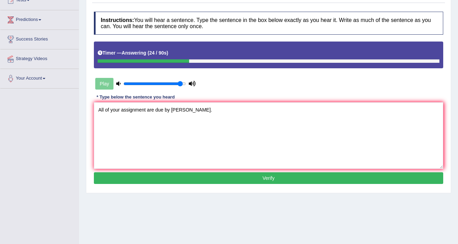
type textarea "All of your assignment are due by [PERSON_NAME]."
click at [224, 172] on button "Verify" at bounding box center [268, 178] width 349 height 12
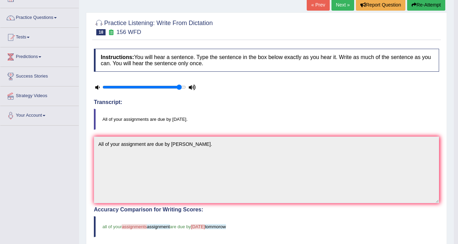
scroll to position [27, 0]
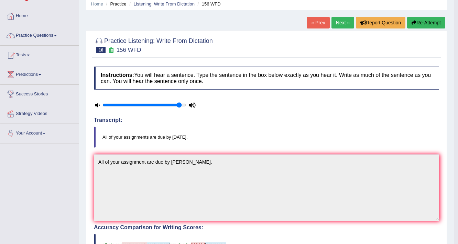
click at [422, 25] on button "Re-Attempt" at bounding box center [426, 23] width 38 height 12
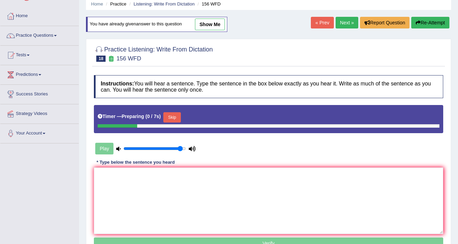
click at [192, 163] on div "Instructions: You will hear a sentence. Type the sentence in the box below exac…" at bounding box center [268, 163] width 353 height 183
click at [217, 133] on div "Instructions: You will hear a sentence. Type the sentence in the box below exac…" at bounding box center [268, 163] width 353 height 183
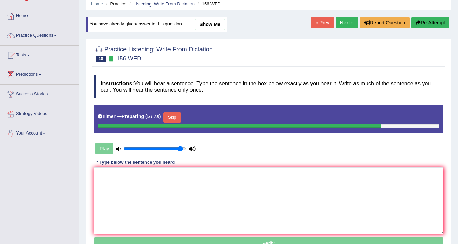
drag, startPoint x: 184, startPoint y: 173, endPoint x: 187, endPoint y: 177, distance: 4.4
click at [187, 177] on div "Instructions: You will hear a sentence. Type the sentence in the box below exac…" at bounding box center [268, 163] width 353 height 183
click at [187, 177] on textarea at bounding box center [268, 201] width 349 height 67
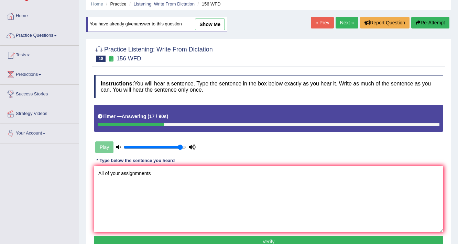
click at [140, 172] on textarea "All of your assignmnents" at bounding box center [268, 199] width 349 height 67
click at [142, 172] on textarea "All of your assignmnents" at bounding box center [268, 199] width 349 height 67
click at [158, 175] on textarea "All of your assignments" at bounding box center [268, 199] width 349 height 67
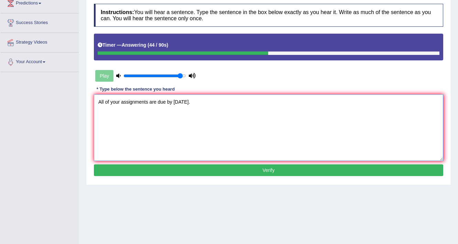
scroll to position [110, 0]
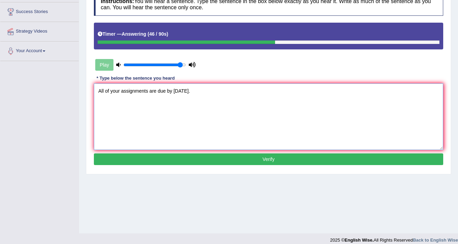
type textarea "All of your assignments are due by tomorrow."
click at [198, 156] on button "Verify" at bounding box center [268, 160] width 349 height 12
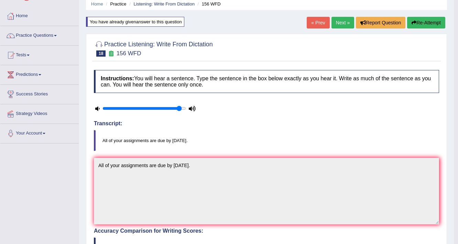
scroll to position [0, 0]
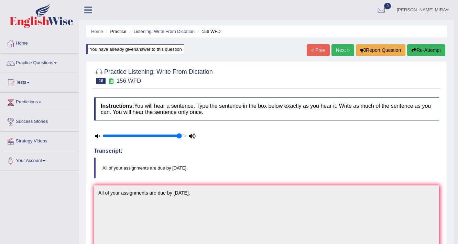
click at [341, 51] on link "Next »" at bounding box center [342, 50] width 23 height 12
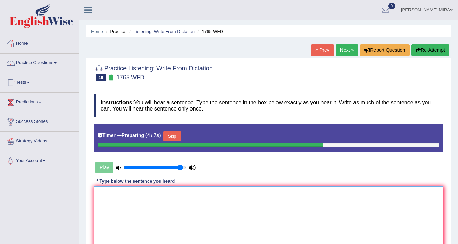
click at [140, 205] on textarea at bounding box center [268, 220] width 349 height 67
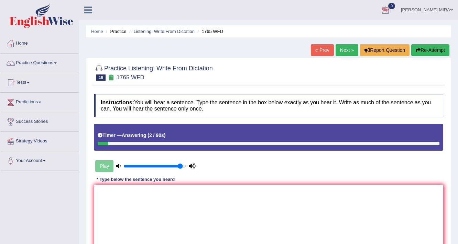
click at [340, 47] on link "Next »" at bounding box center [346, 50] width 23 height 12
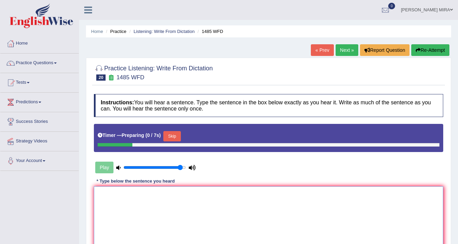
drag, startPoint x: 0, startPoint y: 0, endPoint x: 120, endPoint y: 204, distance: 236.6
click at [120, 204] on textarea at bounding box center [268, 220] width 349 height 67
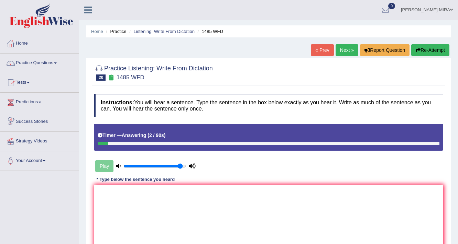
click at [49, 62] on link "Practice Questions" at bounding box center [39, 62] width 78 height 17
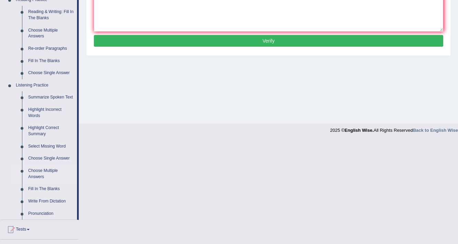
scroll to position [247, 0]
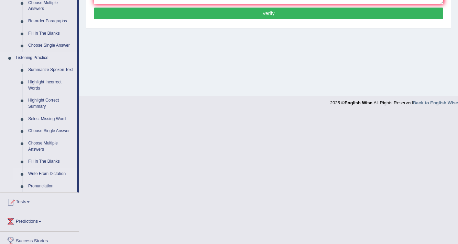
click at [47, 174] on link "Write From Dictation" at bounding box center [51, 174] width 52 height 12
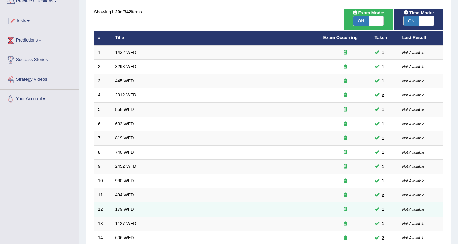
scroll to position [55, 0]
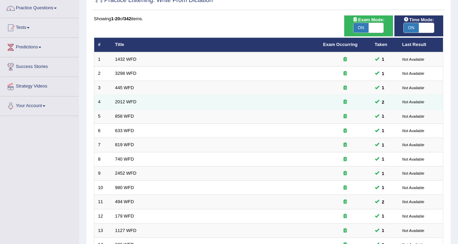
click at [361, 101] on div at bounding box center [345, 102] width 44 height 7
click at [135, 100] on link "2012 WFD" at bounding box center [125, 101] width 21 height 5
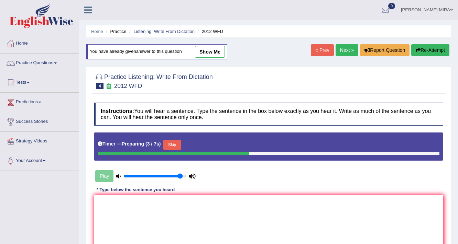
click at [172, 142] on button "Skip" at bounding box center [171, 145] width 17 height 10
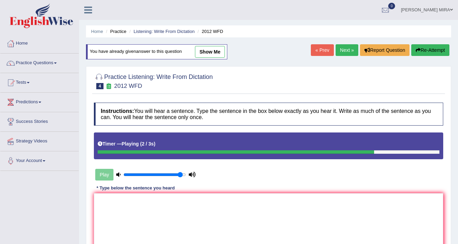
click at [214, 52] on link "show me" at bounding box center [210, 52] width 30 height 12
type textarea "There is a great deal of debate on this topic"
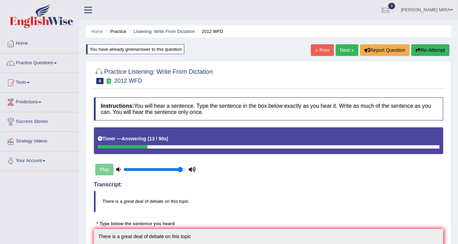
click at [345, 49] on link "Next »" at bounding box center [346, 50] width 23 height 12
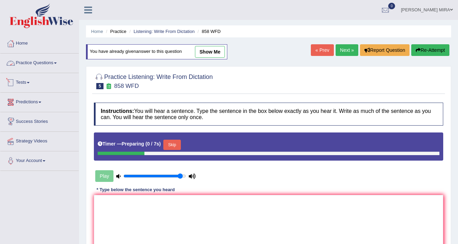
drag, startPoint x: 64, startPoint y: 58, endPoint x: 64, endPoint y: 62, distance: 4.1
click at [65, 58] on link "Practice Questions" at bounding box center [39, 62] width 78 height 17
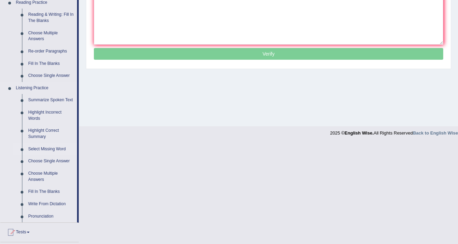
scroll to position [293, 0]
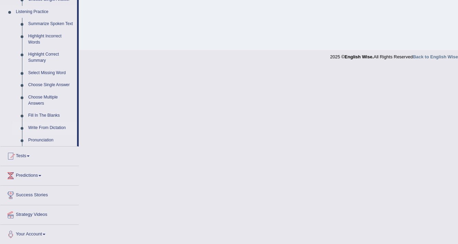
click at [55, 129] on link "Write From Dictation" at bounding box center [51, 128] width 52 height 12
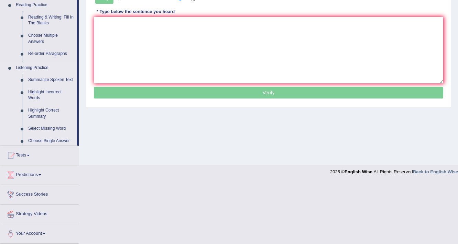
scroll to position [126, 0]
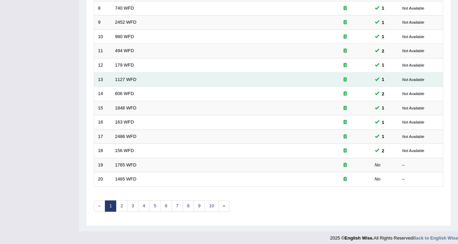
scroll to position [209, 0]
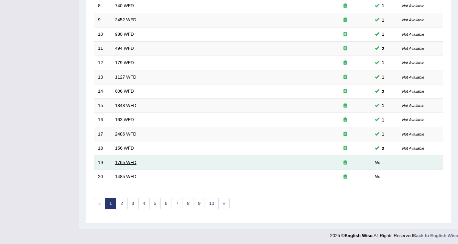
click at [130, 160] on link "1765 WFD" at bounding box center [125, 162] width 21 height 5
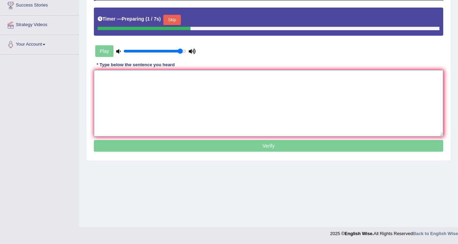
click at [111, 86] on textarea at bounding box center [268, 103] width 349 height 67
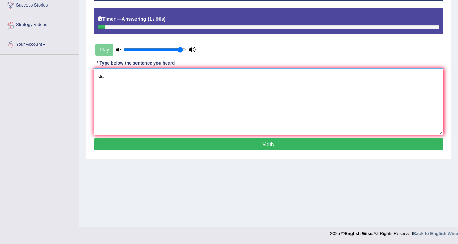
type textarea "a"
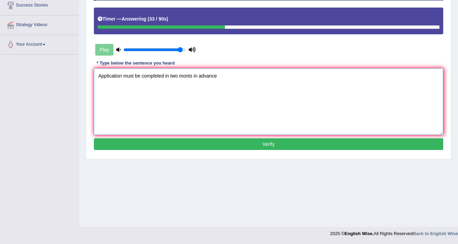
click at [188, 75] on textarea "Application must be completed in two monts in advance" at bounding box center [268, 101] width 349 height 67
click at [190, 74] on textarea "Application must be completed in two monts in advance" at bounding box center [268, 101] width 349 height 67
type textarea "Application must be completed in two months in advance"
click at [177, 143] on button "Verify" at bounding box center [268, 144] width 349 height 12
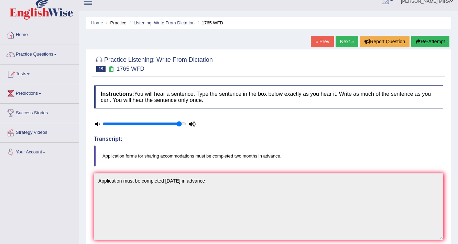
scroll to position [7, 0]
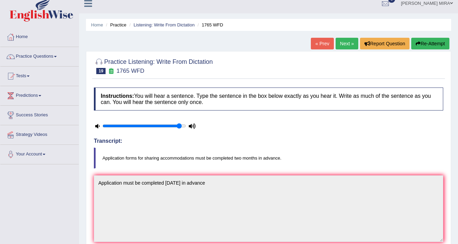
click at [427, 46] on button "Re-Attempt" at bounding box center [430, 44] width 38 height 12
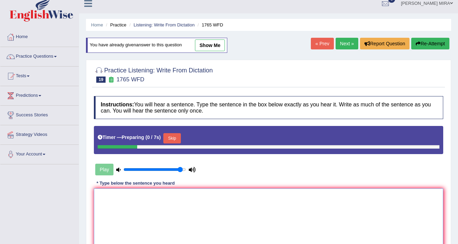
click at [114, 206] on textarea at bounding box center [268, 222] width 349 height 67
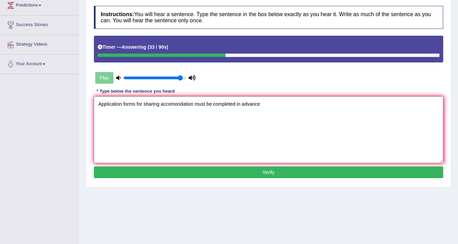
scroll to position [116, 0]
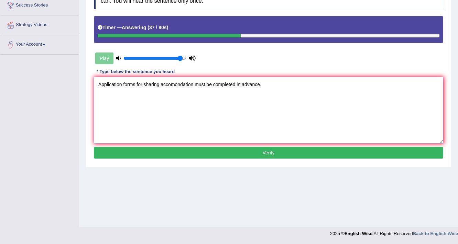
type textarea "Application forms for sharing accomondation must be completed in advance."
click at [222, 160] on div "Instructions: You will hear a sentence. Type the sentence in the box below exac…" at bounding box center [268, 73] width 353 height 181
click at [228, 154] on button "Verify" at bounding box center [268, 153] width 349 height 12
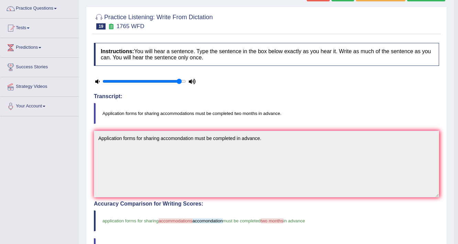
scroll to position [3, 0]
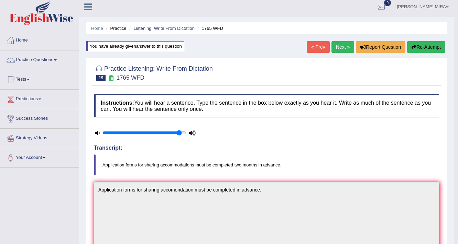
click at [346, 45] on link "Next »" at bounding box center [342, 47] width 23 height 12
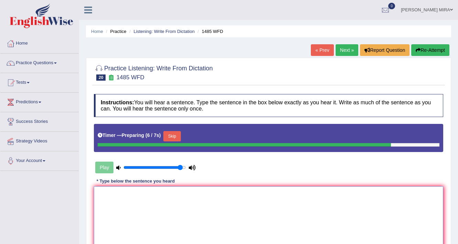
click at [318, 229] on textarea at bounding box center [268, 220] width 349 height 67
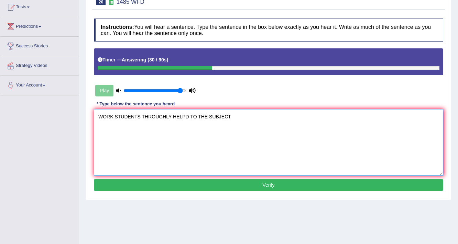
scroll to position [110, 0]
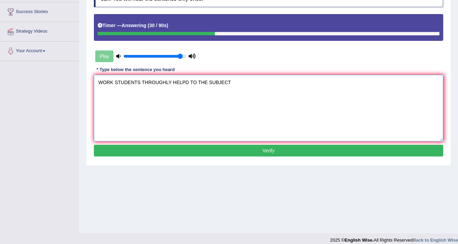
type textarea "WORK STUDENTS THROUGHLY HELPD TO THE SUBJECT"
click at [356, 146] on button "Verify" at bounding box center [268, 151] width 349 height 12
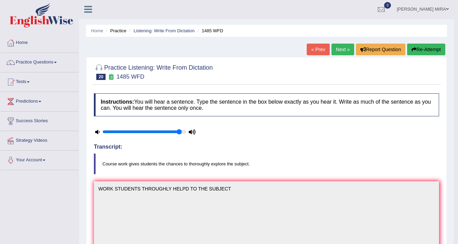
scroll to position [0, 0]
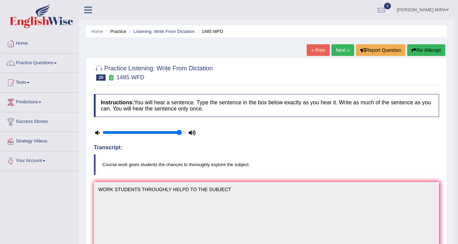
click at [433, 49] on button "Re-Attempt" at bounding box center [426, 50] width 38 height 12
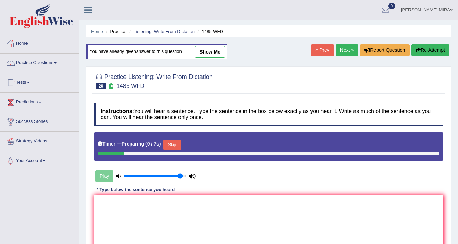
click at [118, 207] on textarea at bounding box center [268, 228] width 349 height 67
type textarea "c"
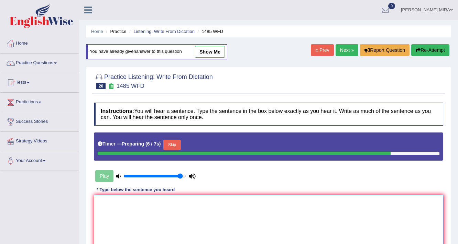
type textarea "c"
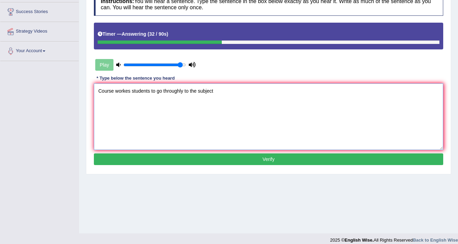
scroll to position [116, 0]
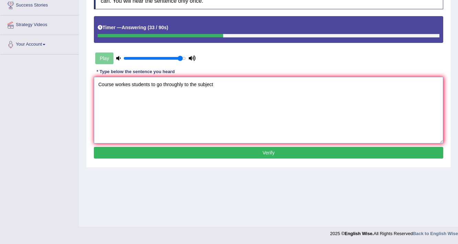
type textarea "Course workes students to go throughly to the subject"
click at [242, 153] on button "Verify" at bounding box center [268, 153] width 349 height 12
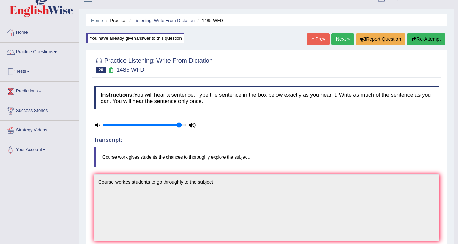
scroll to position [7, 0]
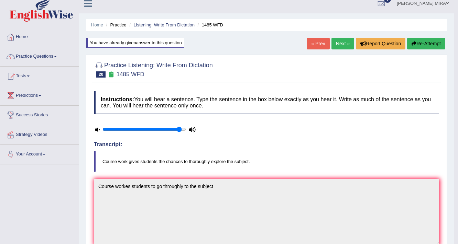
click at [337, 42] on link "Next »" at bounding box center [342, 44] width 23 height 12
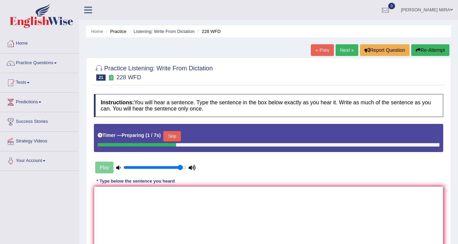
click at [112, 206] on textarea at bounding box center [268, 220] width 349 height 67
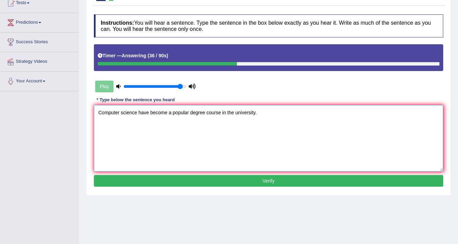
scroll to position [82, 0]
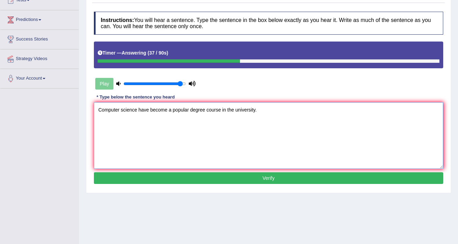
type textarea "Computer science have become a popular degree course in the university."
click at [246, 176] on button "Verify" at bounding box center [268, 178] width 349 height 12
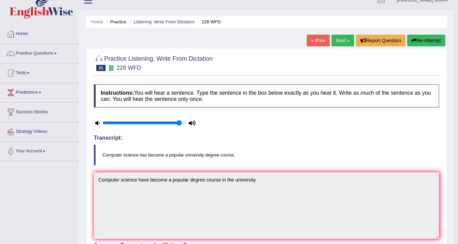
scroll to position [0, 0]
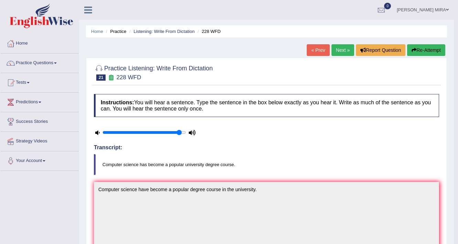
click at [344, 49] on link "Next »" at bounding box center [342, 50] width 23 height 12
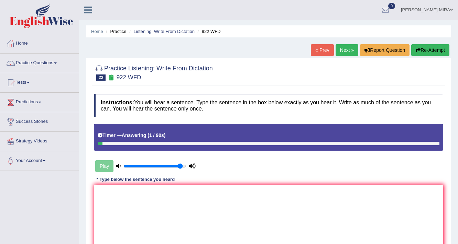
click at [436, 51] on button "Re-Attempt" at bounding box center [430, 50] width 38 height 12
click at [436, 50] on button "Re-Attempt" at bounding box center [430, 50] width 38 height 12
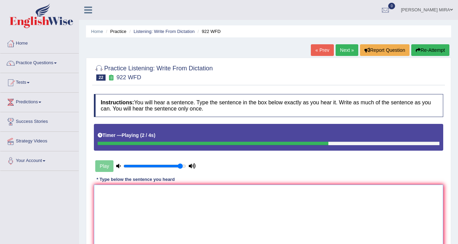
click at [117, 200] on textarea at bounding box center [268, 218] width 349 height 67
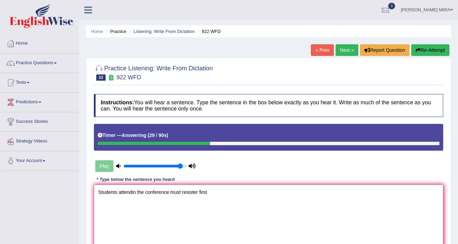
click at [136, 192] on textarea "Students attendin the conference must resister first" at bounding box center [268, 218] width 349 height 67
click at [135, 193] on textarea "Students attendin the conference must resister first" at bounding box center [268, 218] width 349 height 67
click at [118, 192] on textarea "Students attending the conference must resister first" at bounding box center [268, 218] width 349 height 67
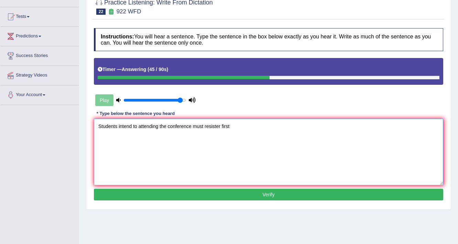
scroll to position [82, 0]
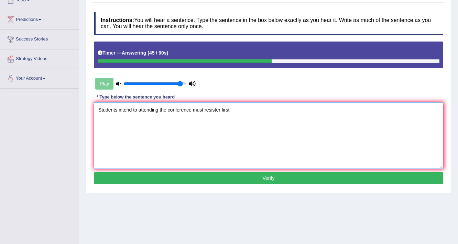
type textarea "Students intend to attending the conference must resister first"
click at [187, 181] on button "Verify" at bounding box center [268, 178] width 349 height 12
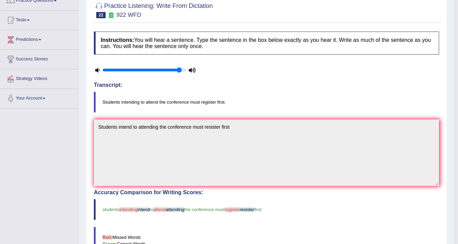
scroll to position [0, 0]
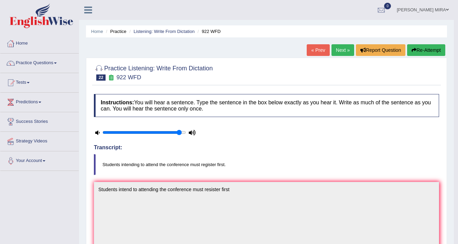
click at [341, 54] on link "Next »" at bounding box center [342, 50] width 23 height 12
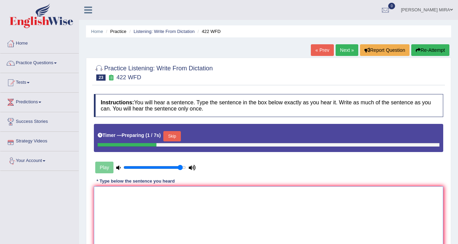
click at [112, 196] on textarea at bounding box center [268, 220] width 349 height 67
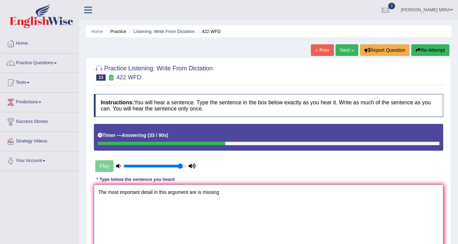
click at [153, 192] on textarea "The most important detail in this argument are is missing" at bounding box center [268, 218] width 349 height 67
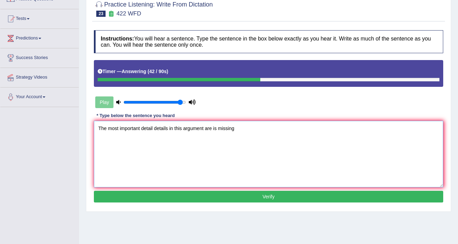
scroll to position [82, 0]
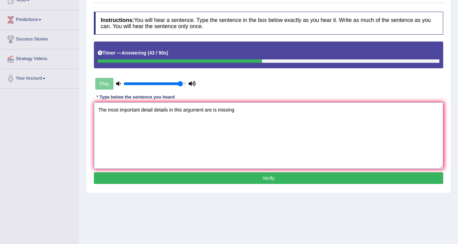
type textarea "The most important detail details in this argument are is missing"
click at [290, 176] on button "Verify" at bounding box center [268, 178] width 349 height 12
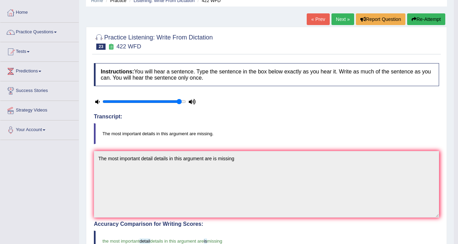
scroll to position [0, 0]
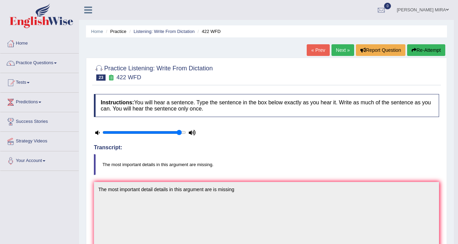
click at [344, 51] on link "Next »" at bounding box center [342, 50] width 23 height 12
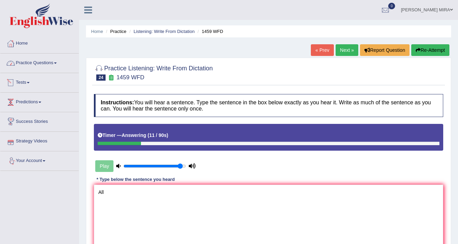
click at [54, 63] on link "Practice Questions" at bounding box center [39, 62] width 78 height 17
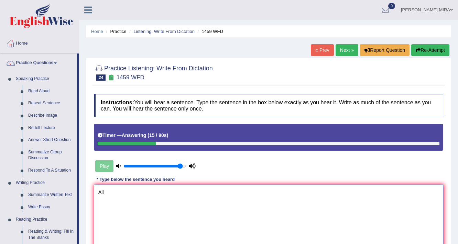
click at [131, 196] on textarea "All" at bounding box center [268, 218] width 349 height 67
type textarea "A"
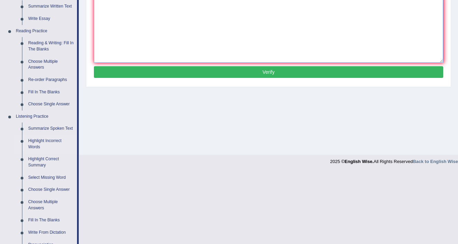
scroll to position [192, 0]
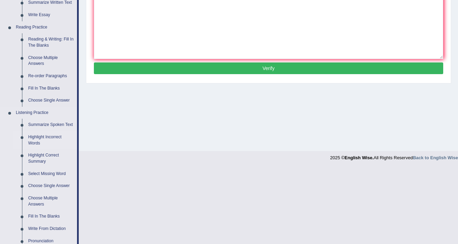
click at [52, 135] on link "Highlight Incorrect Words" at bounding box center [51, 140] width 52 height 18
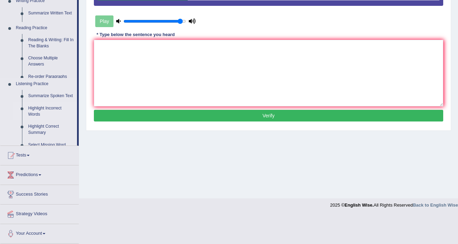
scroll to position [116, 0]
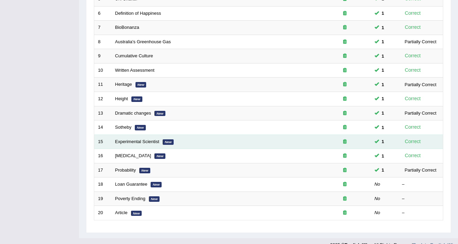
scroll to position [182, 0]
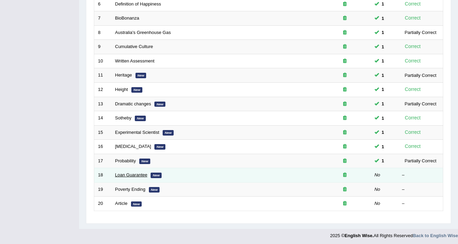
click at [124, 172] on link "Loan Guarantee" at bounding box center [131, 174] width 32 height 5
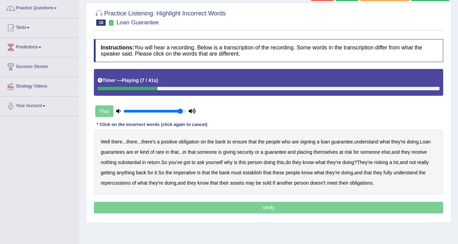
click at [378, 141] on b "understand" at bounding box center [366, 141] width 24 height 5
click at [158, 152] on b "rare" at bounding box center [160, 151] width 9 height 5
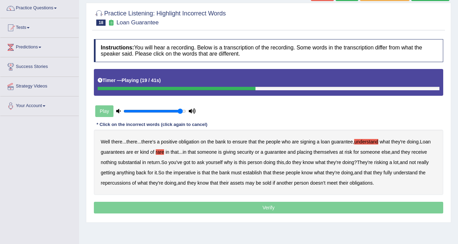
click at [136, 160] on b "substantial" at bounding box center [129, 162] width 23 height 5
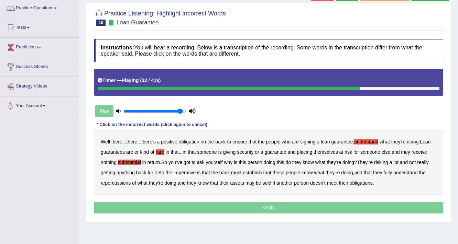
click at [254, 174] on b "establish" at bounding box center [252, 172] width 19 height 5
click at [119, 182] on b "repercussions" at bounding box center [116, 182] width 30 height 5
click at [241, 182] on b "assets" at bounding box center [237, 182] width 14 height 5
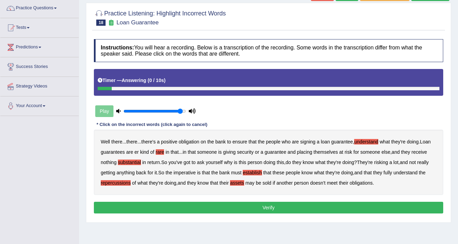
click at [346, 205] on button "Verify" at bounding box center [268, 208] width 349 height 12
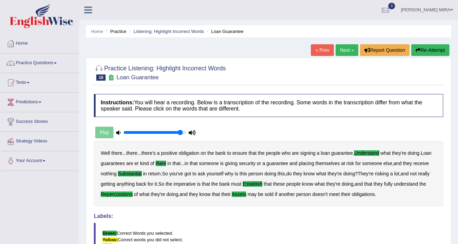
click at [337, 47] on link "Next »" at bounding box center [346, 50] width 23 height 12
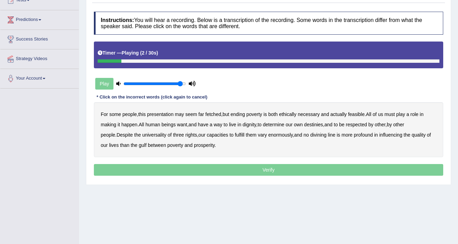
click at [159, 112] on b "presentation" at bounding box center [160, 114] width 26 height 5
click at [296, 114] on b "ethically" at bounding box center [288, 114] width 18 height 5
click at [222, 123] on b "way" at bounding box center [218, 124] width 9 height 5
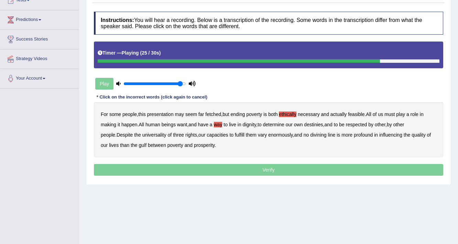
drag, startPoint x: 301, startPoint y: 128, endPoint x: 302, endPoint y: 133, distance: 5.3
click at [302, 133] on div "For some people , this presentation may seem far fetched , but ending poverty i…" at bounding box center [268, 129] width 349 height 55
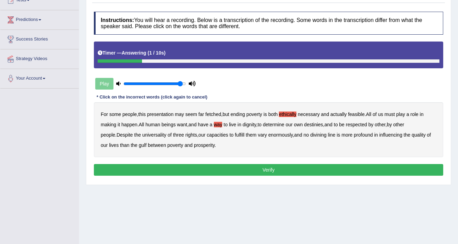
click at [225, 171] on button "Verify" at bounding box center [268, 170] width 349 height 12
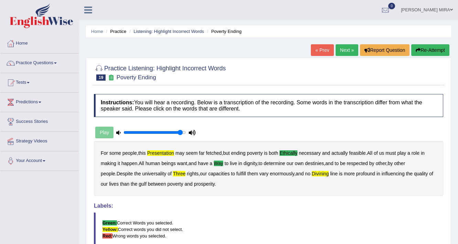
click at [349, 49] on link "Next »" at bounding box center [346, 50] width 23 height 12
